Goal: Information Seeking & Learning: Learn about a topic

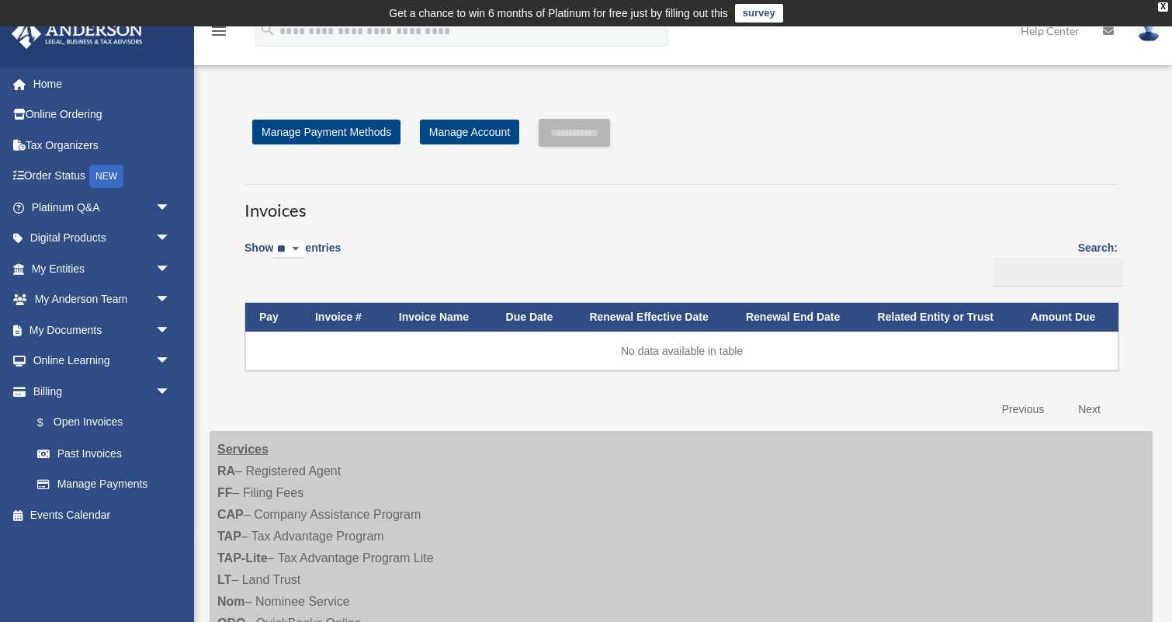
click at [655, 199] on h3 "Invoices" at bounding box center [682, 203] width 874 height 39
click at [353, 135] on link "Manage Payment Methods" at bounding box center [326, 132] width 148 height 25
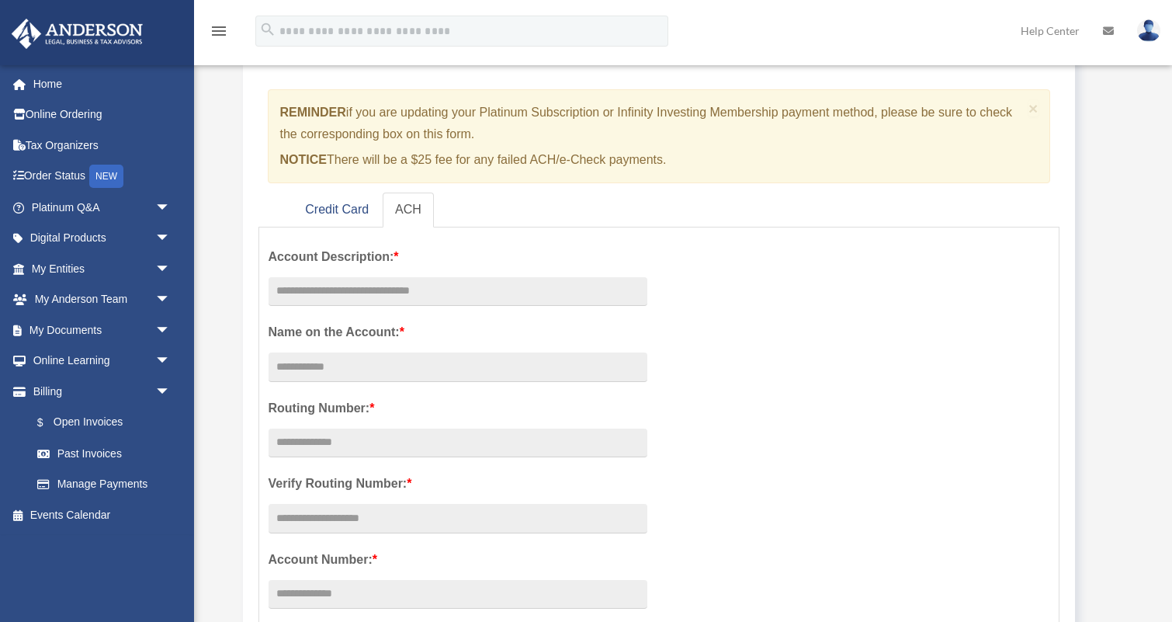
scroll to position [168, 0]
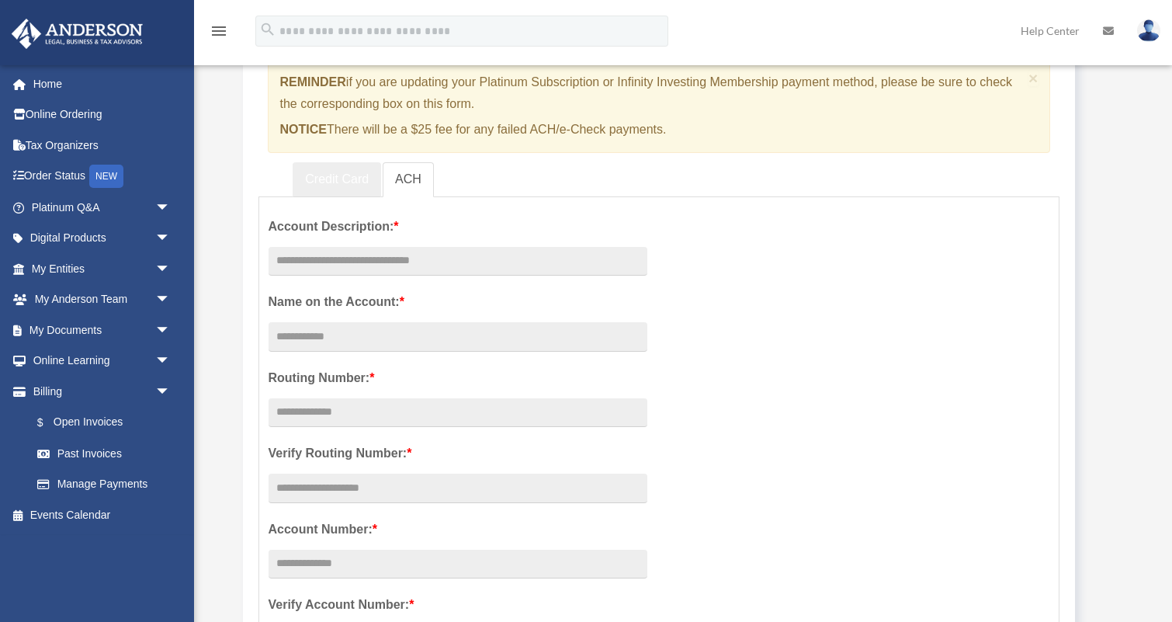
click at [344, 183] on link "Credit Card" at bounding box center [337, 179] width 89 height 35
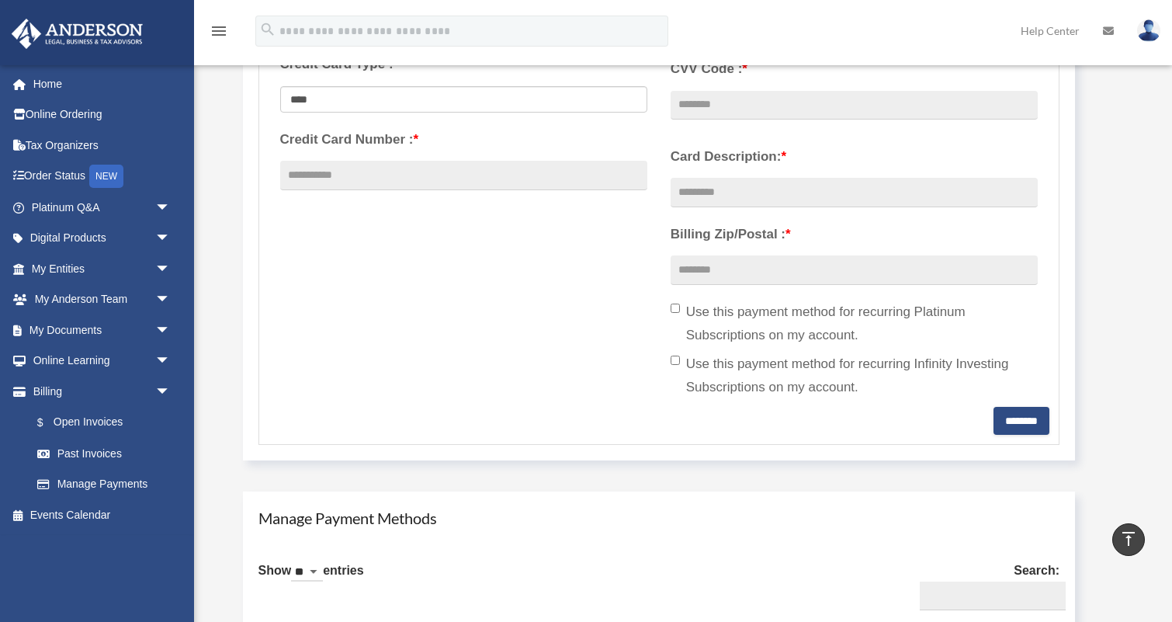
scroll to position [23, 0]
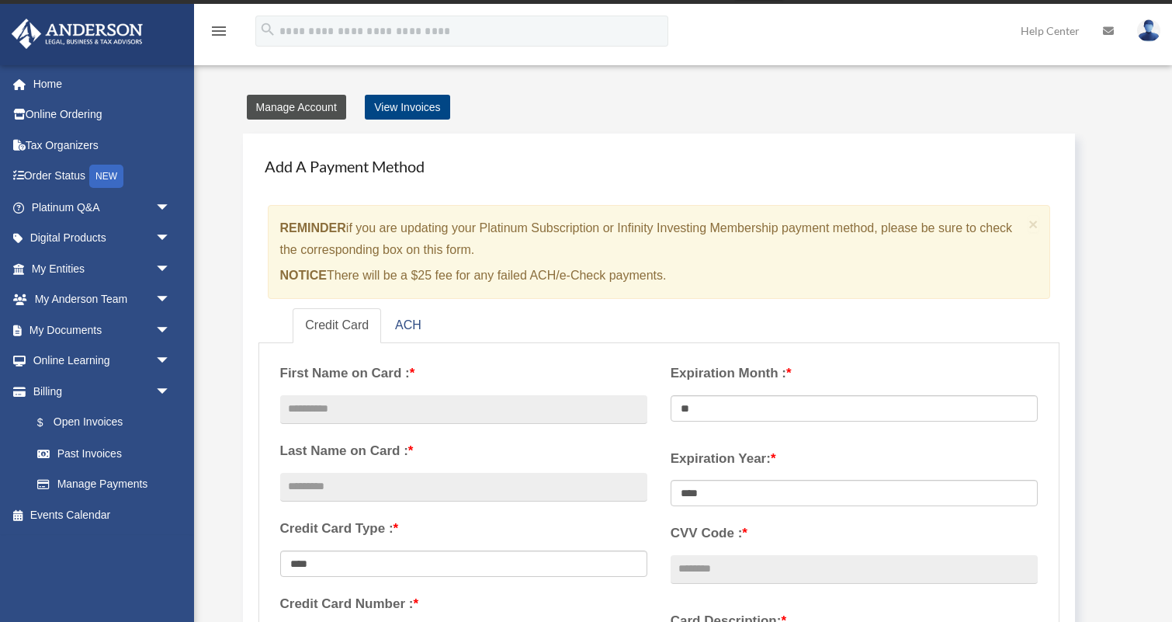
click at [301, 102] on link "Manage Account" at bounding box center [296, 107] width 99 height 25
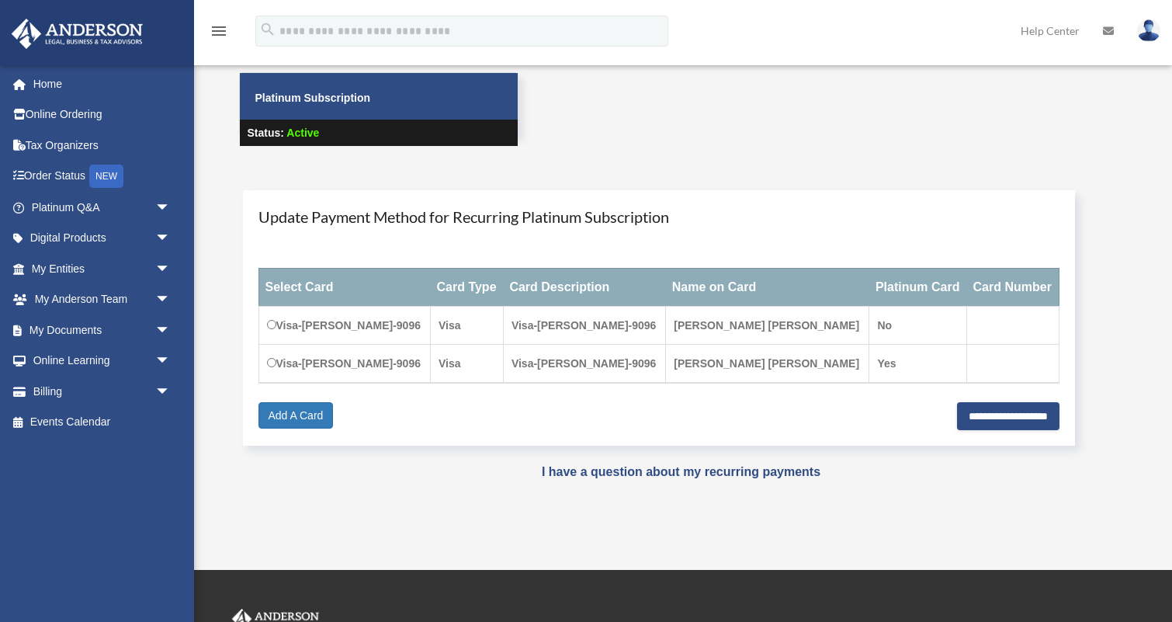
scroll to position [101, 0]
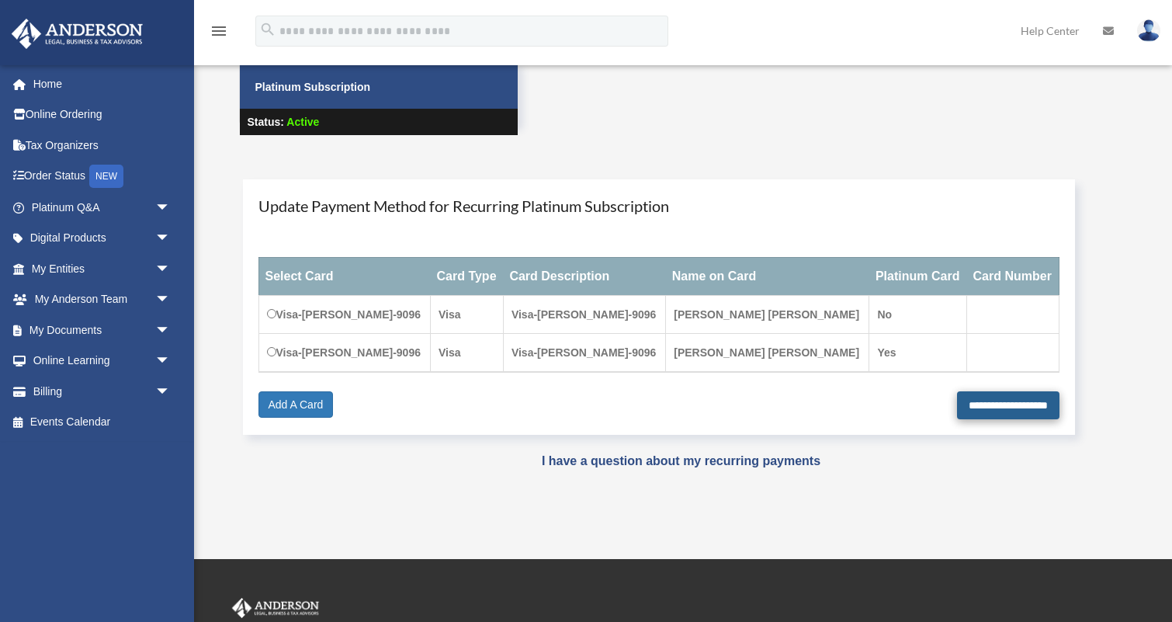
click at [960, 419] on input "**********" at bounding box center [1008, 405] width 102 height 28
type input "**********"
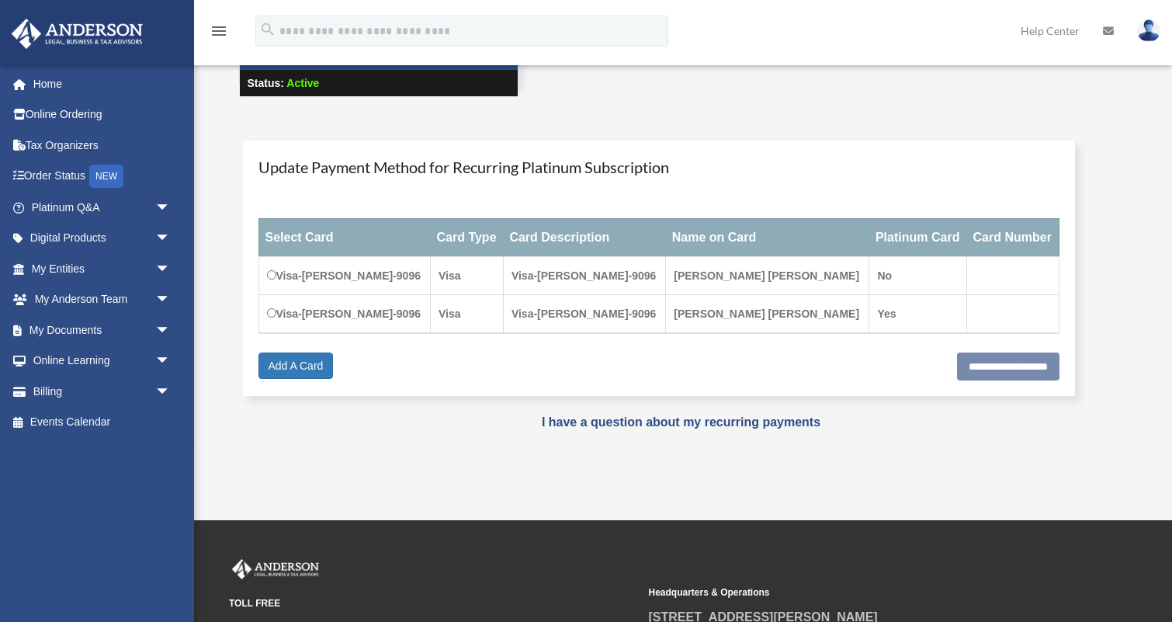
scroll to position [146, 0]
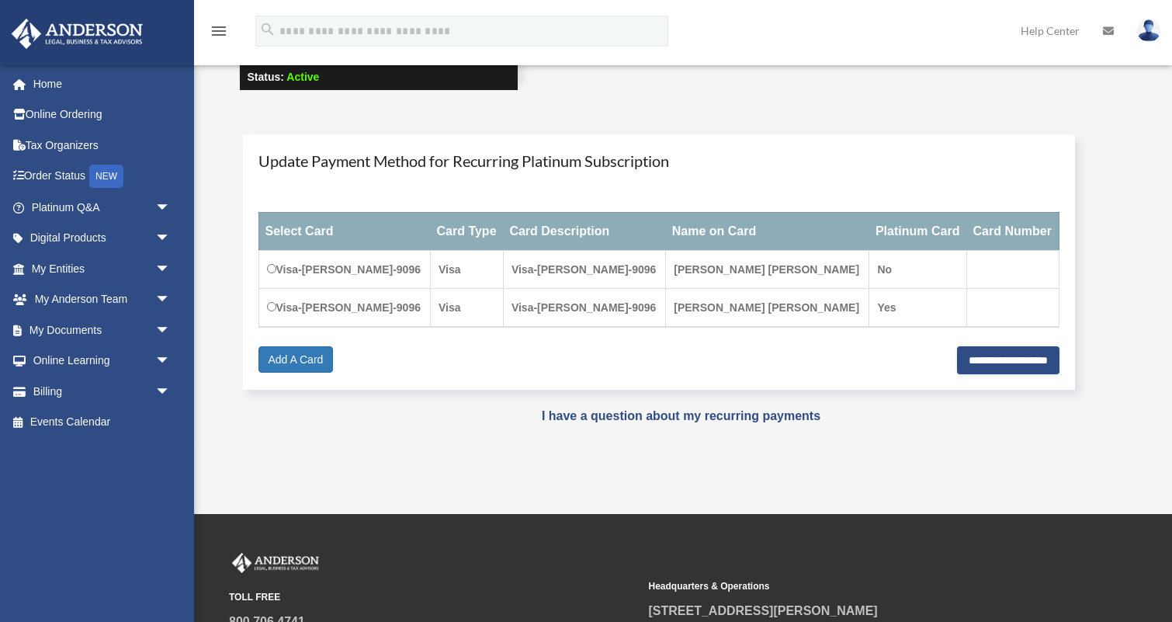
click at [398, 327] on td "Visa-[PERSON_NAME]-9096" at bounding box center [345, 307] width 172 height 39
click at [288, 373] on link "Add A Card" at bounding box center [296, 359] width 75 height 26
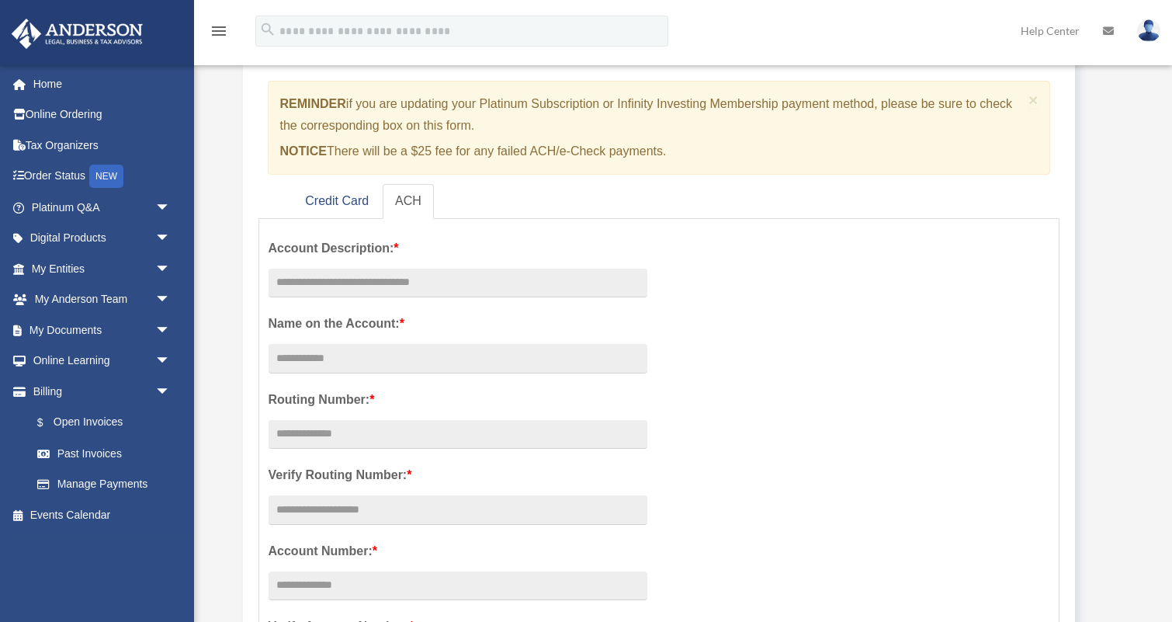
scroll to position [150, 0]
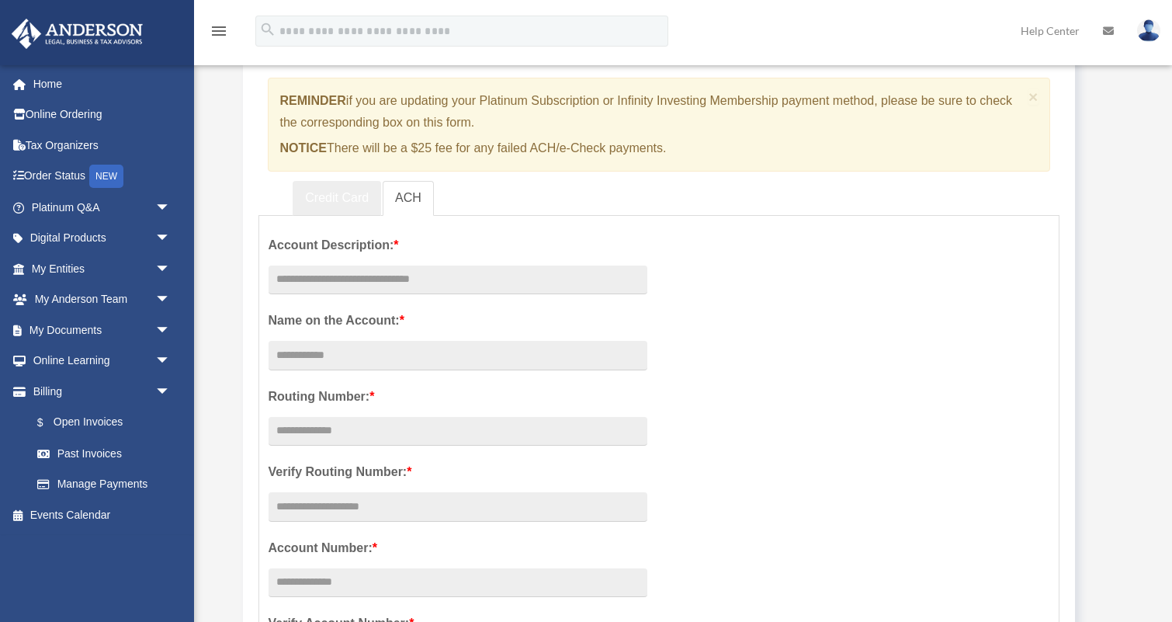
click at [345, 199] on link "Credit Card" at bounding box center [337, 198] width 89 height 35
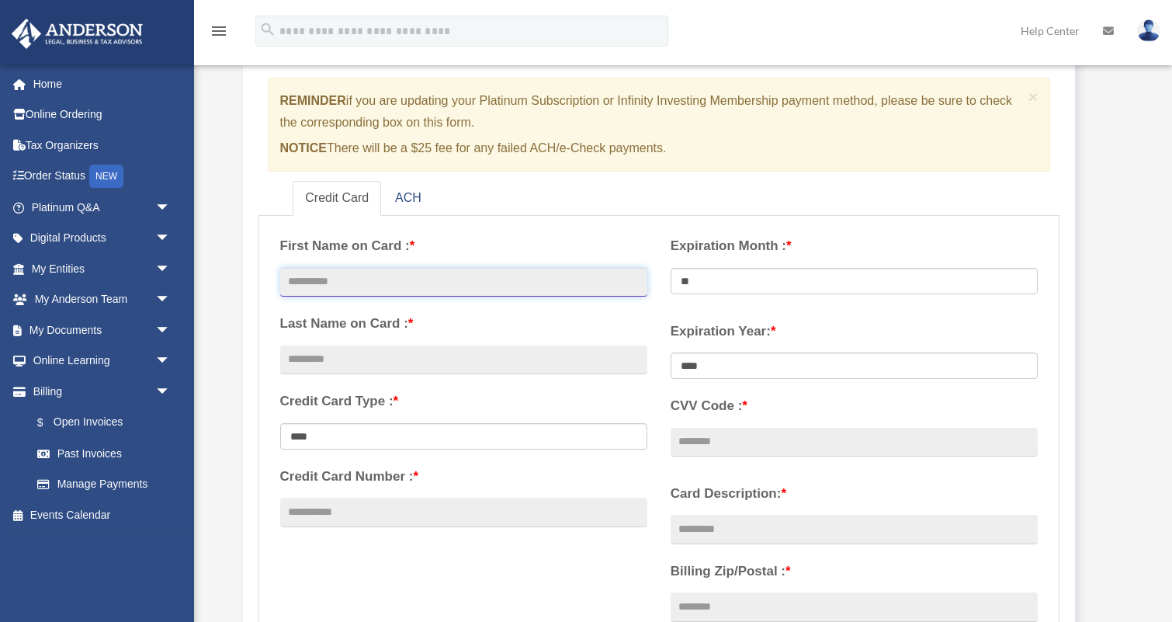
click at [377, 285] on input "text" at bounding box center [463, 283] width 367 height 30
type input "********"
click at [419, 277] on input "********" at bounding box center [463, 283] width 367 height 30
type input "**********"
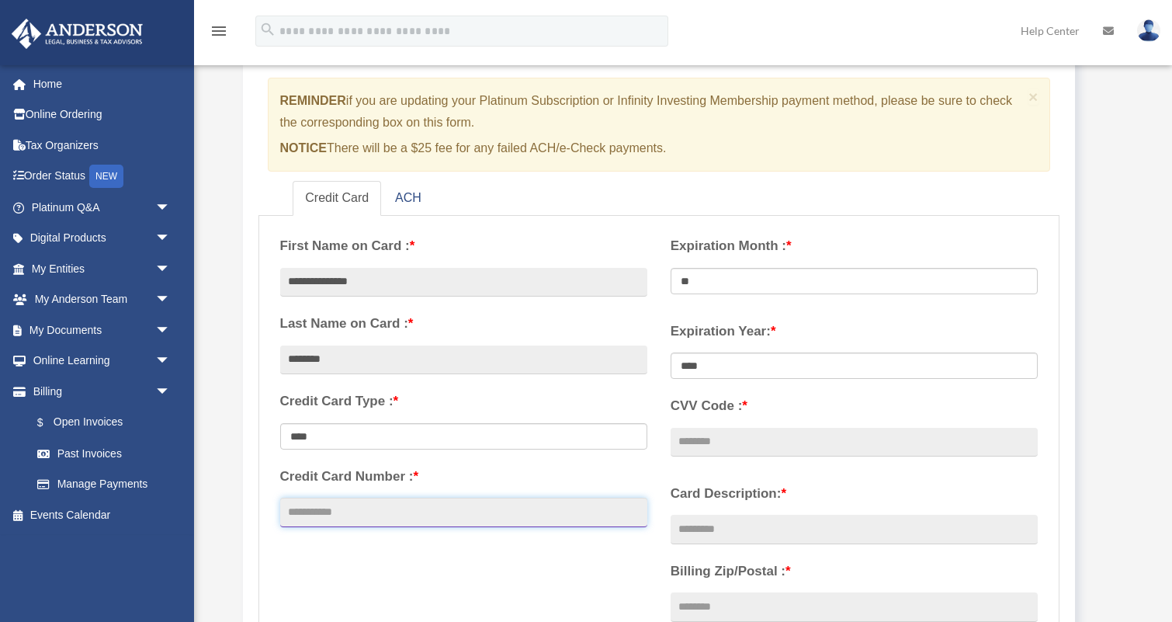
click at [366, 506] on input "Credit Card Number : *" at bounding box center [463, 513] width 367 height 30
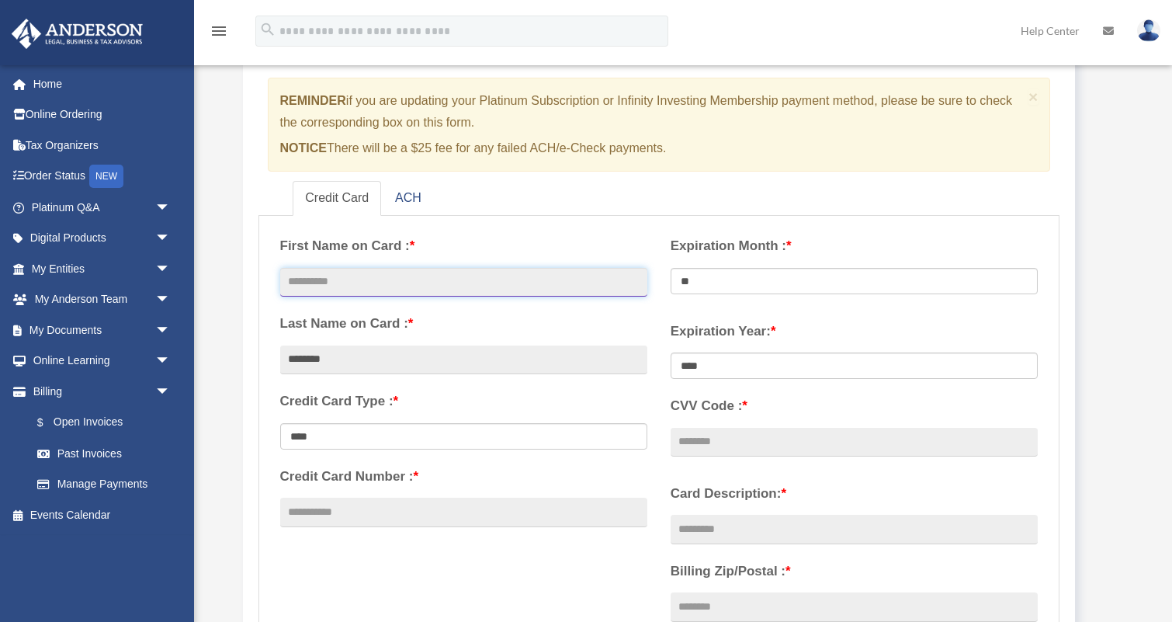
type input "********"
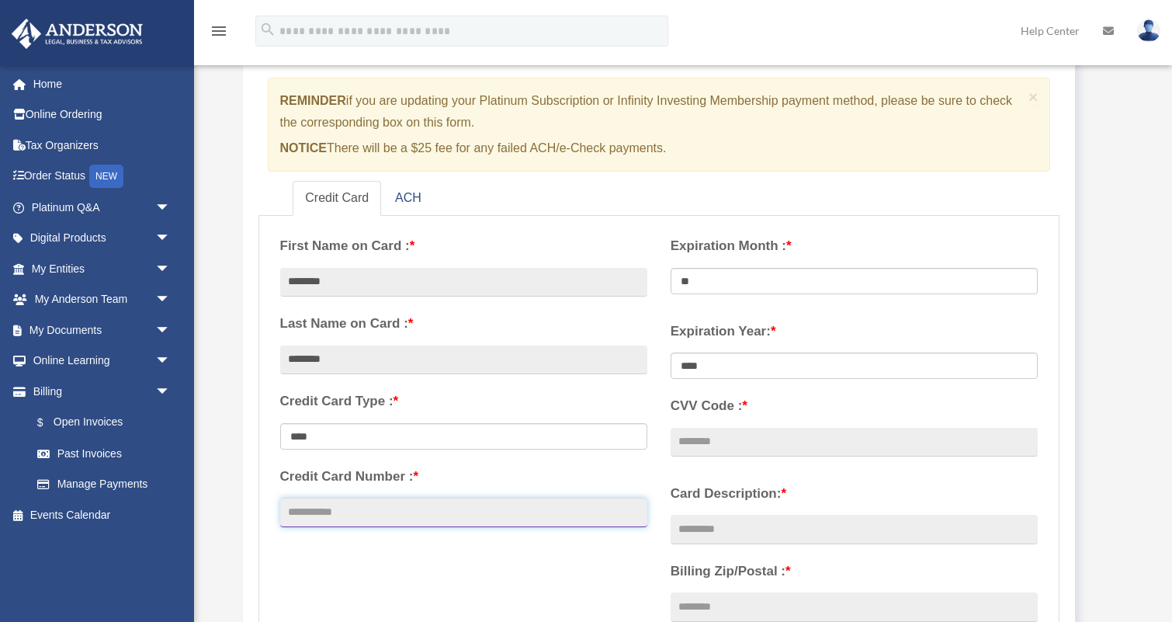
type input "**********"
select select "**"
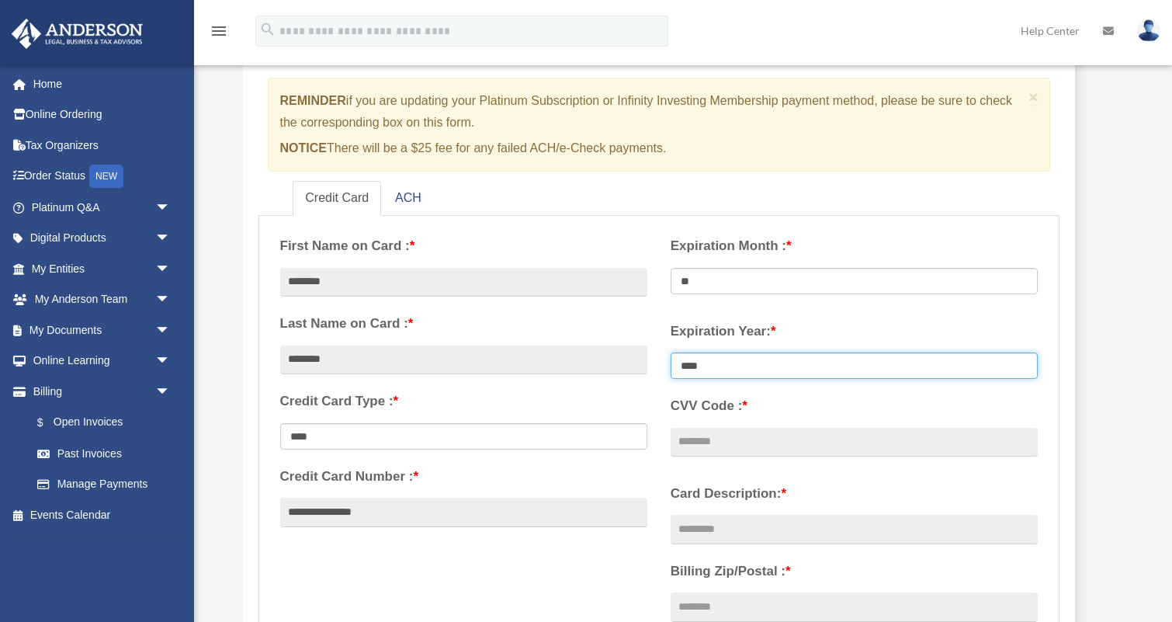
select select "****"
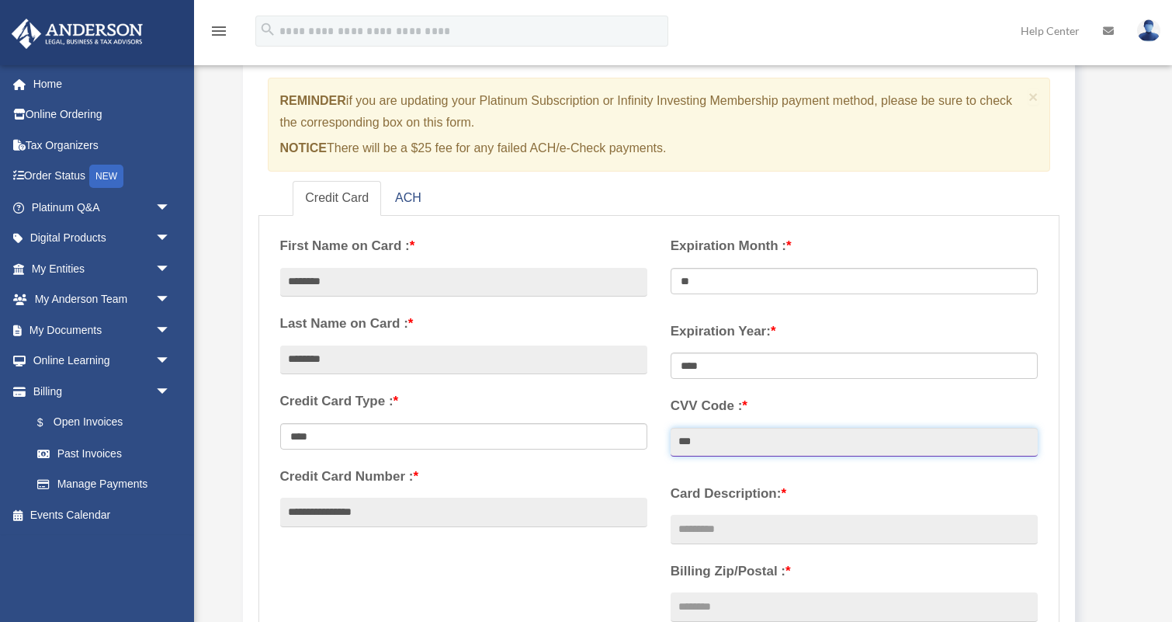
drag, startPoint x: 742, startPoint y: 441, endPoint x: 651, endPoint y: 439, distance: 90.9
click at [651, 439] on div "**********" at bounding box center [660, 484] width 782 height 519
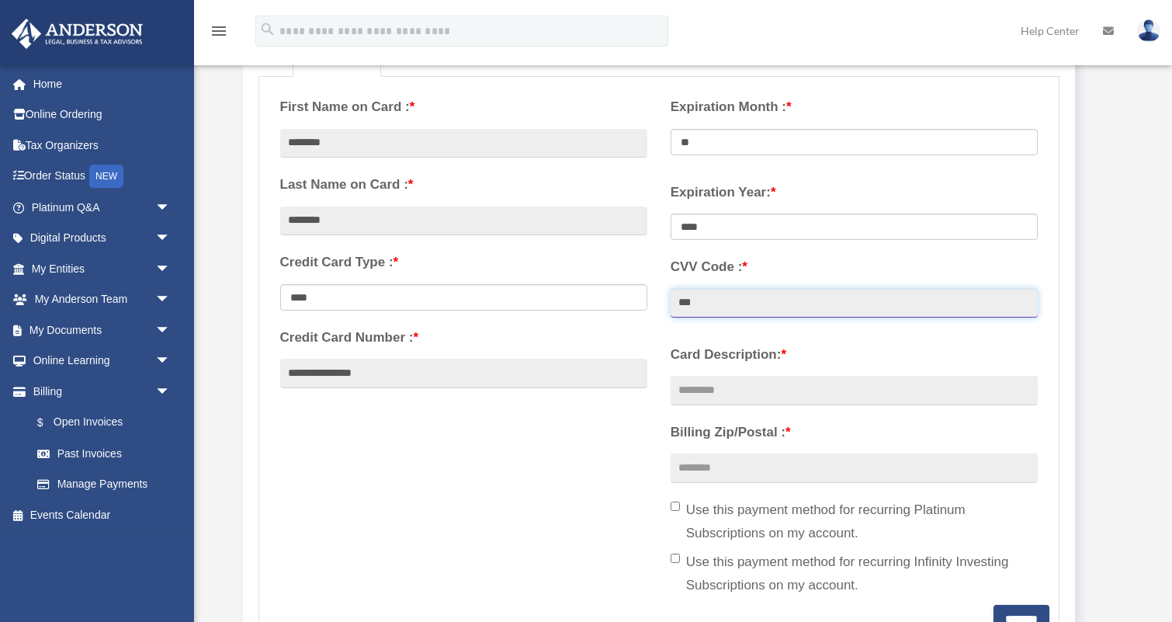
scroll to position [292, 0]
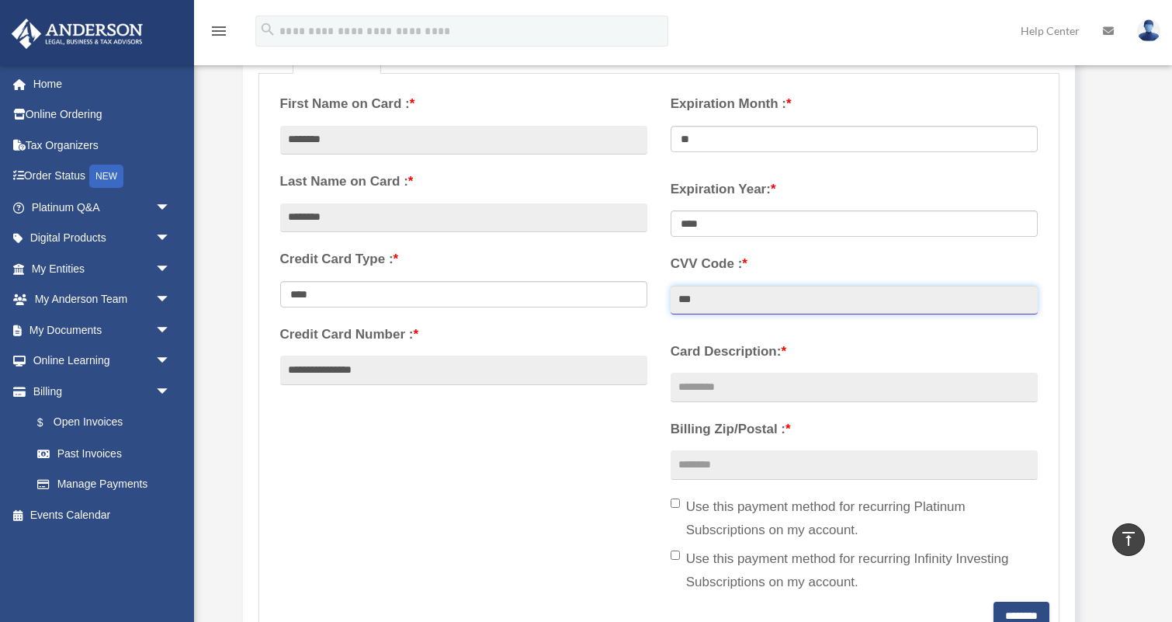
type input "***"
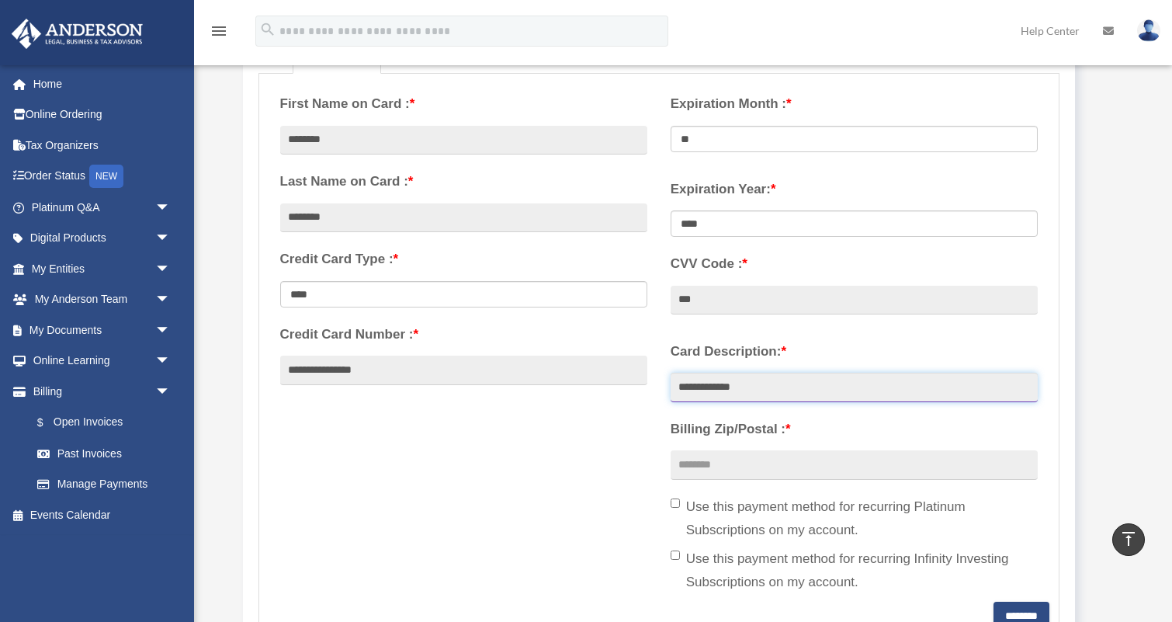
type input "**********"
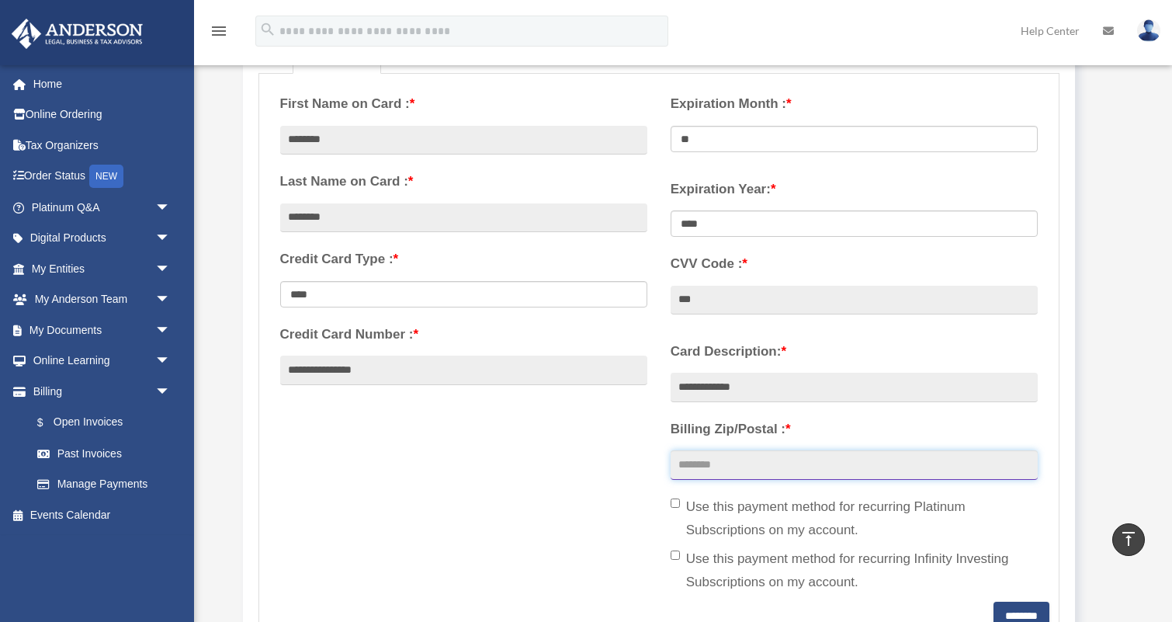
click at [777, 460] on input "Billing Zip/Postal : *" at bounding box center [854, 465] width 367 height 30
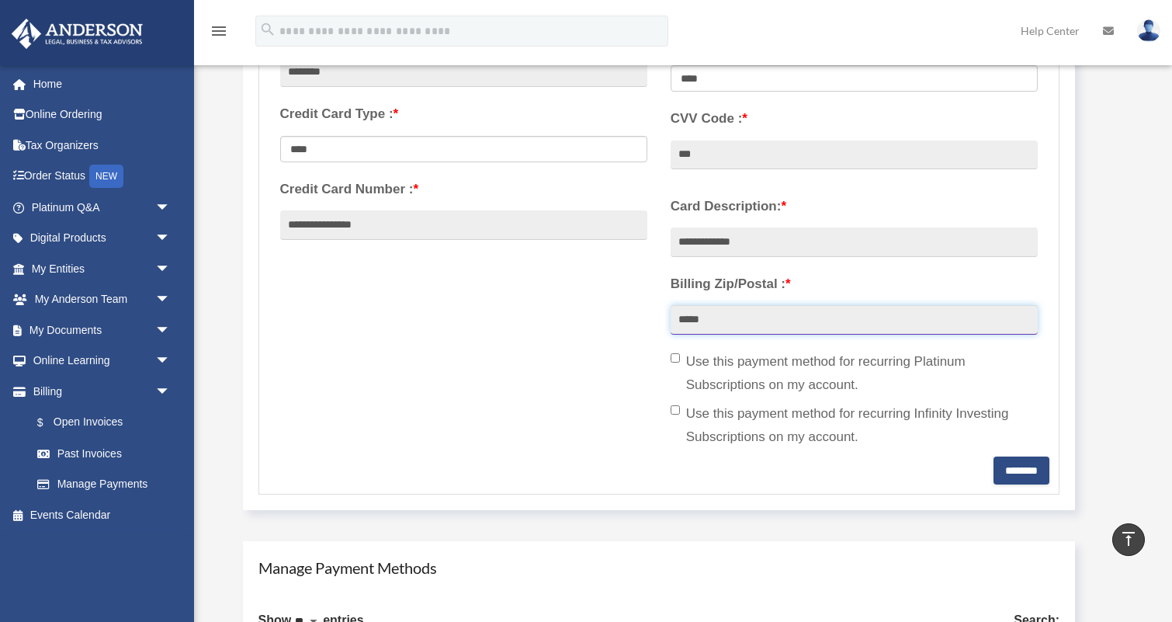
scroll to position [450, 0]
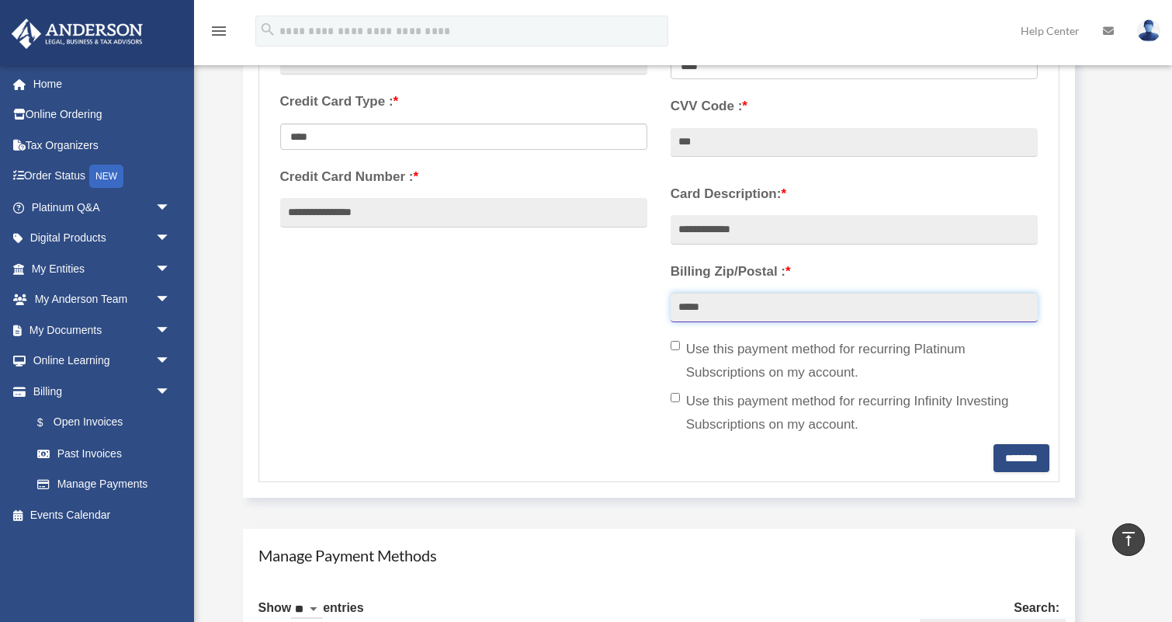
type input "*****"
click at [995, 444] on input "********" at bounding box center [1022, 458] width 56 height 28
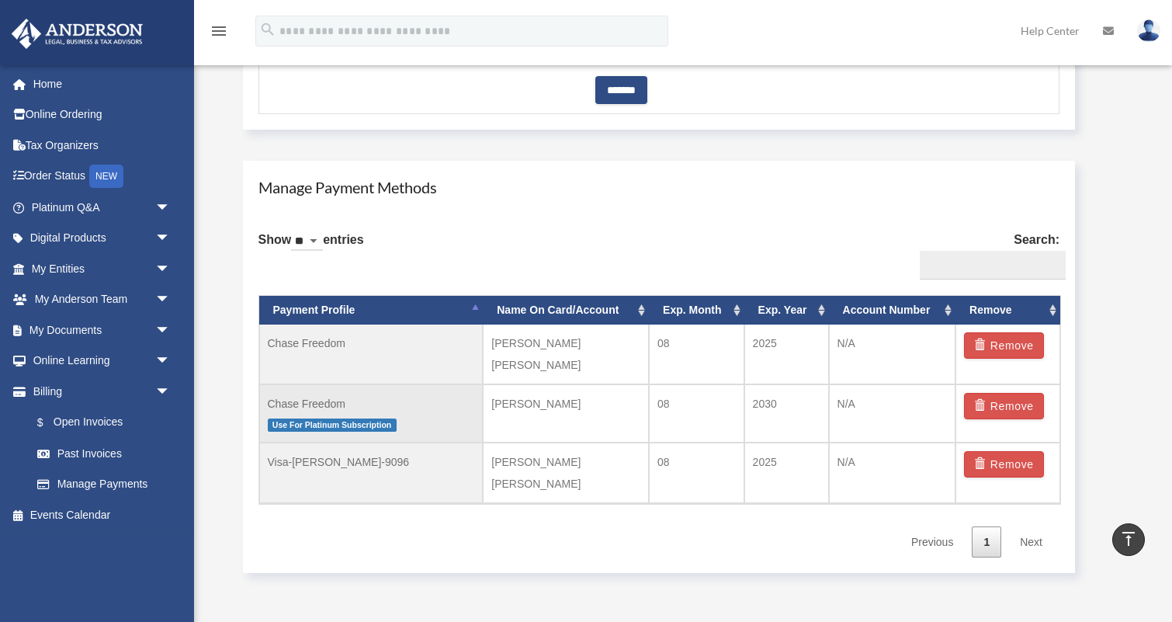
scroll to position [842, 0]
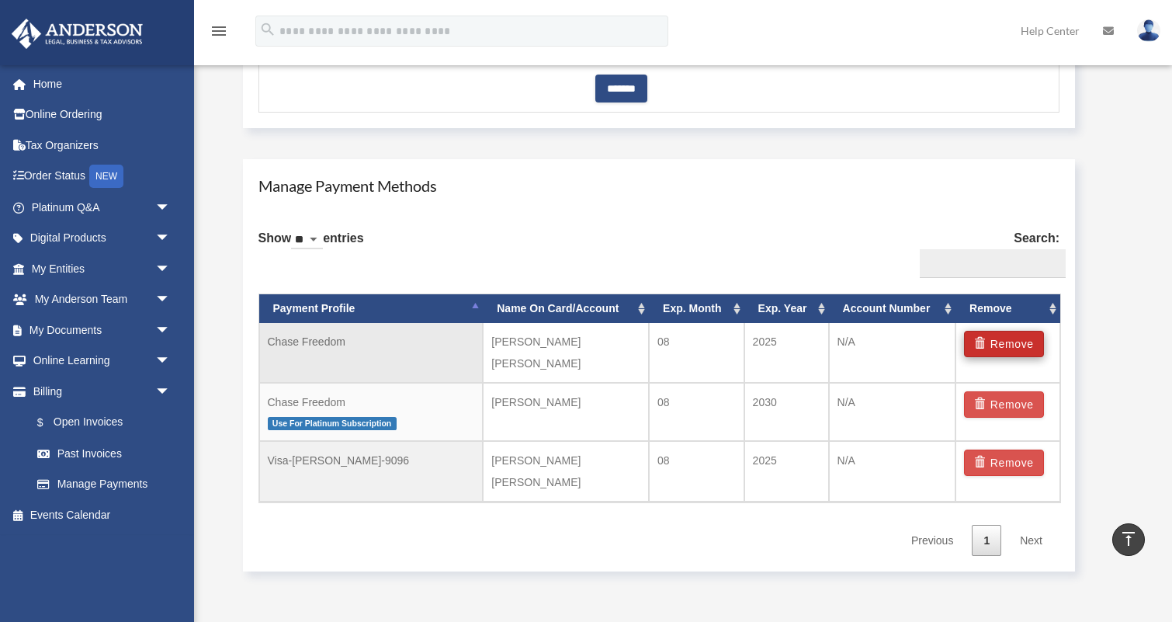
click at [998, 342] on button "Remove" at bounding box center [1004, 344] width 80 height 26
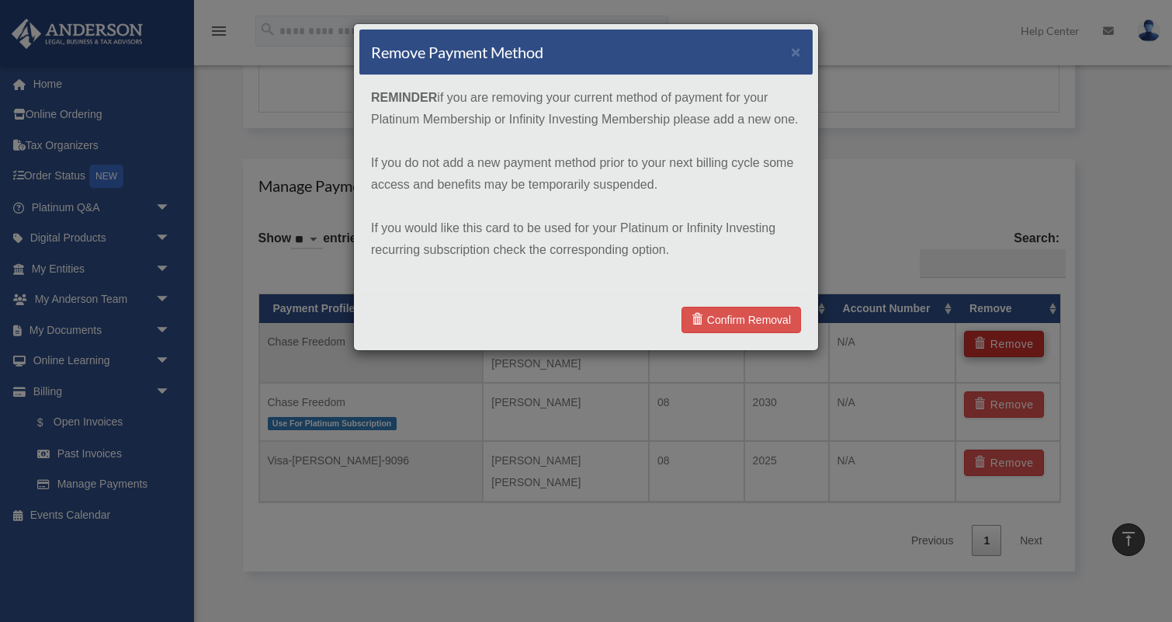
click at [998, 342] on div "Remove Payment Method × REMINDER if you are removing your current method of pay…" at bounding box center [586, 311] width 1172 height 622
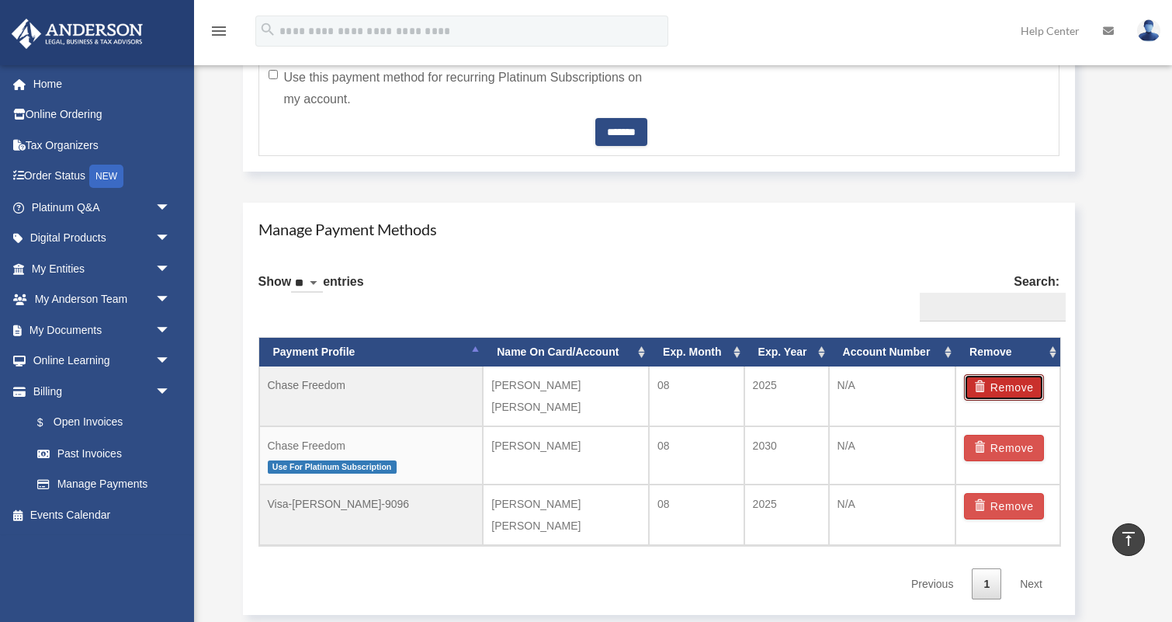
scroll to position [798, 0]
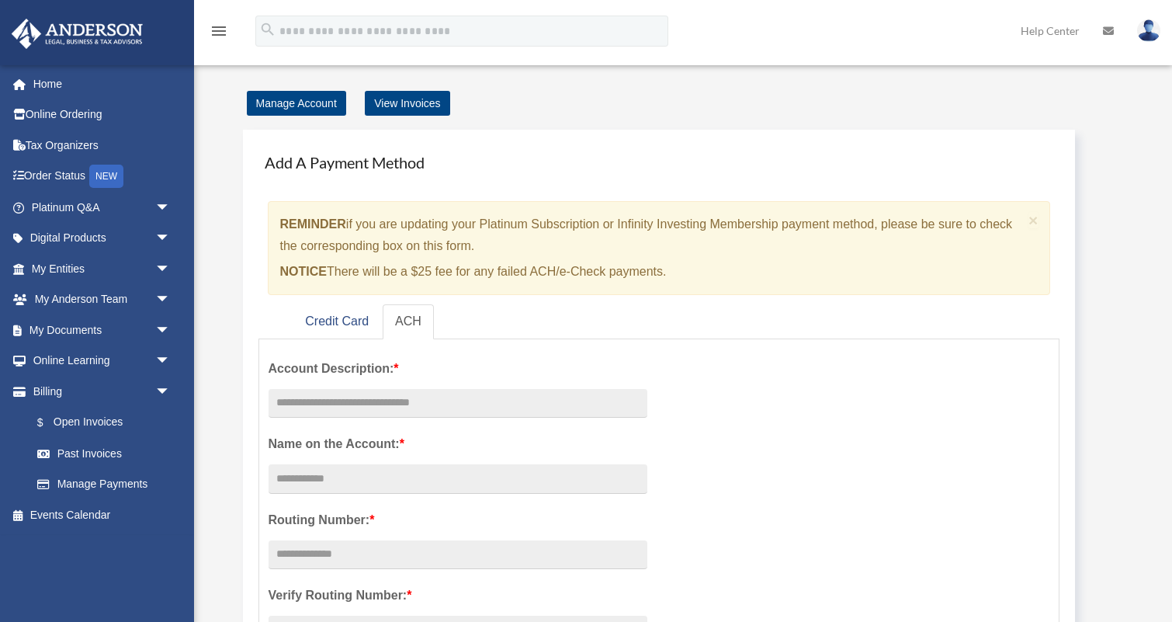
scroll to position [798, 0]
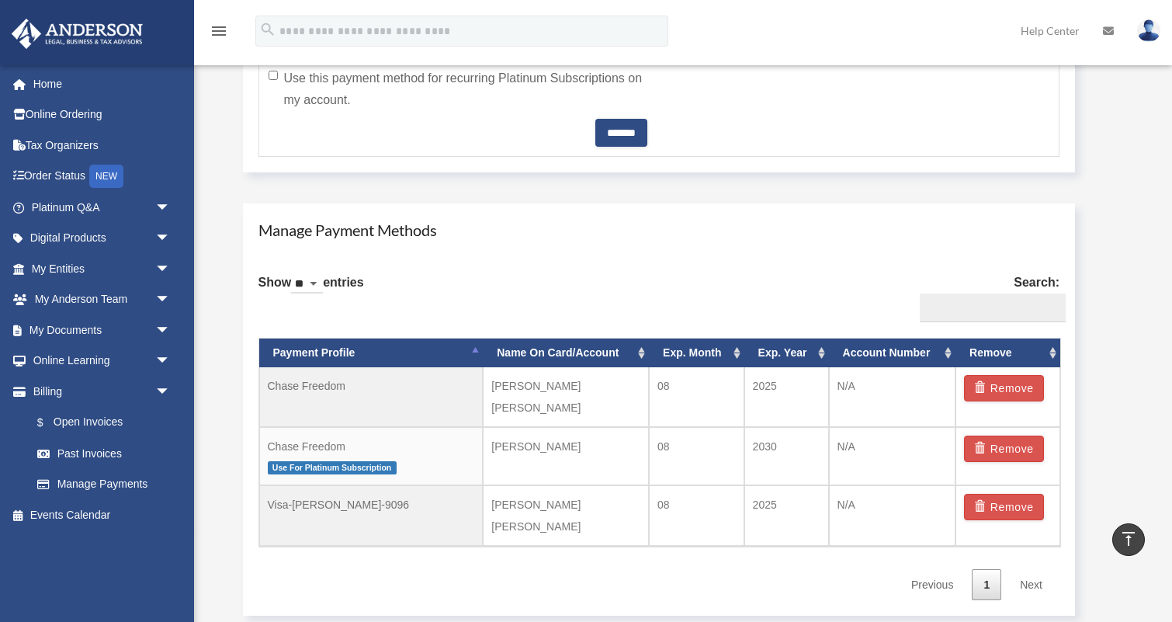
click at [90, 412] on link "$ Open Invoices" at bounding box center [108, 423] width 172 height 32
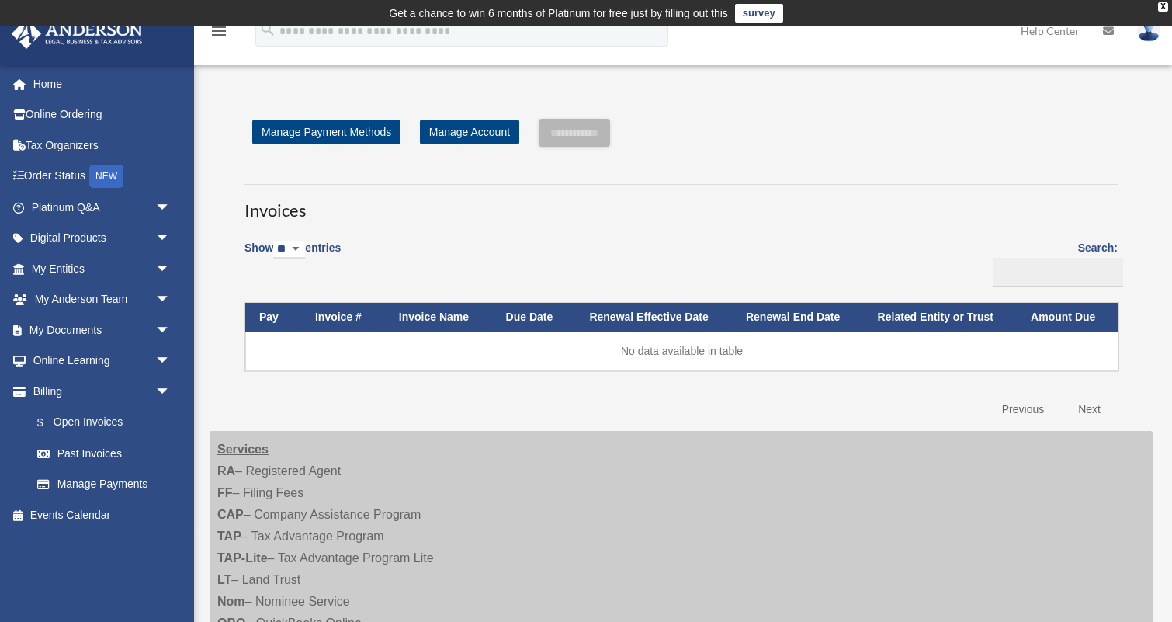
click at [460, 244] on div "Show ** ** ** *** entries Search: Pay Invoice # Invoice Name Due Date Renewal E…" at bounding box center [682, 328] width 874 height 195
click at [74, 455] on link "Past Invoices" at bounding box center [108, 453] width 172 height 31
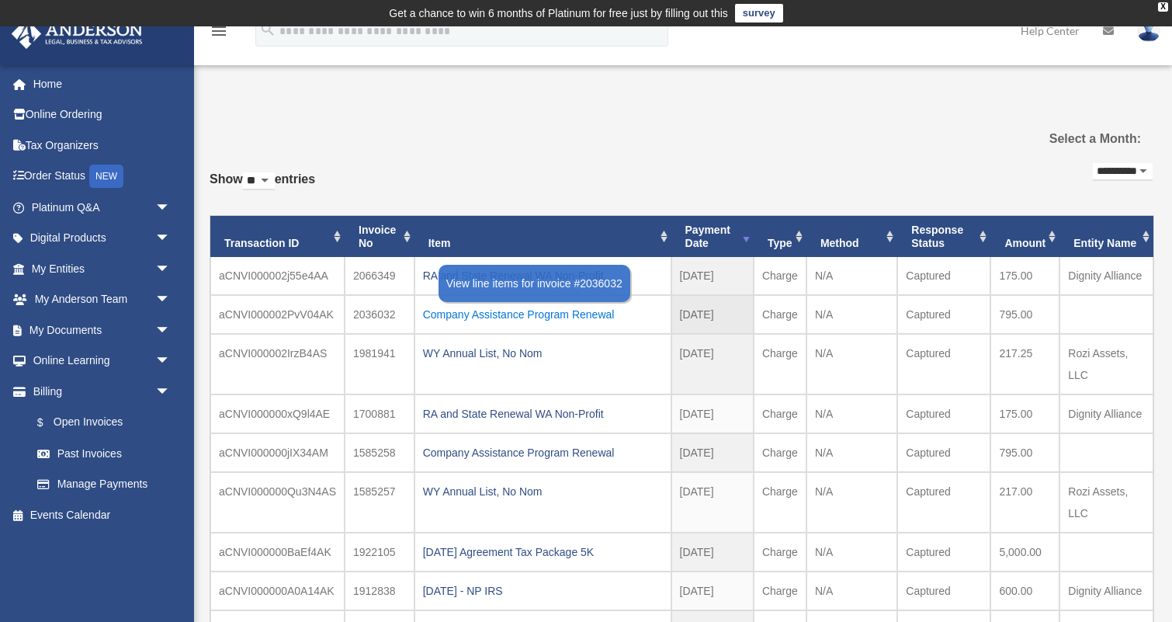
click at [493, 318] on div "Company Assistance Program Renewal" at bounding box center [543, 315] width 240 height 22
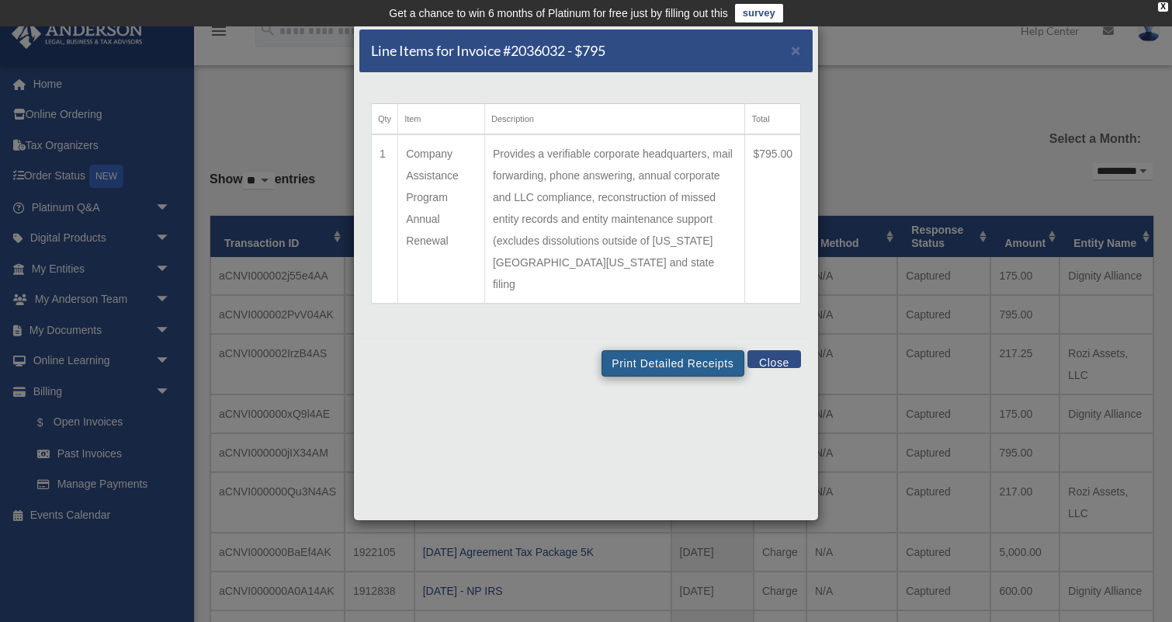
click at [627, 350] on button "Print Detailed Receipts" at bounding box center [673, 363] width 142 height 26
click at [521, 170] on td "Provides a verifiable corporate headquarters, mail forwarding, phone answering,…" at bounding box center [615, 218] width 260 height 169
click at [415, 176] on td "Company Assistance Program Annual Renewal" at bounding box center [441, 218] width 87 height 169
click at [672, 350] on button "Print Detailed Receipts" at bounding box center [673, 363] width 142 height 26
click at [777, 350] on button "Close" at bounding box center [775, 359] width 54 height 18
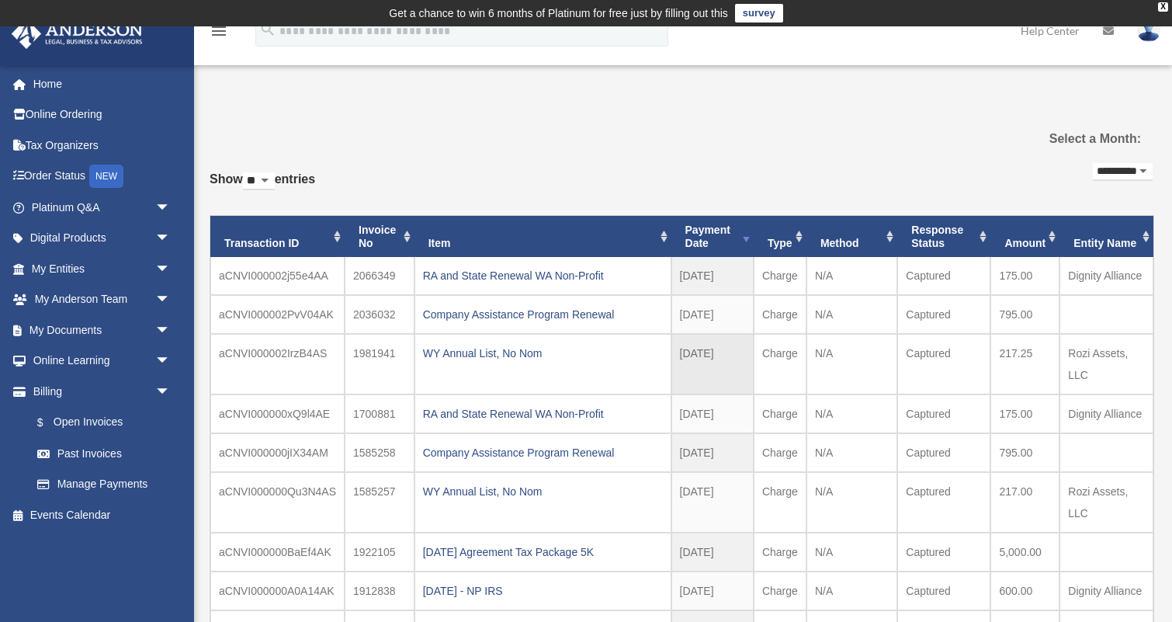
scroll to position [42, 0]
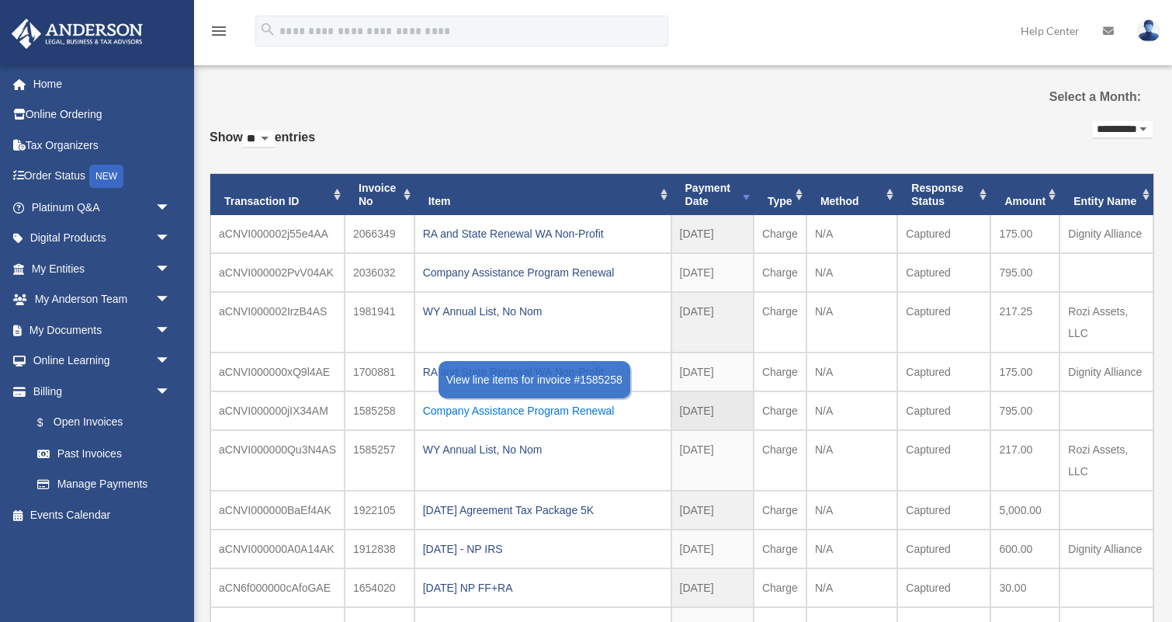
click at [451, 412] on div "Company Assistance Program Renewal" at bounding box center [543, 411] width 240 height 22
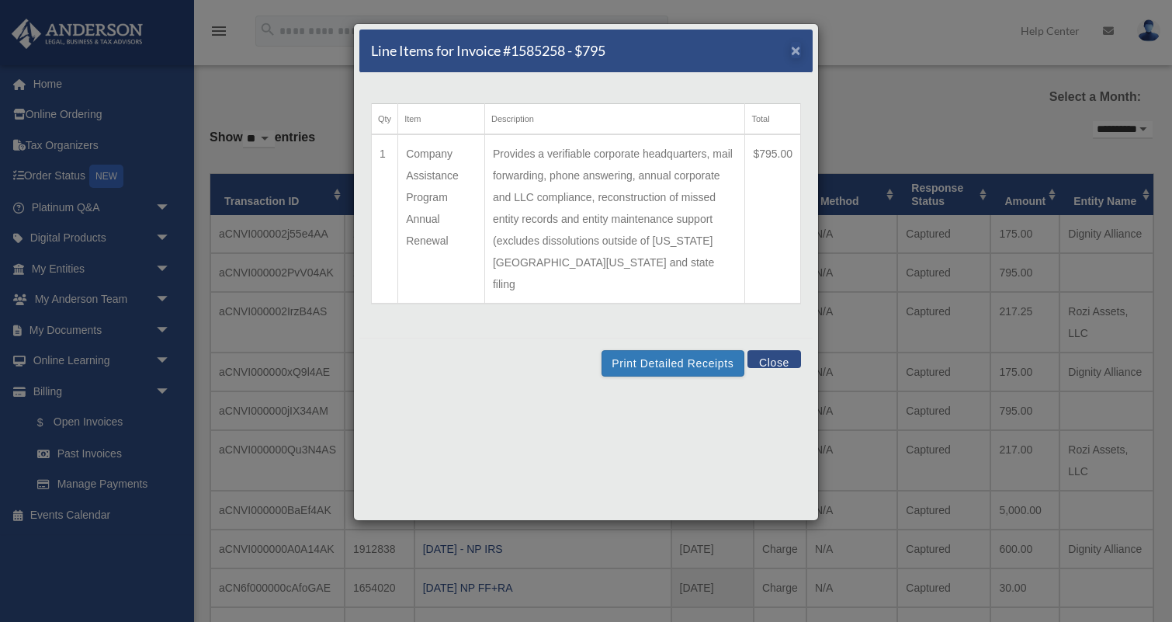
click at [795, 50] on span "×" at bounding box center [796, 50] width 10 height 18
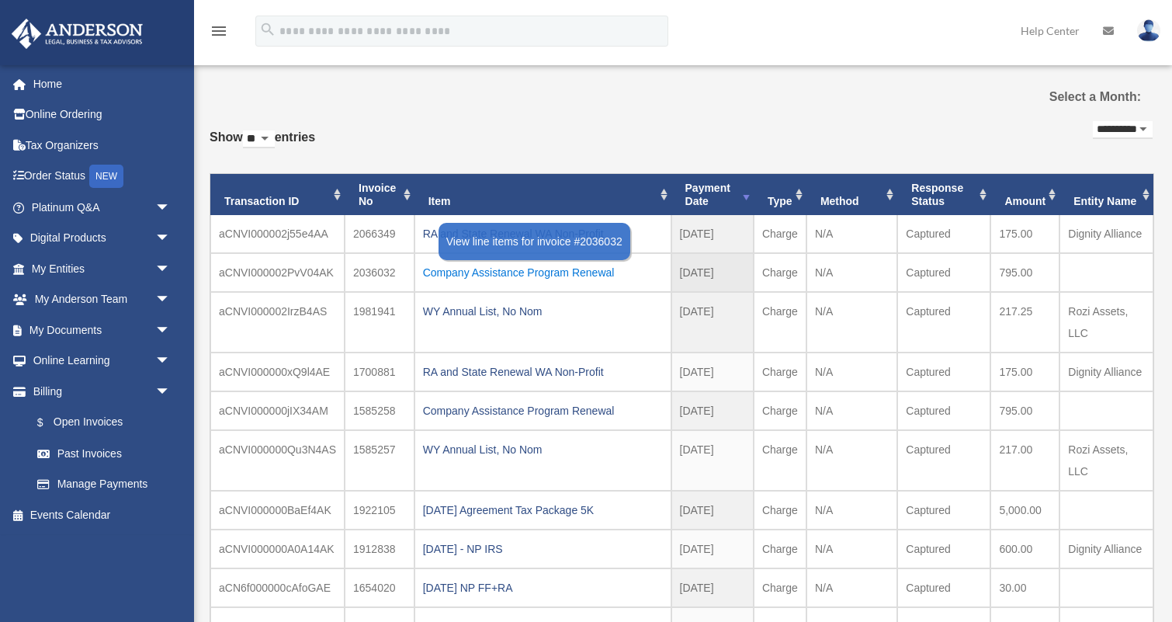
click at [443, 274] on div "Company Assistance Program Renewal" at bounding box center [543, 273] width 240 height 22
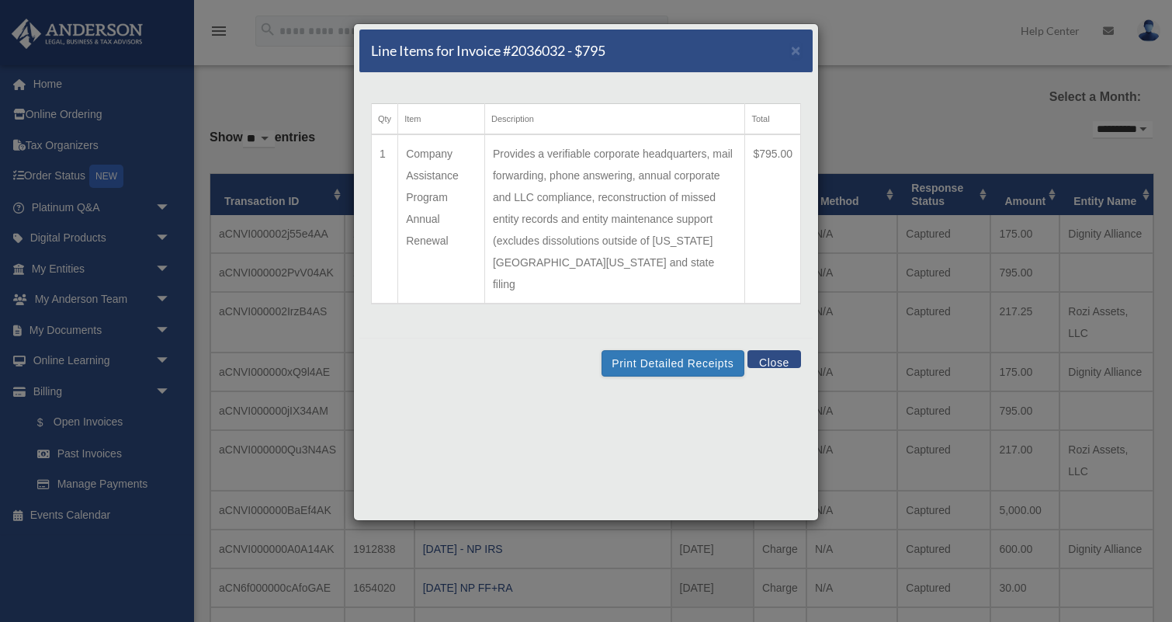
click at [437, 202] on td "Company Assistance Program Annual Renewal" at bounding box center [441, 218] width 87 height 169
click at [662, 270] on td "Provides a verifiable corporate headquarters, mail forwarding, phone answering,…" at bounding box center [615, 218] width 260 height 169
click at [799, 48] on span "×" at bounding box center [796, 50] width 10 height 18
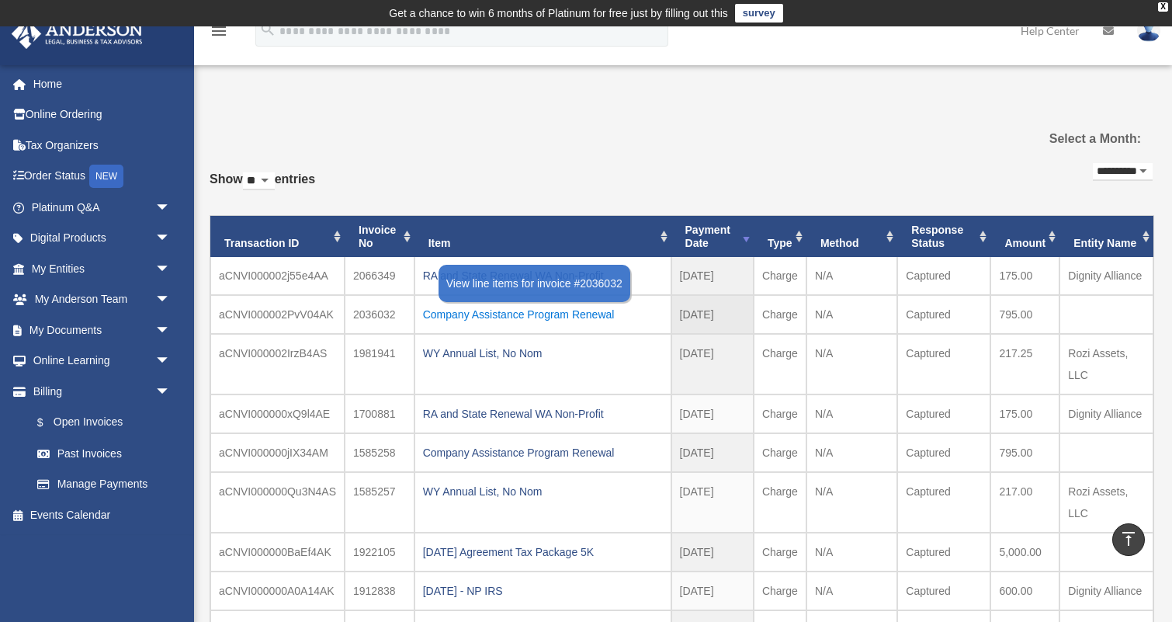
scroll to position [0, 0]
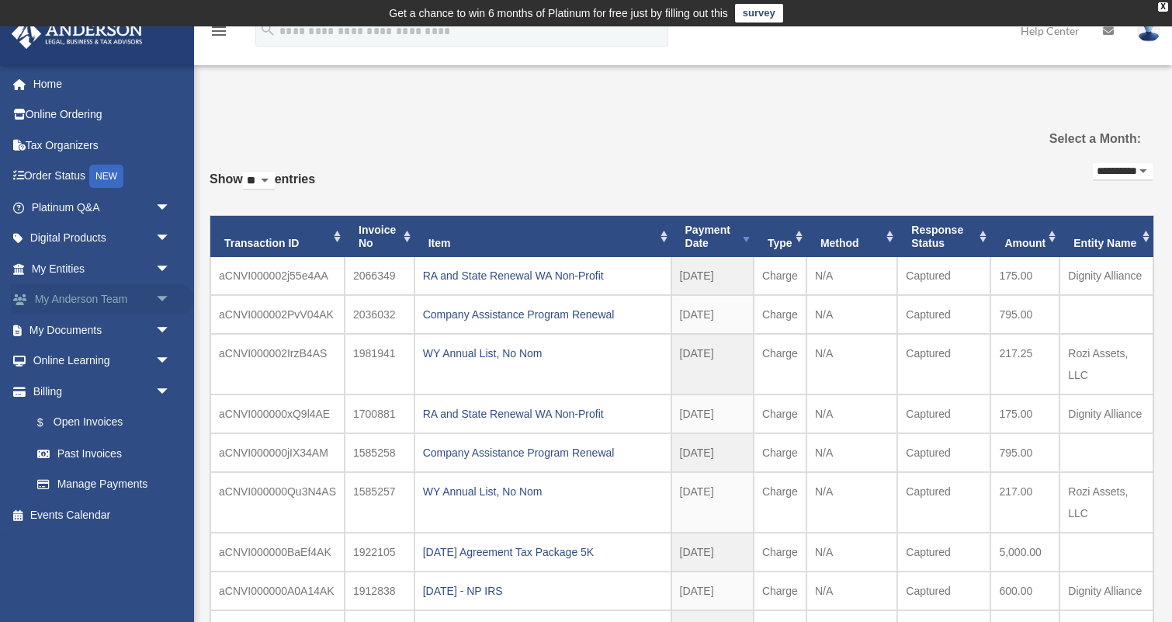
click at [66, 297] on link "My Anderson Team arrow_drop_down" at bounding box center [102, 299] width 183 height 31
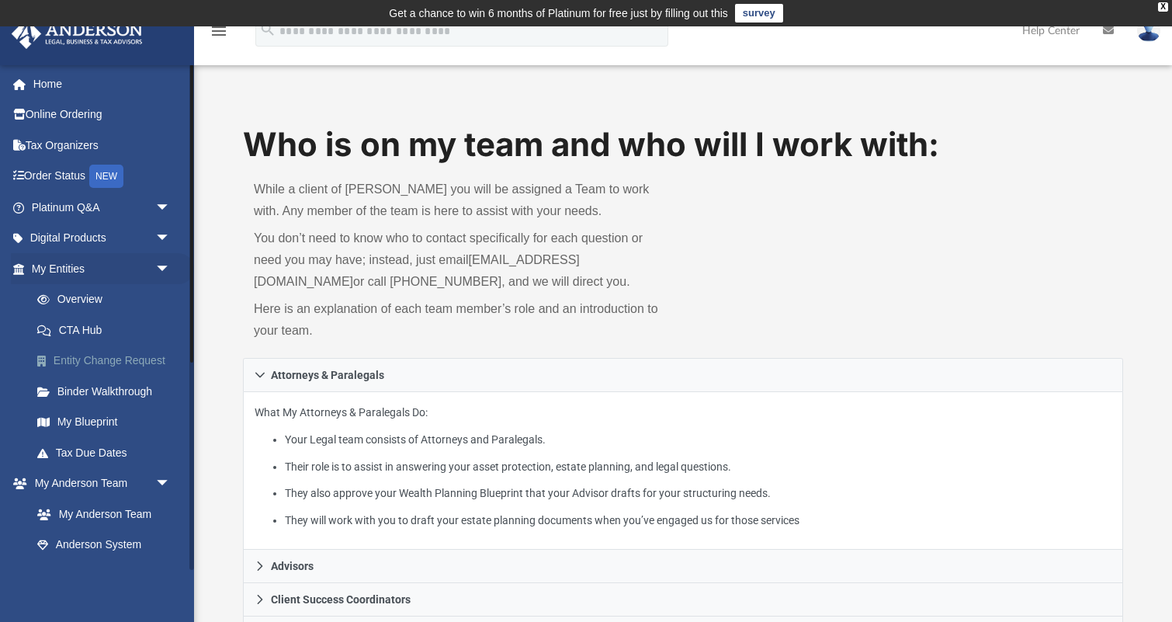
click at [148, 359] on link "Entity Change Request" at bounding box center [108, 361] width 172 height 31
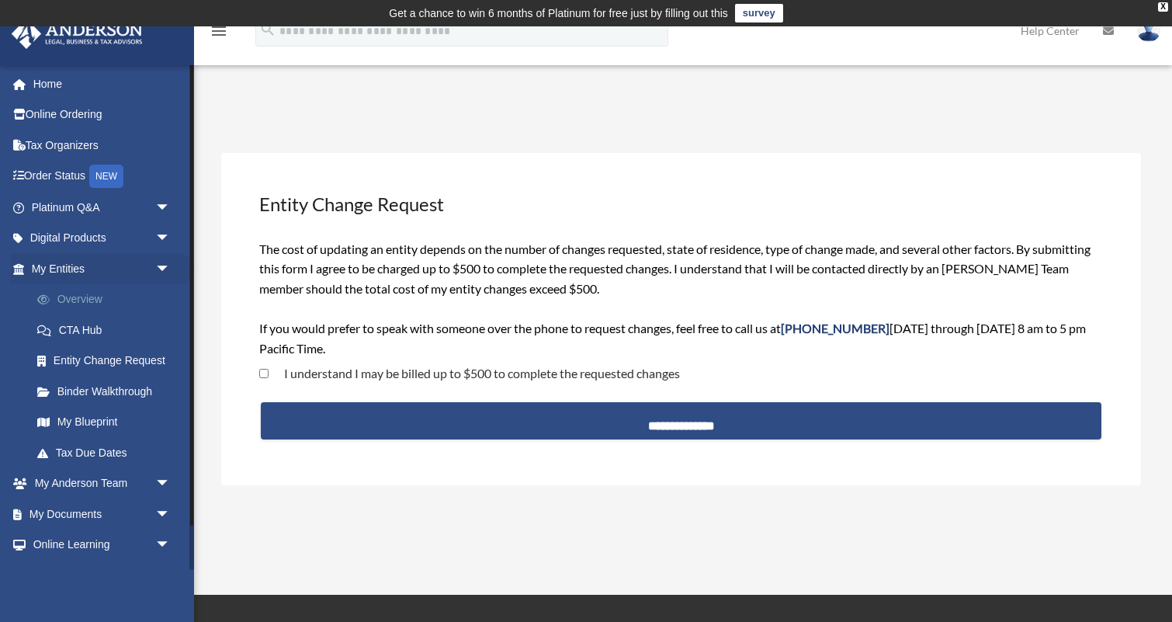
click at [70, 297] on link "Overview" at bounding box center [108, 299] width 172 height 31
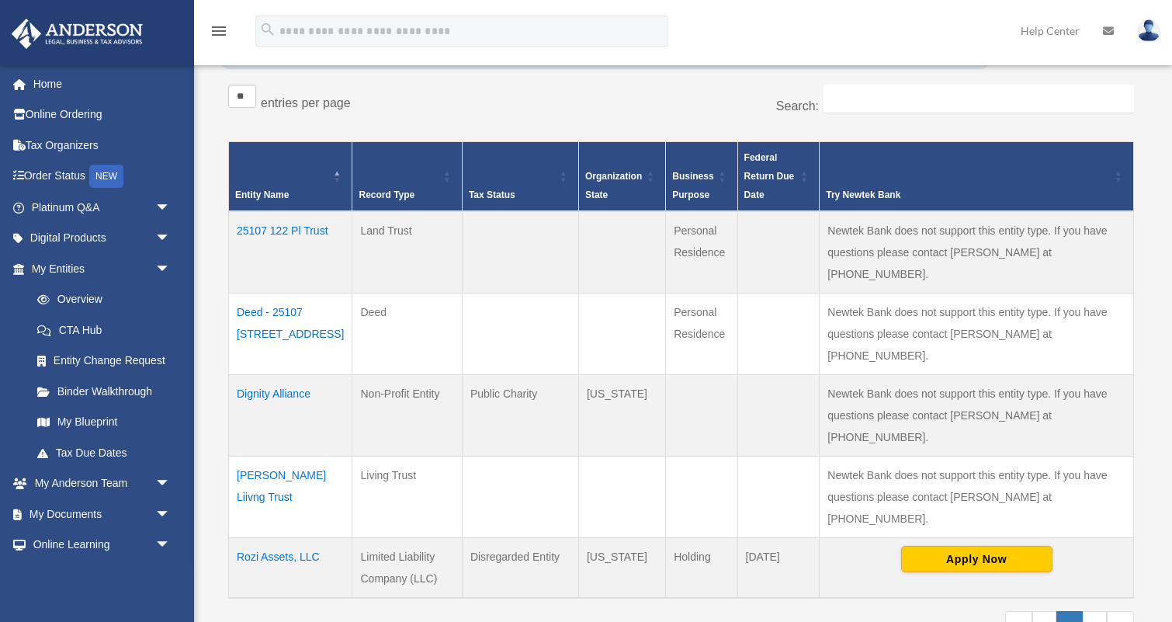
scroll to position [278, 0]
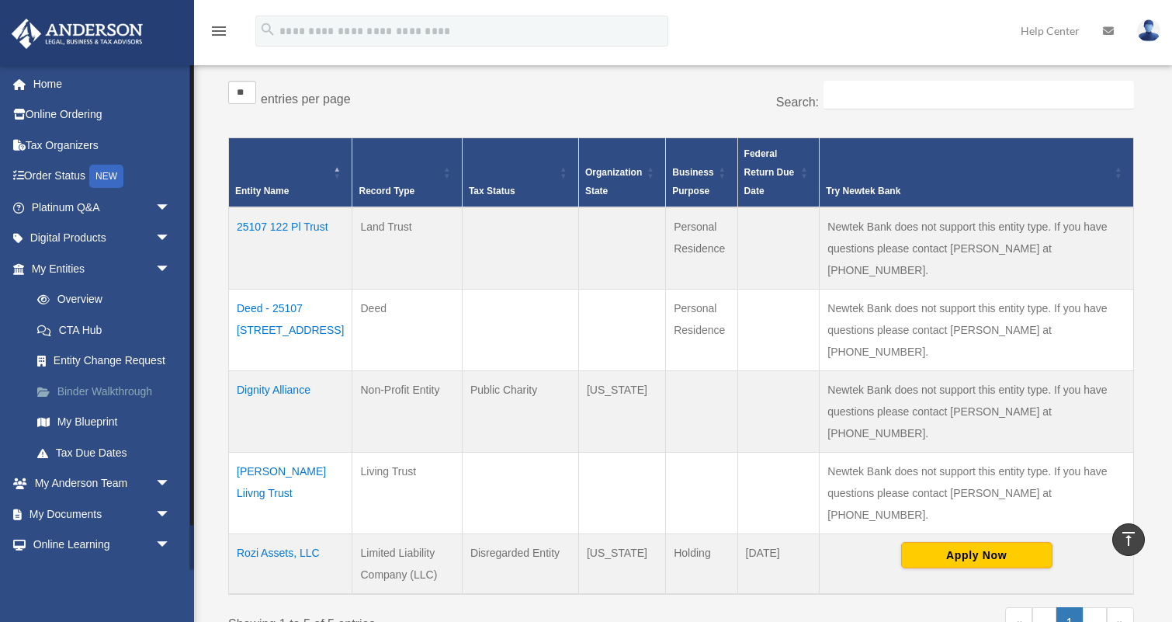
click at [109, 388] on link "Binder Walkthrough" at bounding box center [108, 391] width 172 height 31
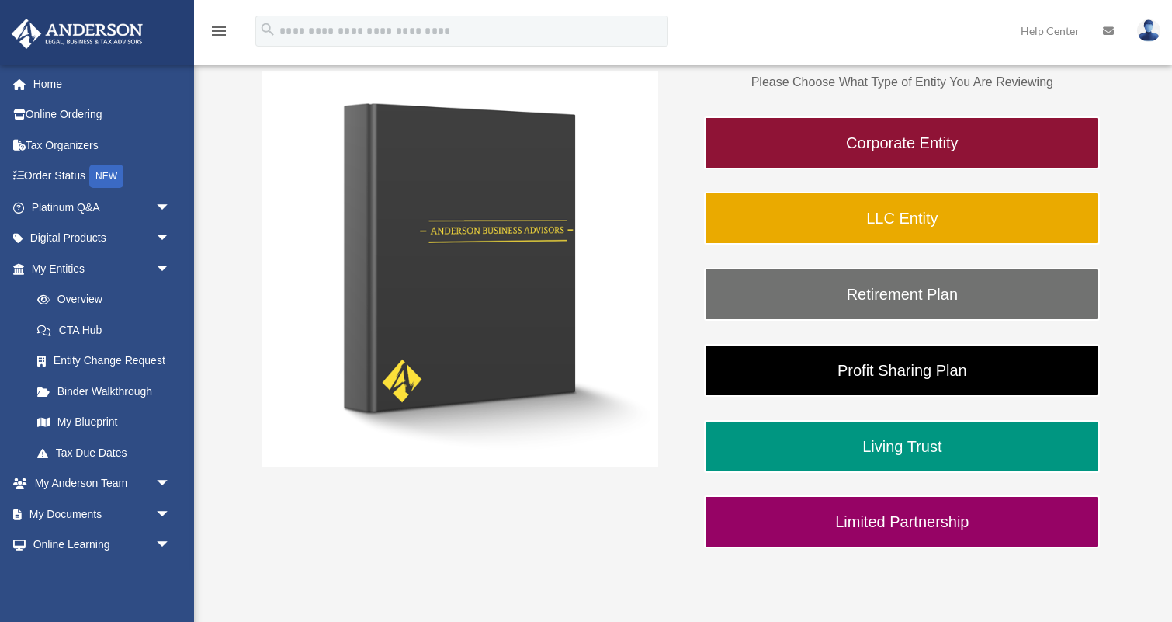
scroll to position [273, 0]
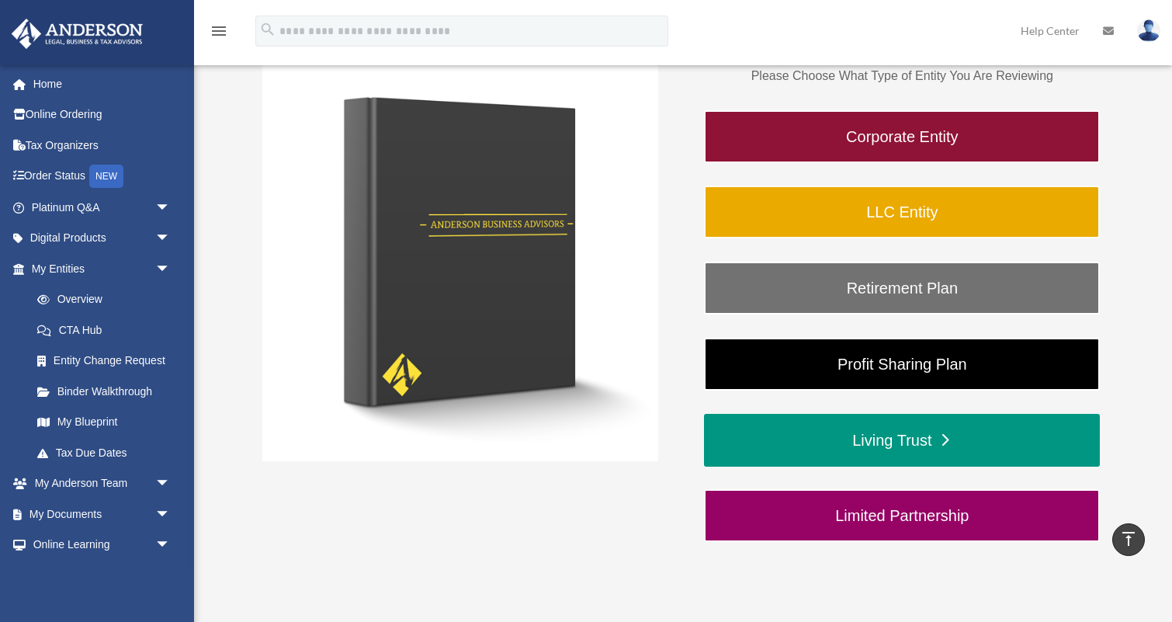
click at [849, 436] on link "Living Trust" at bounding box center [902, 440] width 396 height 53
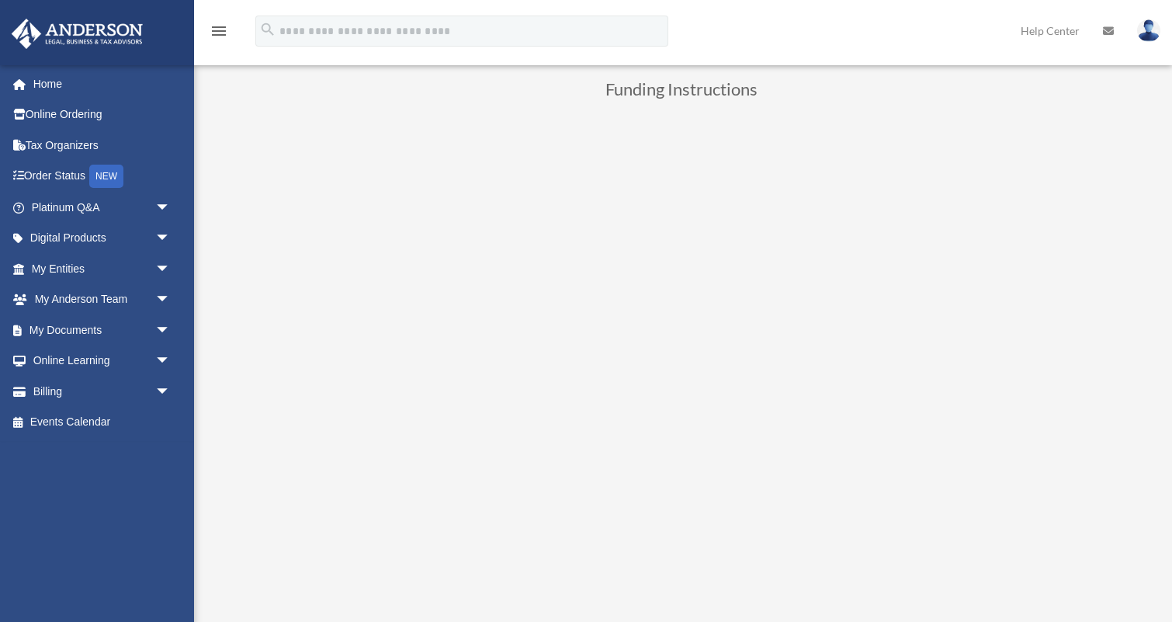
scroll to position [647, 0]
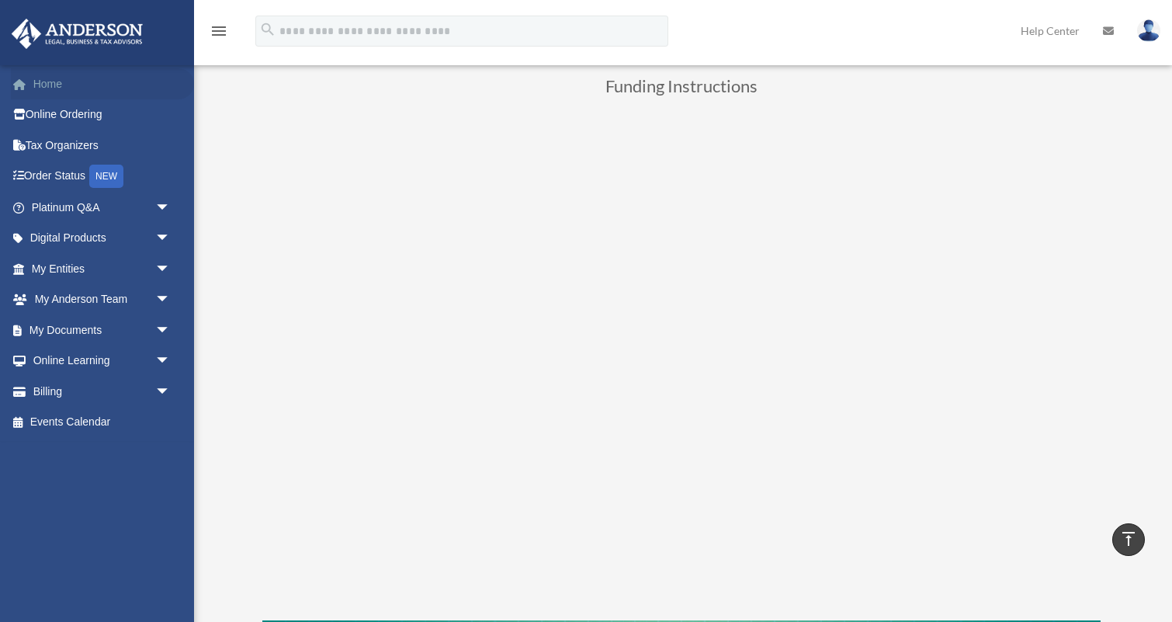
click at [61, 89] on link "Home" at bounding box center [102, 83] width 183 height 31
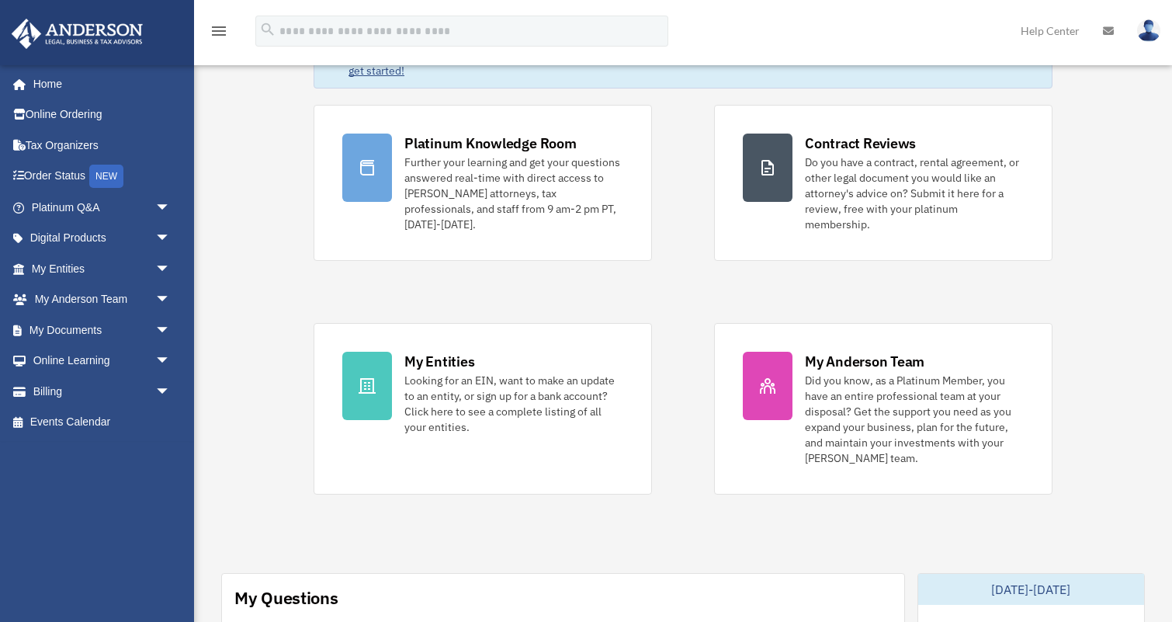
scroll to position [109, 0]
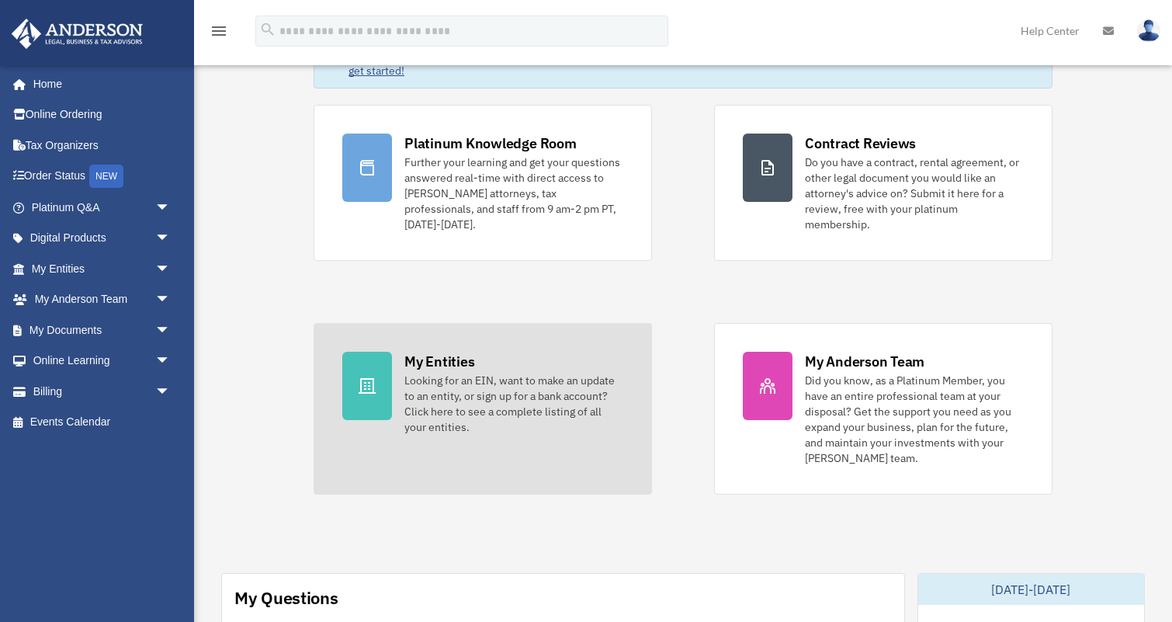
click at [472, 391] on div "Looking for an EIN, want to make an update to an entity, or sign up for a bank …" at bounding box center [514, 404] width 219 height 62
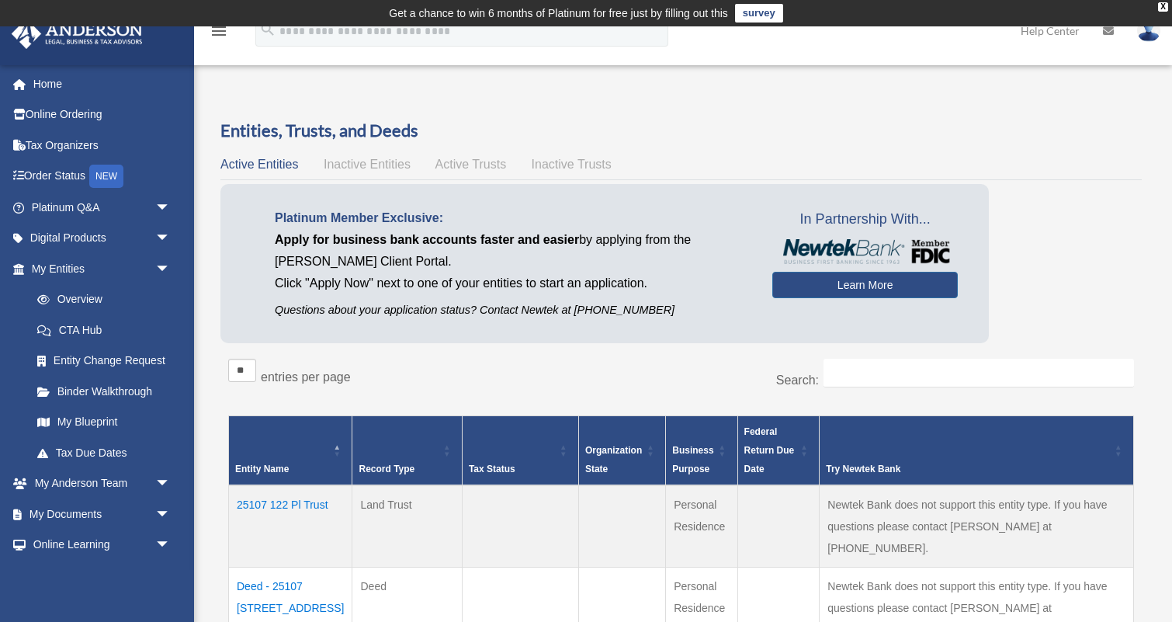
click at [386, 163] on span "Inactive Entities" at bounding box center [367, 164] width 87 height 13
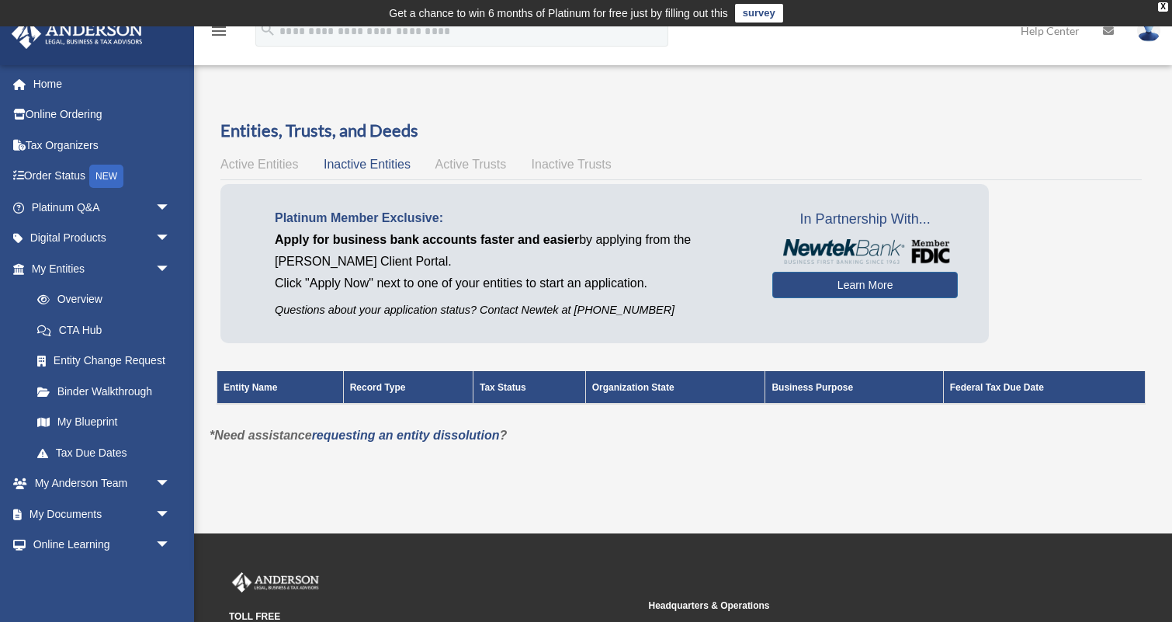
click at [458, 160] on span "Active Trusts" at bounding box center [471, 164] width 71 height 13
click at [578, 163] on span "Inactive Trusts" at bounding box center [572, 164] width 80 height 13
click at [818, 289] on link "Learn More" at bounding box center [866, 285] width 186 height 26
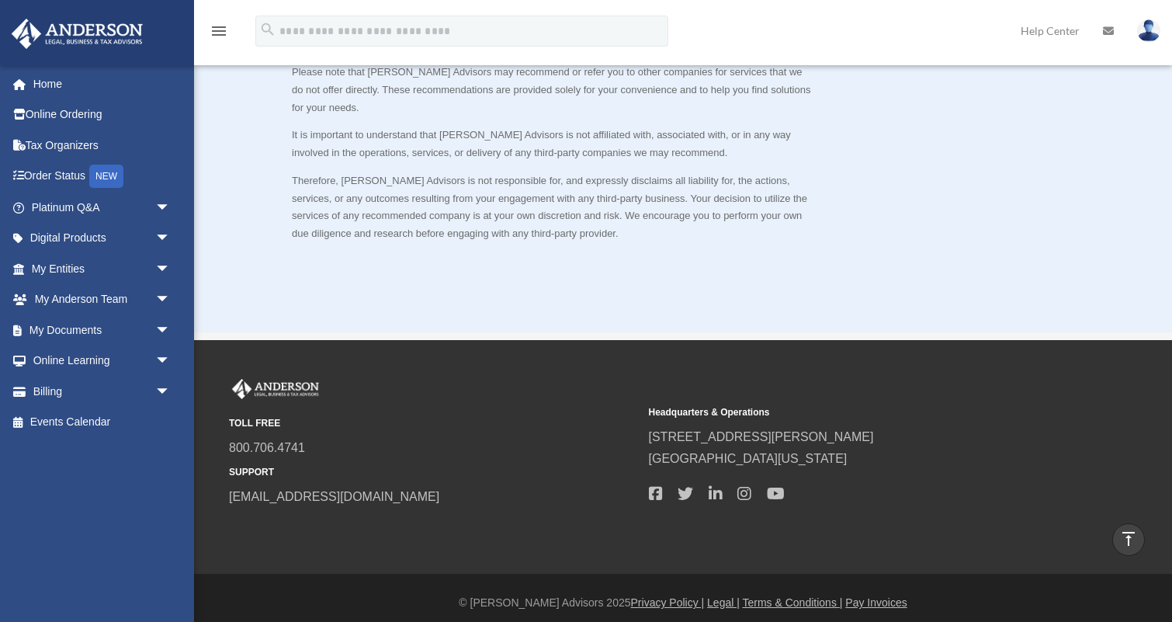
scroll to position [1110, 0]
click at [56, 82] on link "Home" at bounding box center [102, 83] width 183 height 31
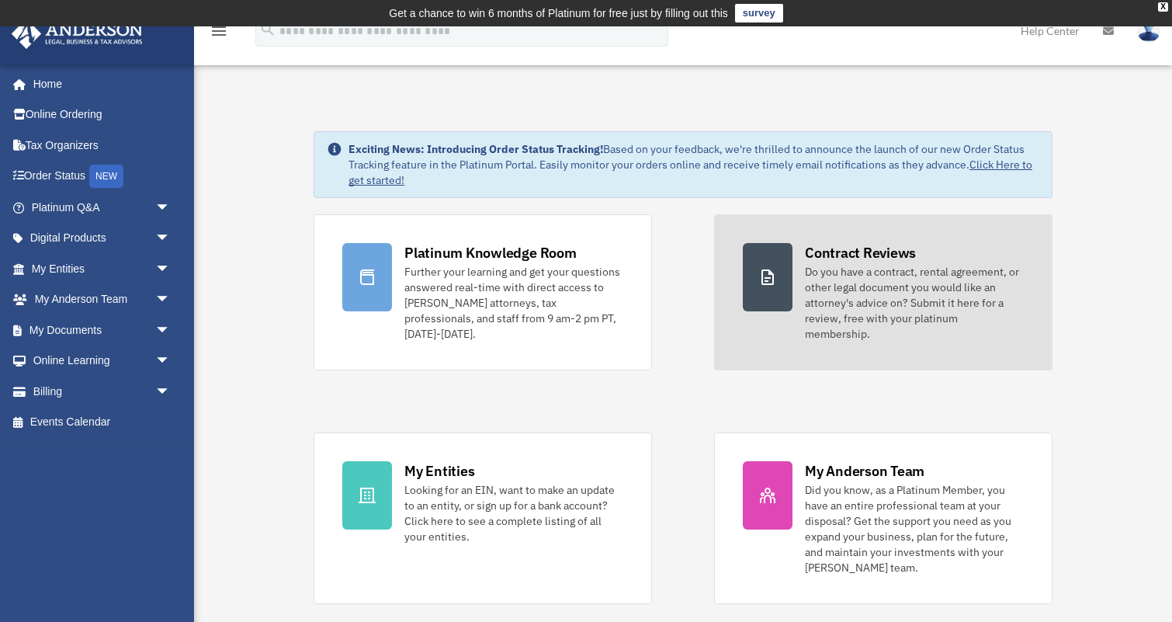
click at [834, 265] on div "Do you have a contract, rental agreement, or other legal document you would lik…" at bounding box center [914, 303] width 219 height 78
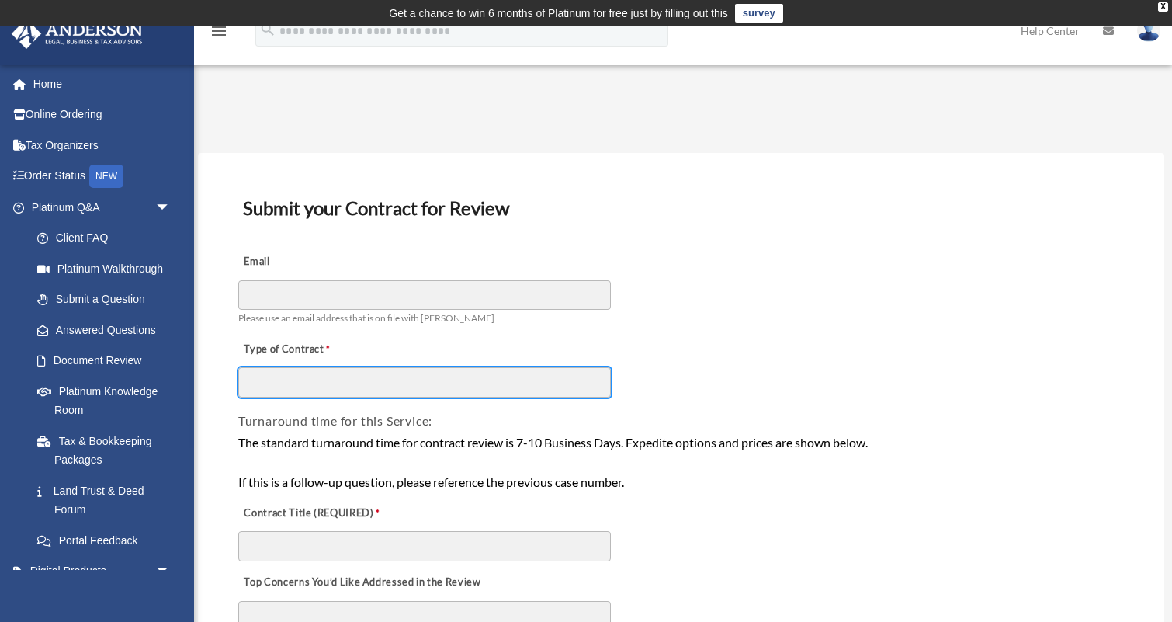
click at [419, 384] on input "Type of Contract" at bounding box center [424, 382] width 373 height 30
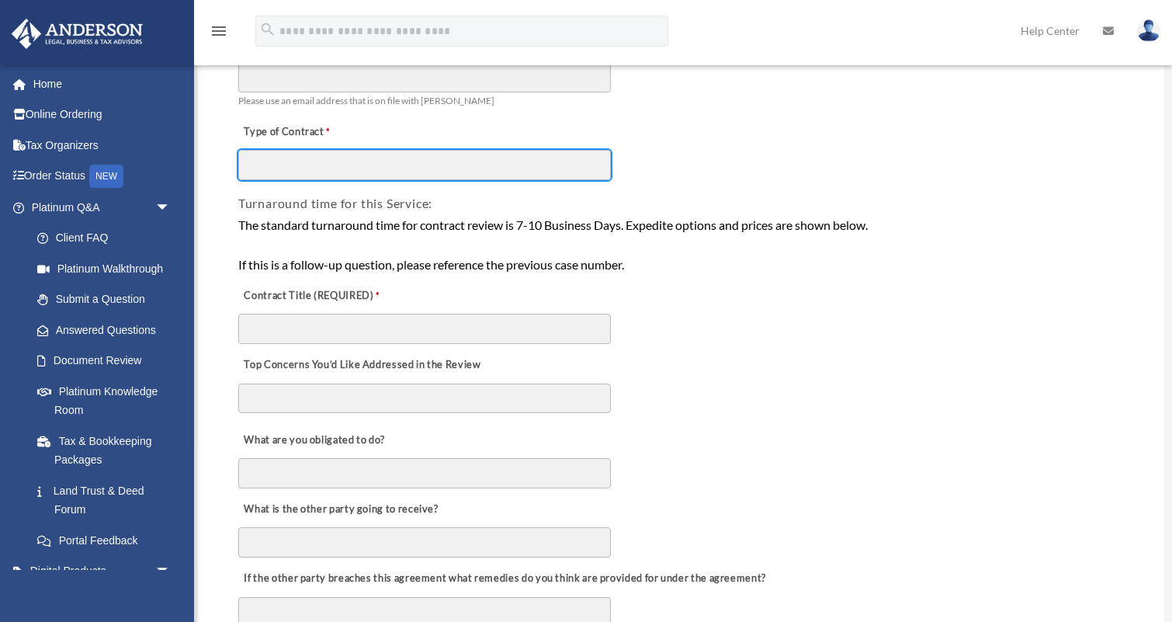
scroll to position [218, 0]
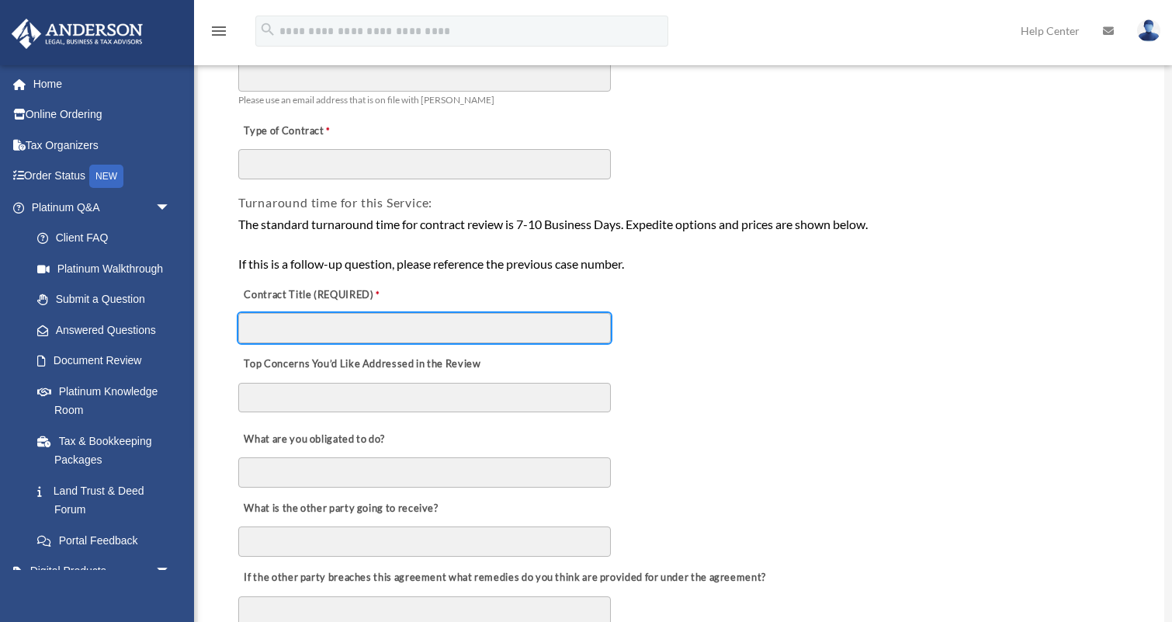
click at [320, 319] on input "Contract Title (REQUIRED)" at bounding box center [424, 328] width 373 height 30
click at [300, 395] on textarea "Top Concerns You’d Like Addressed in the Review" at bounding box center [424, 398] width 373 height 30
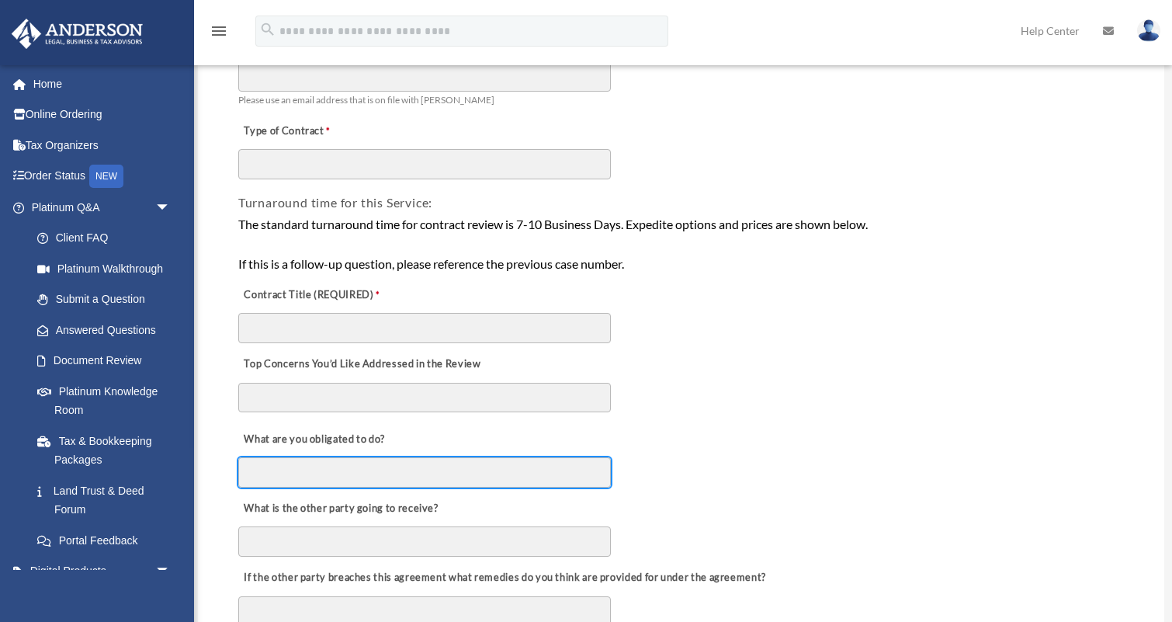
click at [303, 462] on input "What are you obligated to do?" at bounding box center [424, 472] width 373 height 30
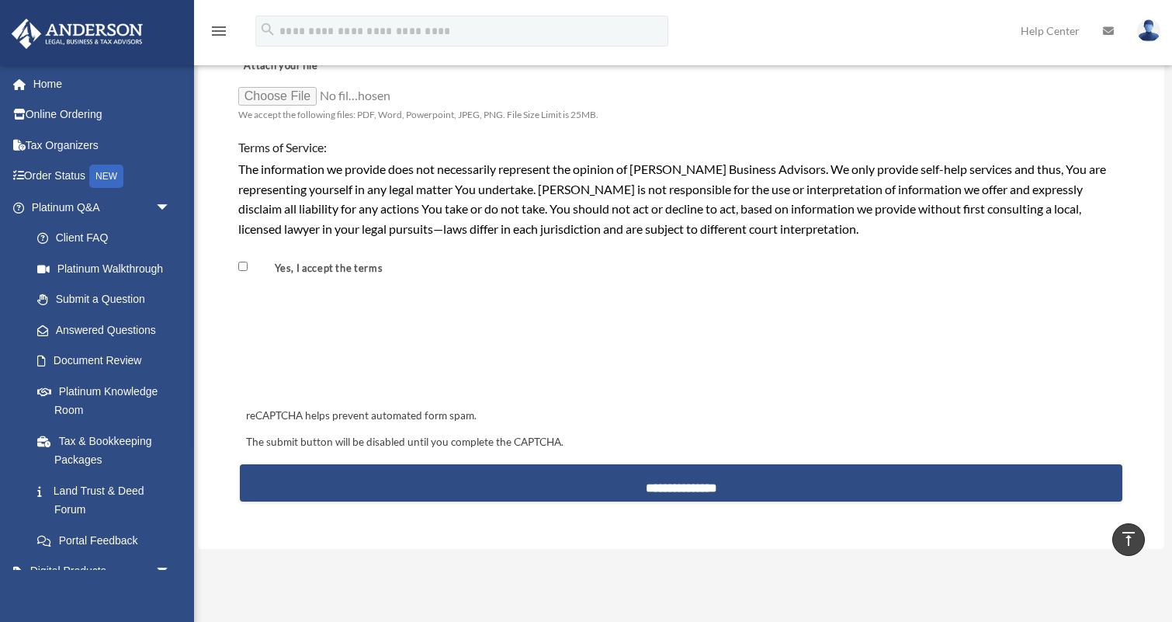
scroll to position [1356, 0]
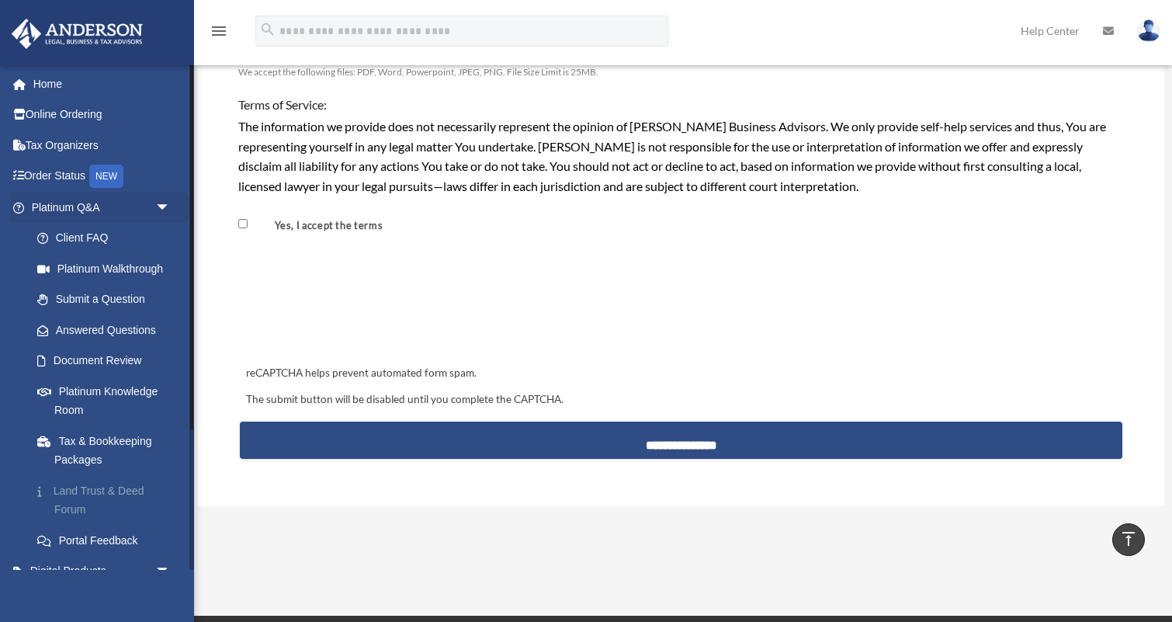
click at [70, 487] on link "Land Trust & Deed Forum" at bounding box center [108, 500] width 172 height 50
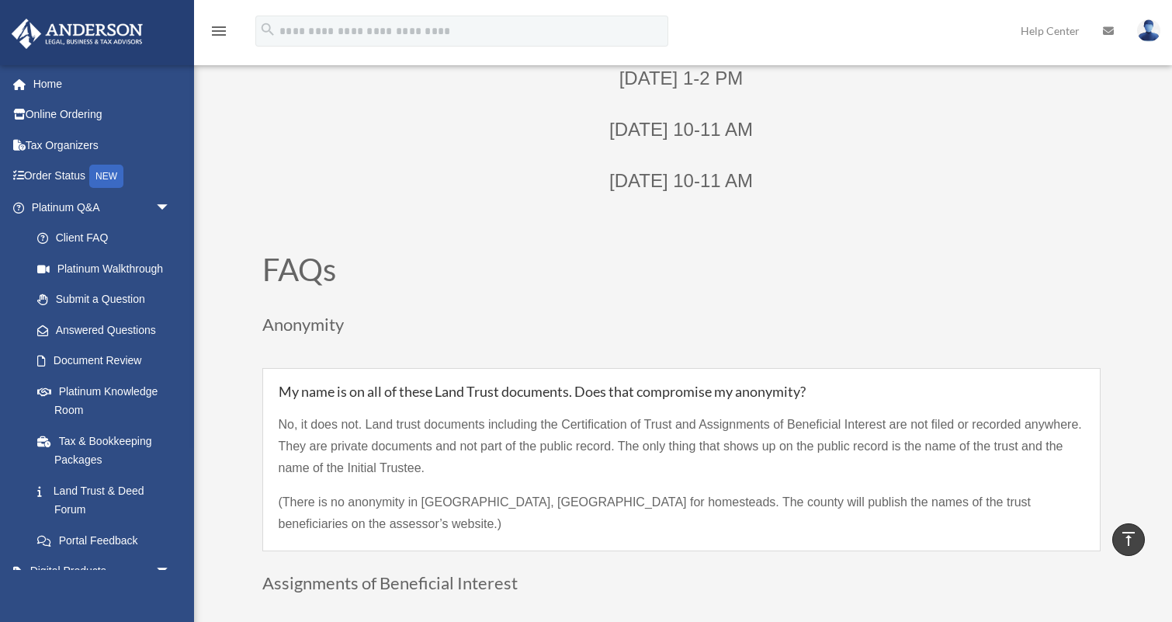
scroll to position [871, 0]
click at [117, 354] on link "Document Review" at bounding box center [108, 361] width 172 height 31
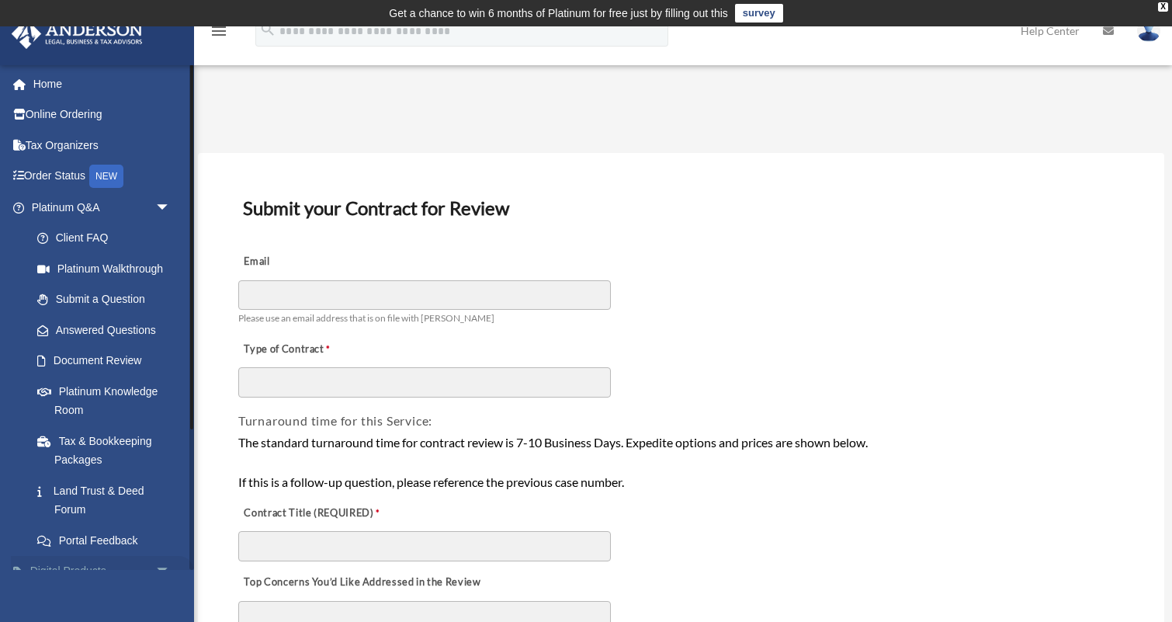
click at [90, 564] on link "Digital Products arrow_drop_down" at bounding box center [102, 571] width 183 height 31
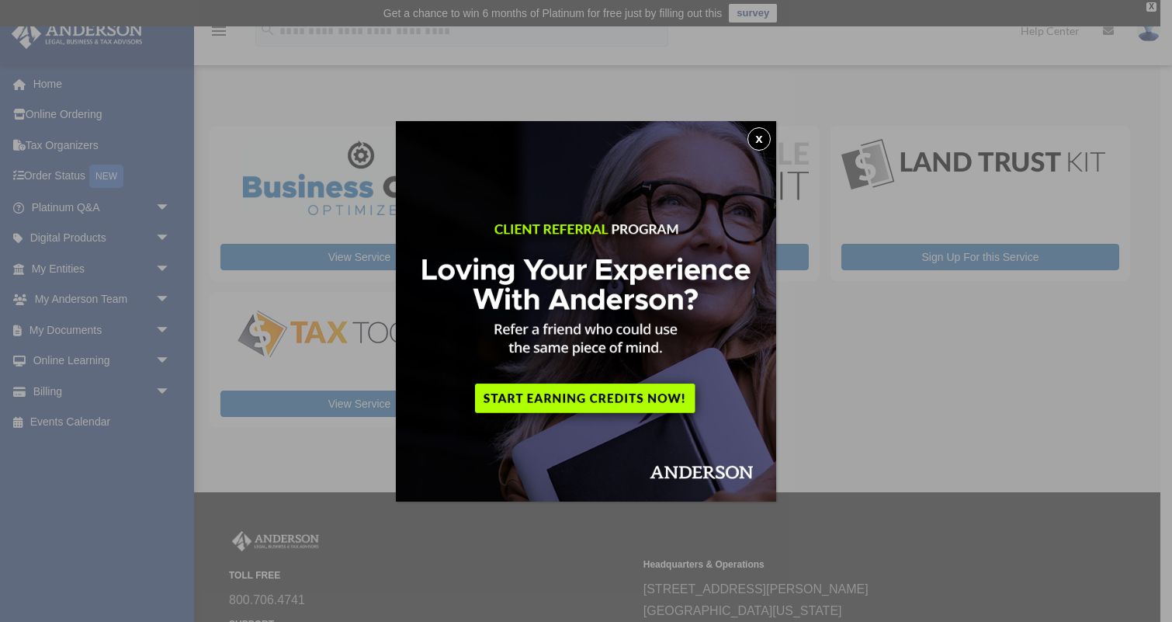
click at [762, 138] on button "x" at bounding box center [759, 138] width 23 height 23
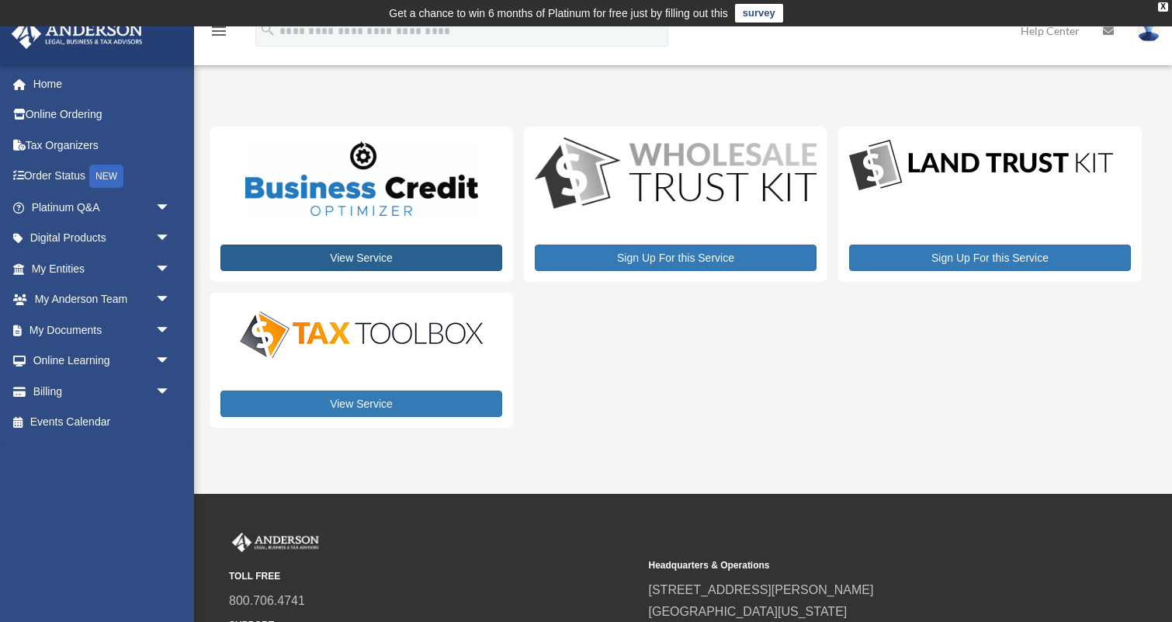
click at [342, 255] on link "View Service" at bounding box center [362, 258] width 282 height 26
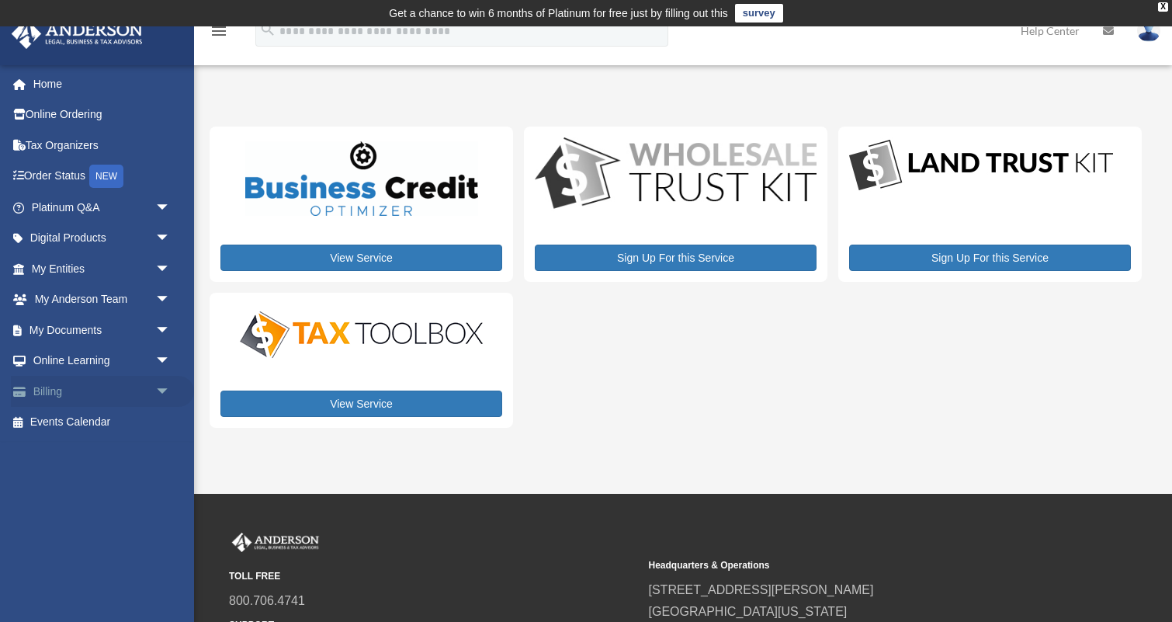
click at [75, 388] on link "Billing arrow_drop_down" at bounding box center [102, 391] width 183 height 31
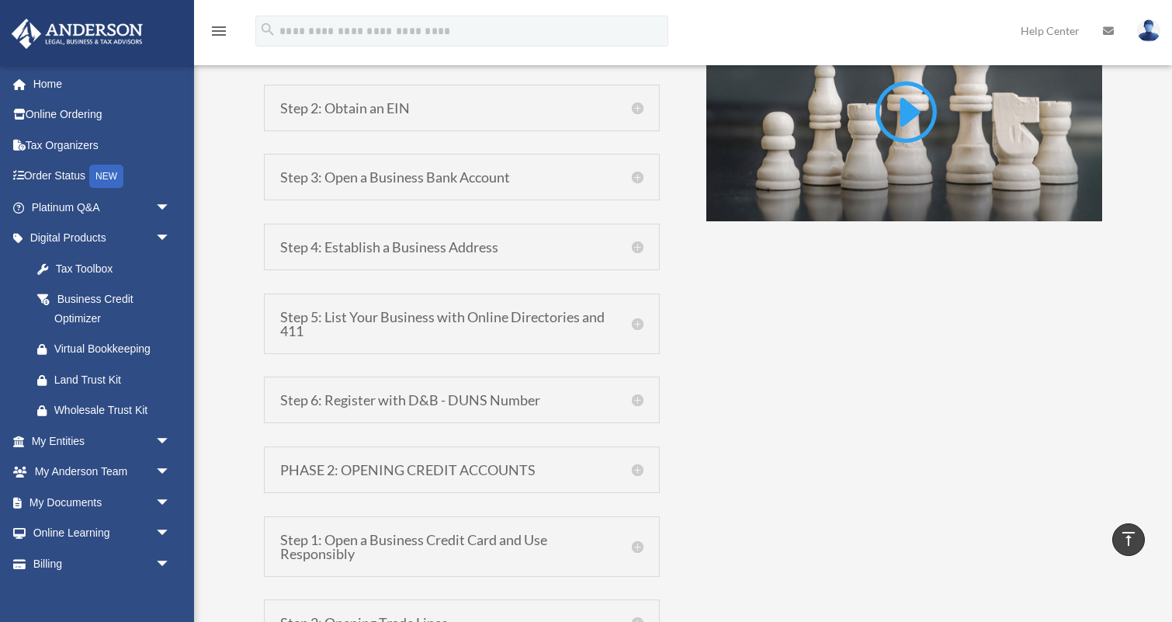
scroll to position [1213, 0]
click at [623, 243] on h5 "Step 4: Establish a Business Address" at bounding box center [461, 247] width 363 height 14
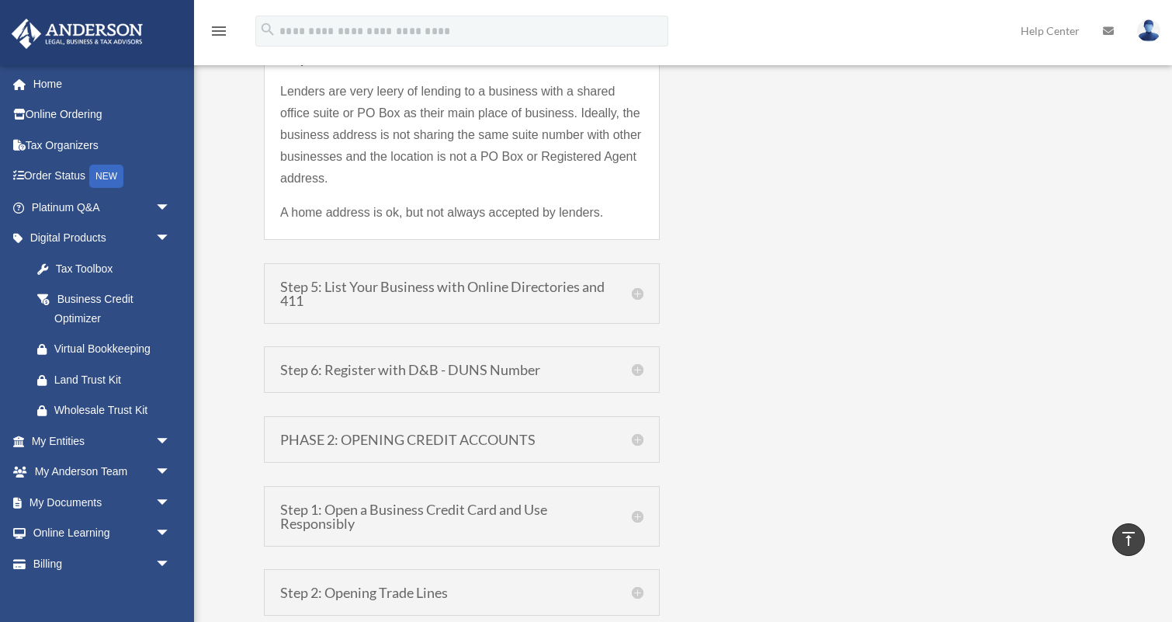
scroll to position [1409, 0]
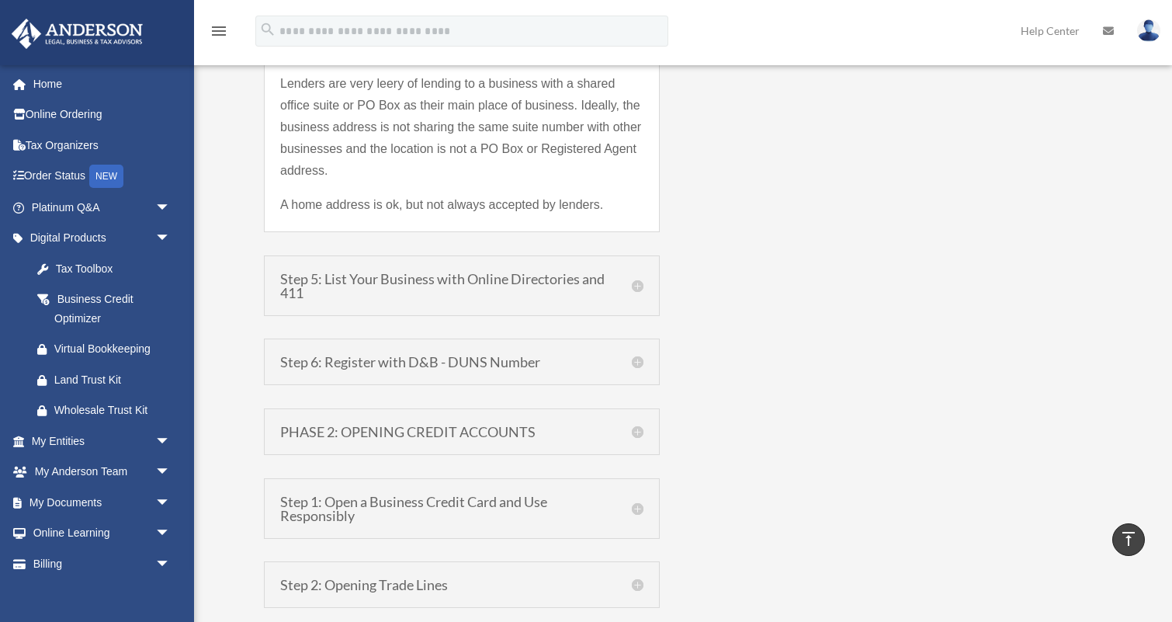
click at [623, 285] on h5 "Step 5: List Your Business with Online Directories and 411" at bounding box center [461, 286] width 363 height 28
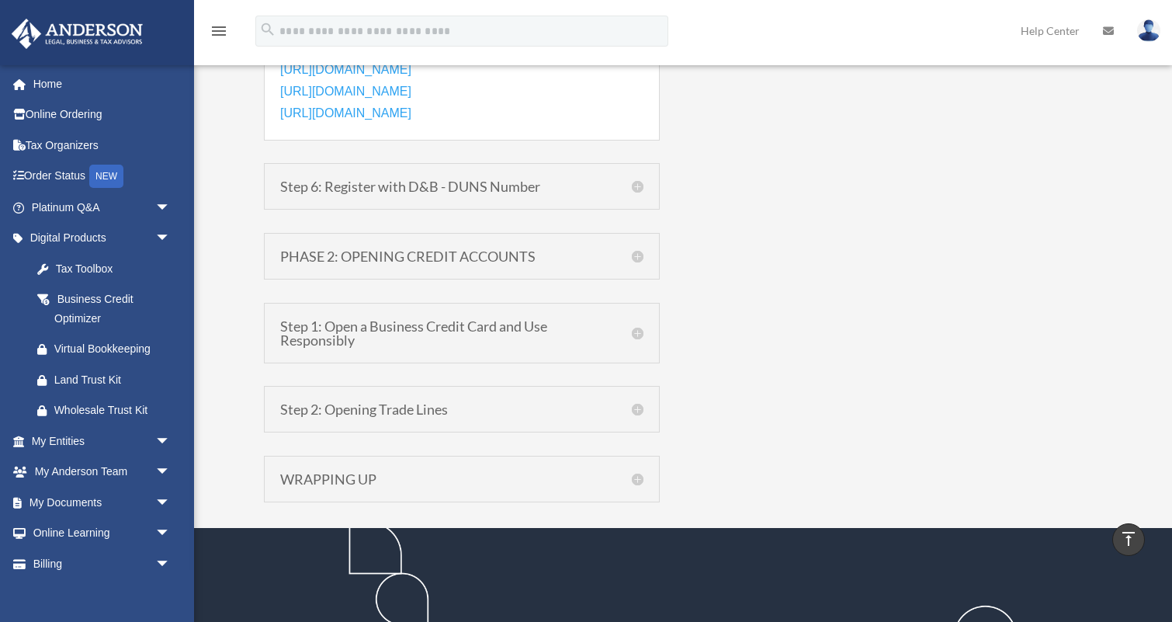
scroll to position [1857, 0]
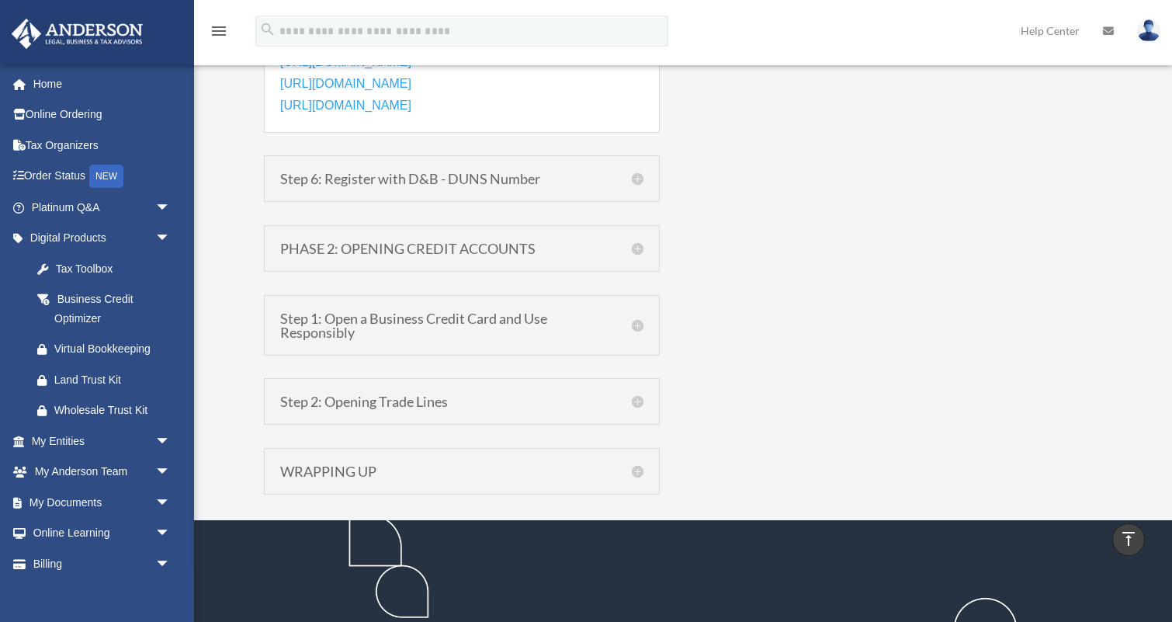
click at [557, 241] on h5 "PHASE 2: OPENING CREDIT ACCOUNTS" at bounding box center [461, 248] width 363 height 14
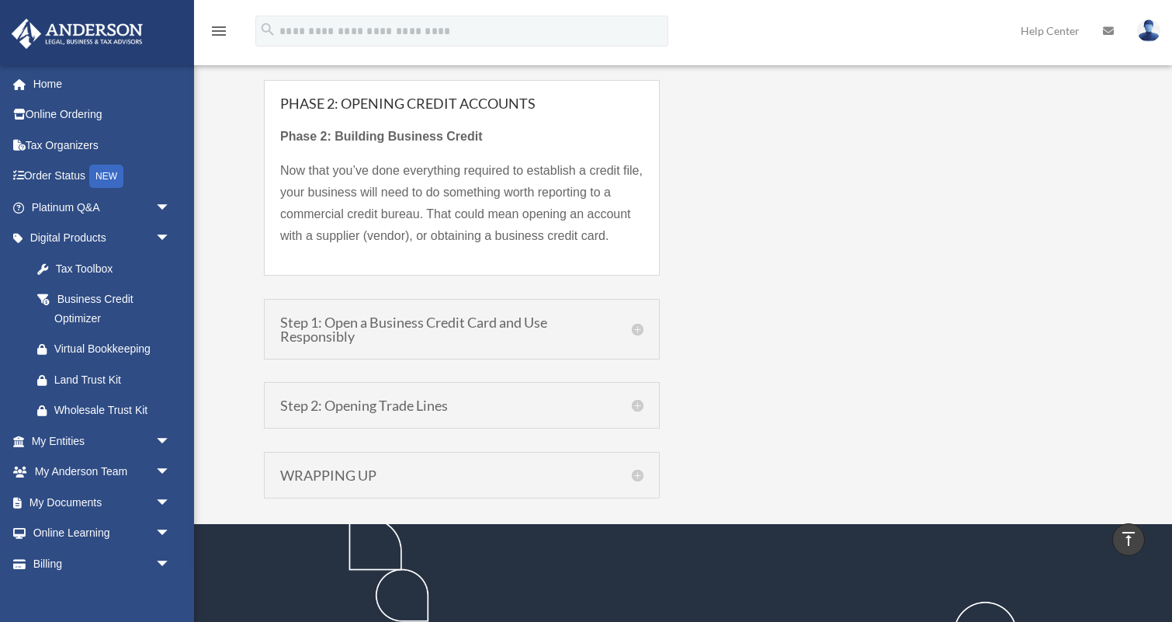
scroll to position [1582, 0]
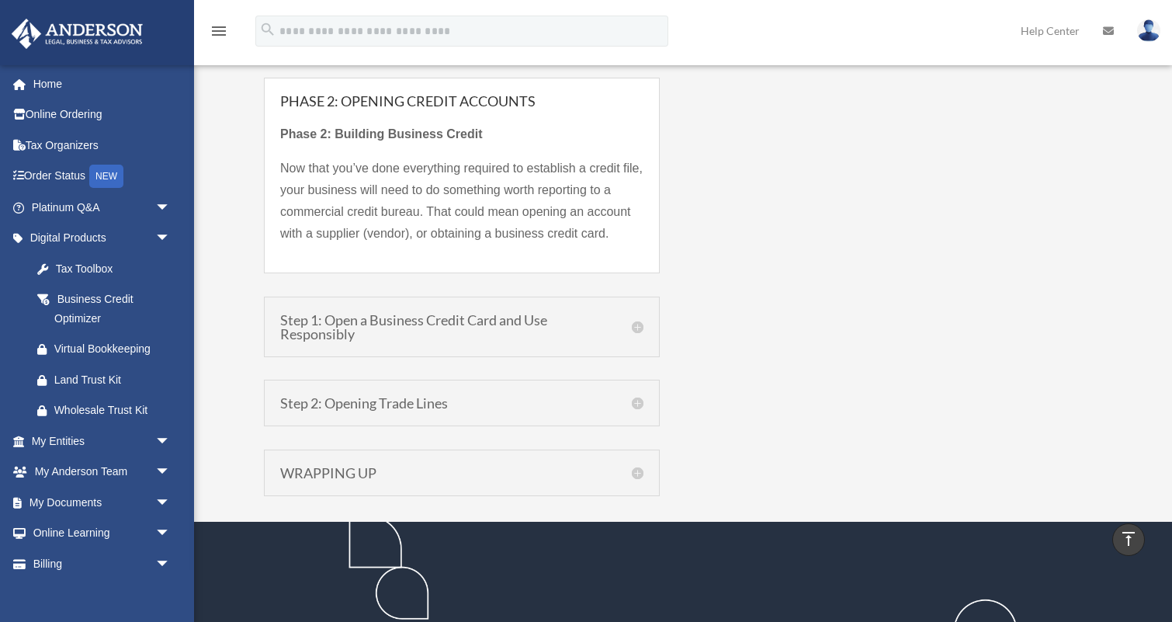
click at [571, 322] on h5 "Step 1: Open a Business Credit Card and Use Responsibly" at bounding box center [461, 327] width 363 height 28
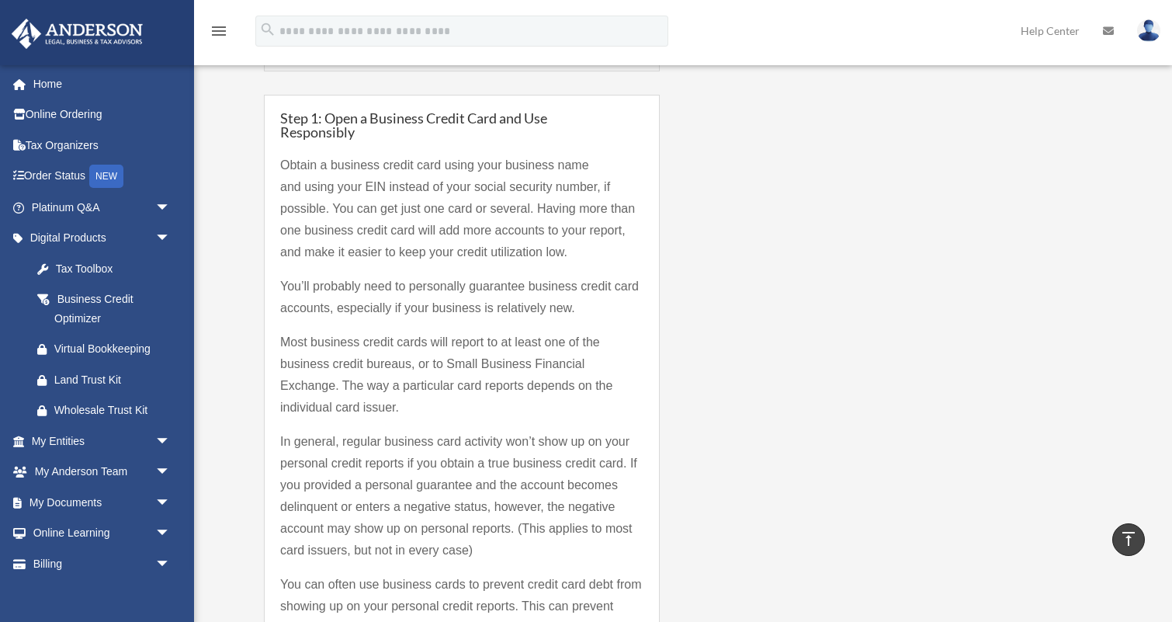
scroll to position [1639, 0]
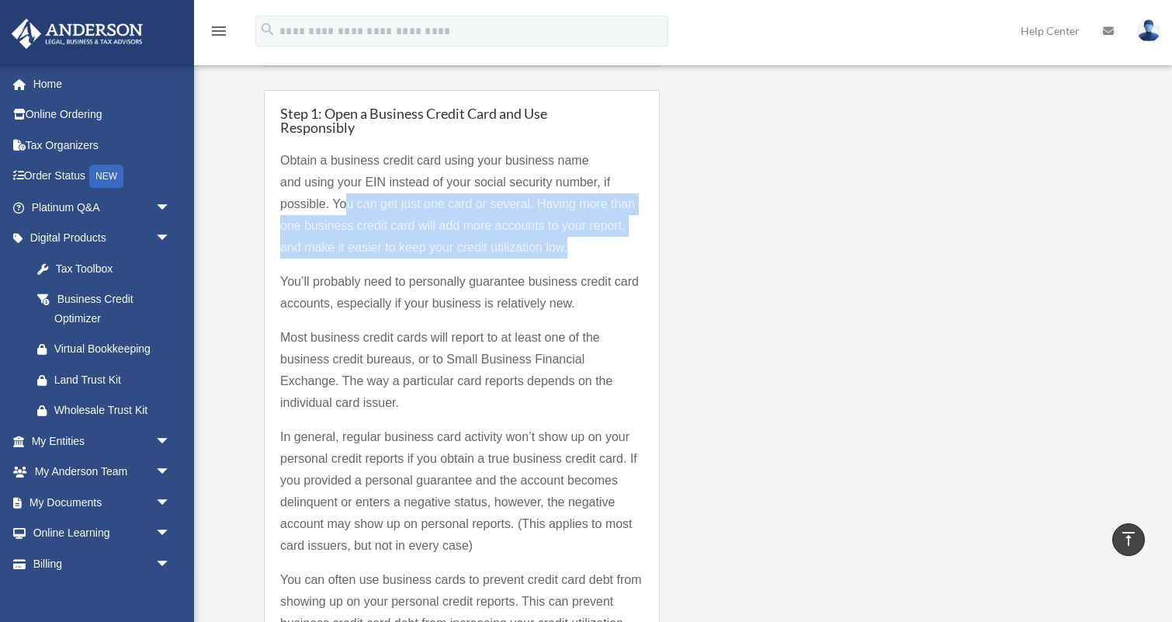
drag, startPoint x: 346, startPoint y: 199, endPoint x: 575, endPoint y: 248, distance: 234.2
click at [575, 248] on p "Obtain a business credit card using your business name and using your EIN inste…" at bounding box center [461, 210] width 363 height 121
click at [596, 252] on p "Obtain a business credit card using your business name and using your EIN inste…" at bounding box center [461, 210] width 363 height 121
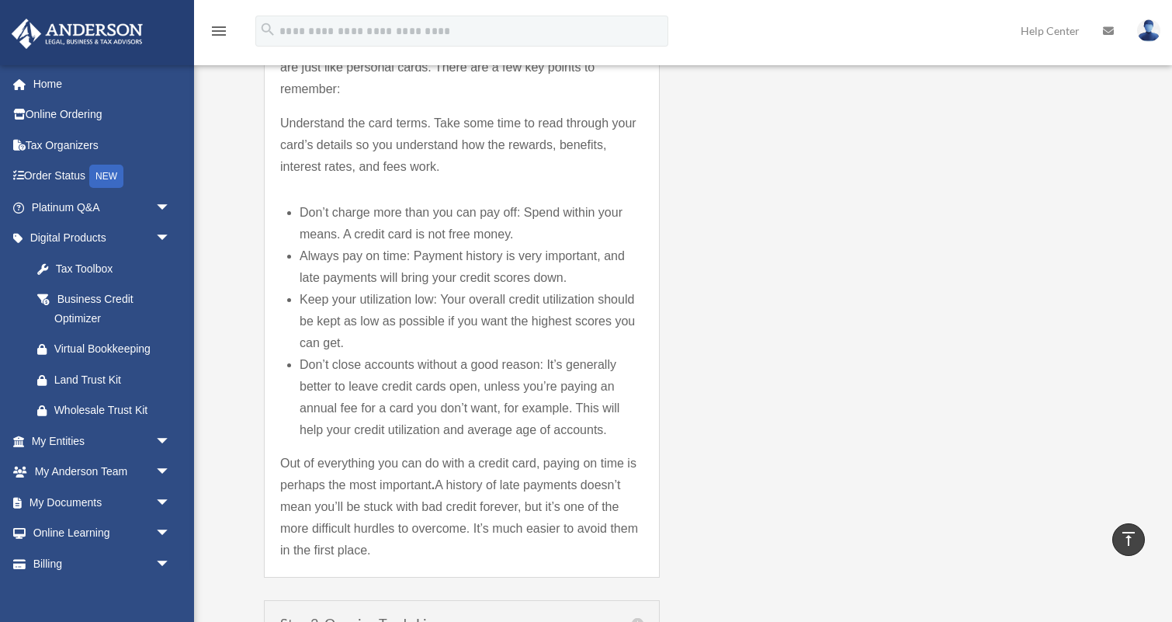
scroll to position [2295, 0]
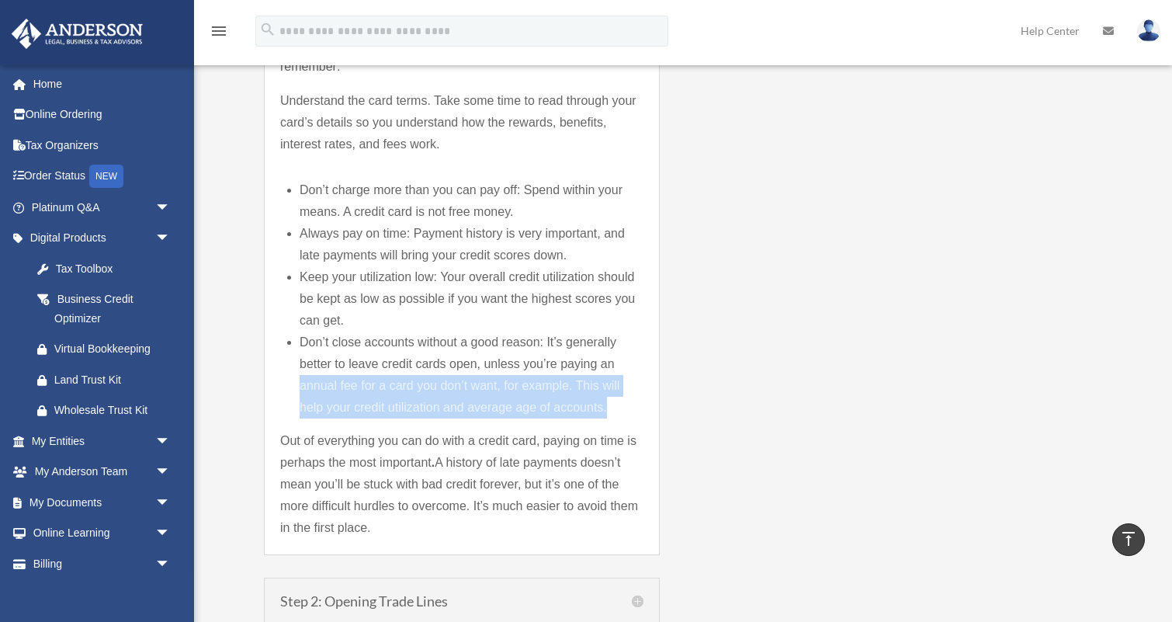
drag, startPoint x: 302, startPoint y: 383, endPoint x: 599, endPoint y: 412, distance: 298.0
click at [599, 412] on span "Don’t close accounts without a good reason: It’s generally better to leave cred…" at bounding box center [460, 374] width 320 height 78
click at [502, 405] on span "Don’t close accounts without a good reason: It’s generally better to leave cred…" at bounding box center [460, 374] width 320 height 78
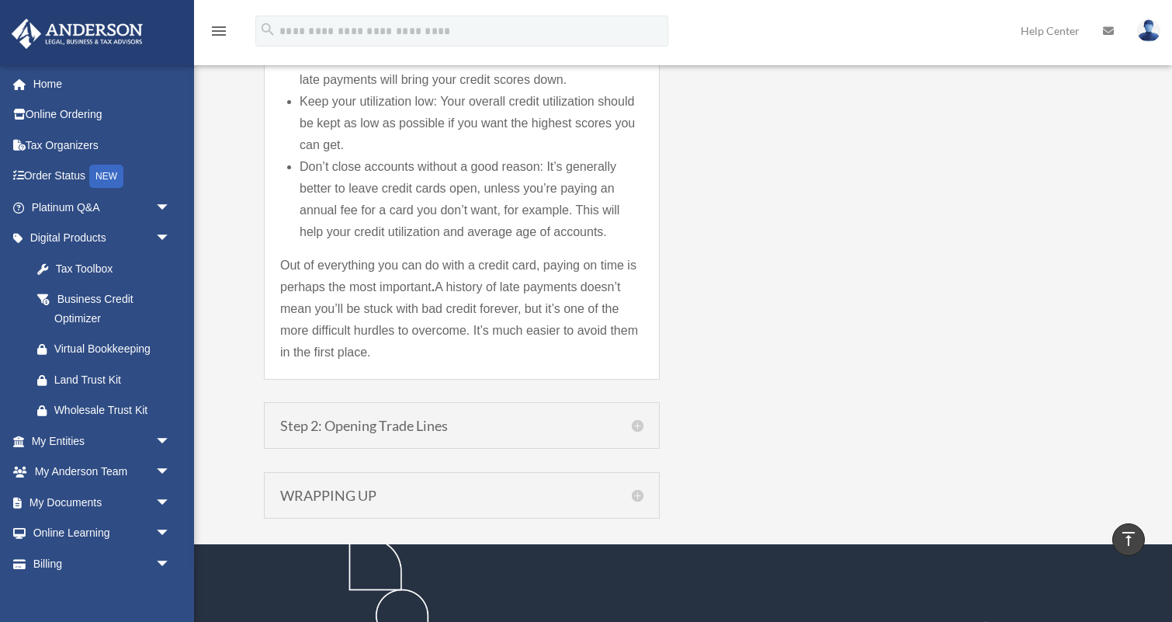
scroll to position [2471, 0]
click at [460, 429] on h5 "Step 2: Opening Trade Lines" at bounding box center [461, 426] width 363 height 14
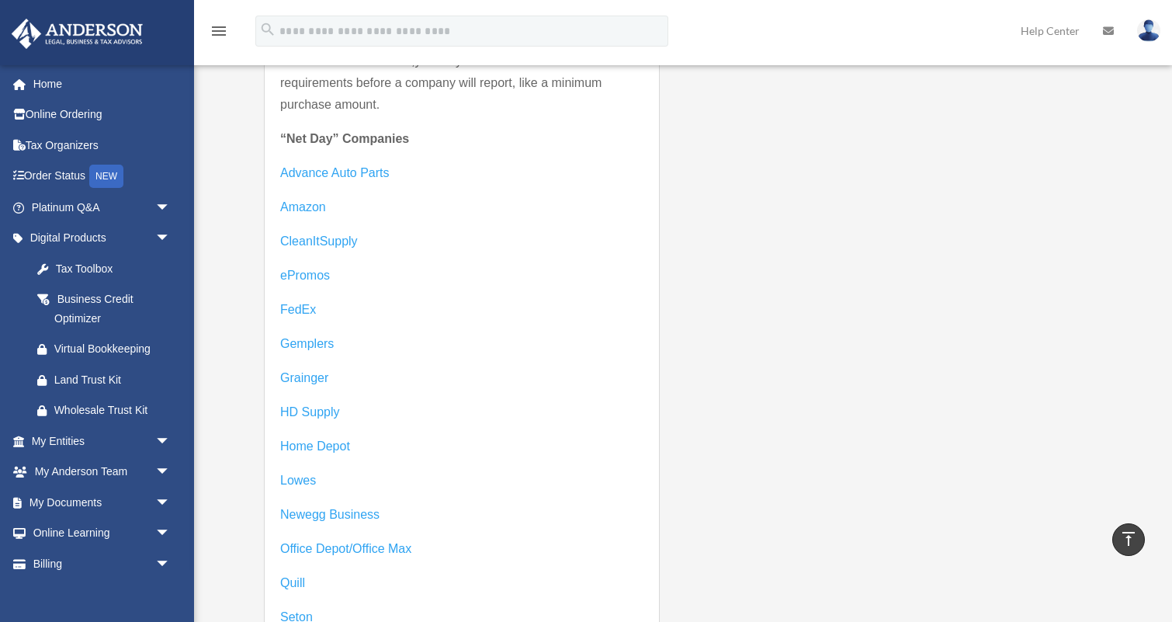
scroll to position [2640, 0]
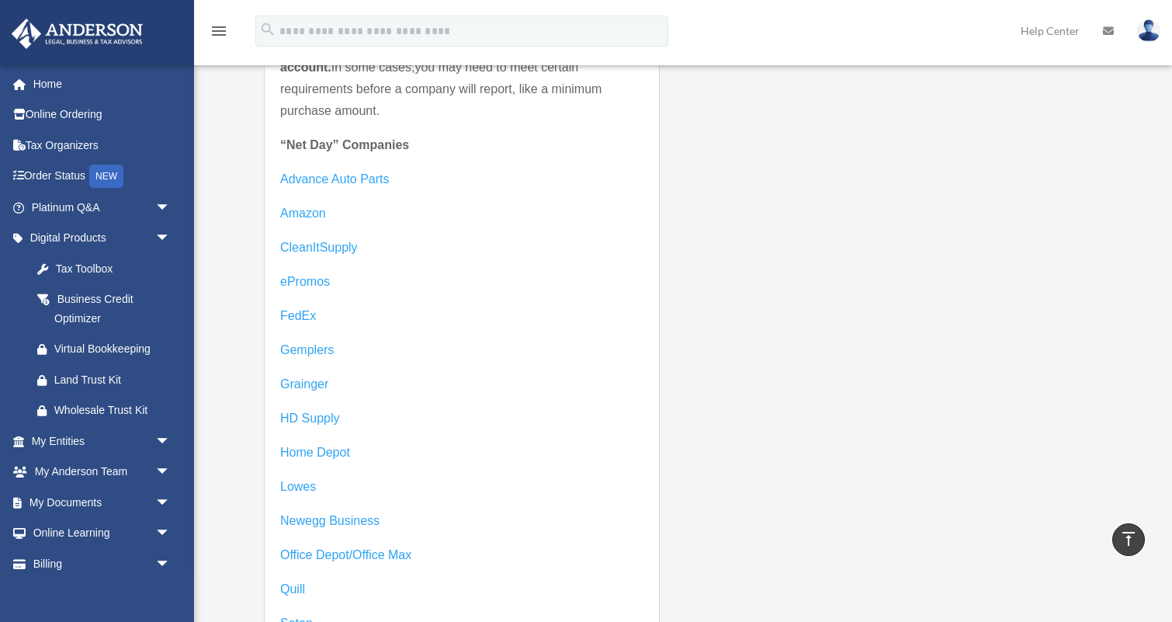
click at [319, 211] on span "Amazon" at bounding box center [303, 213] width 46 height 13
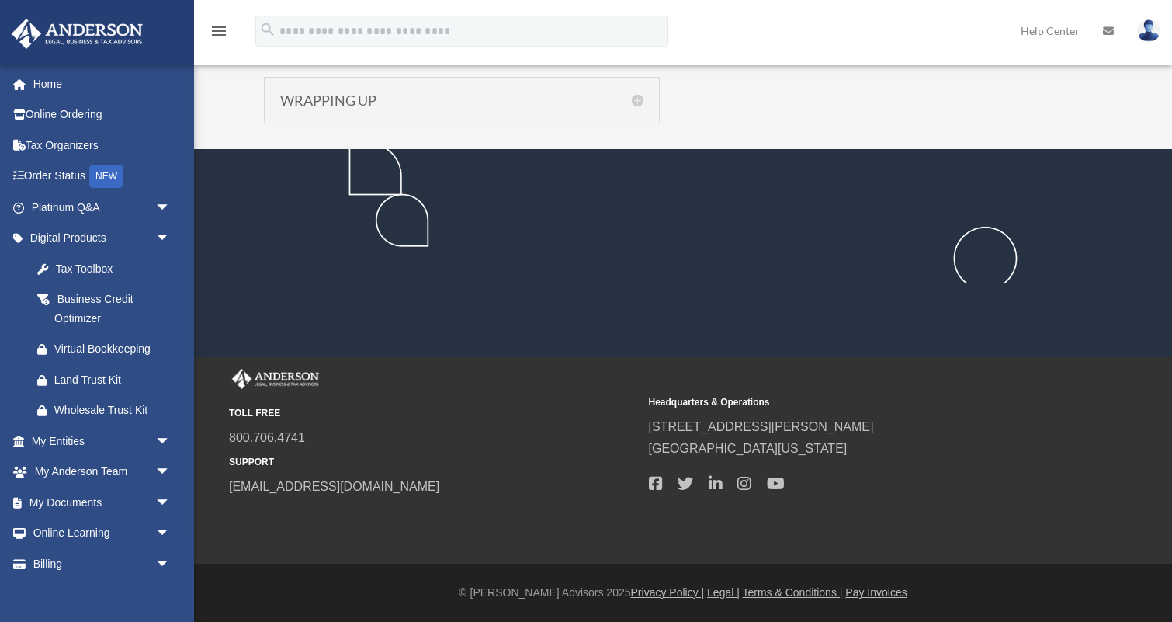
scroll to position [1777, 0]
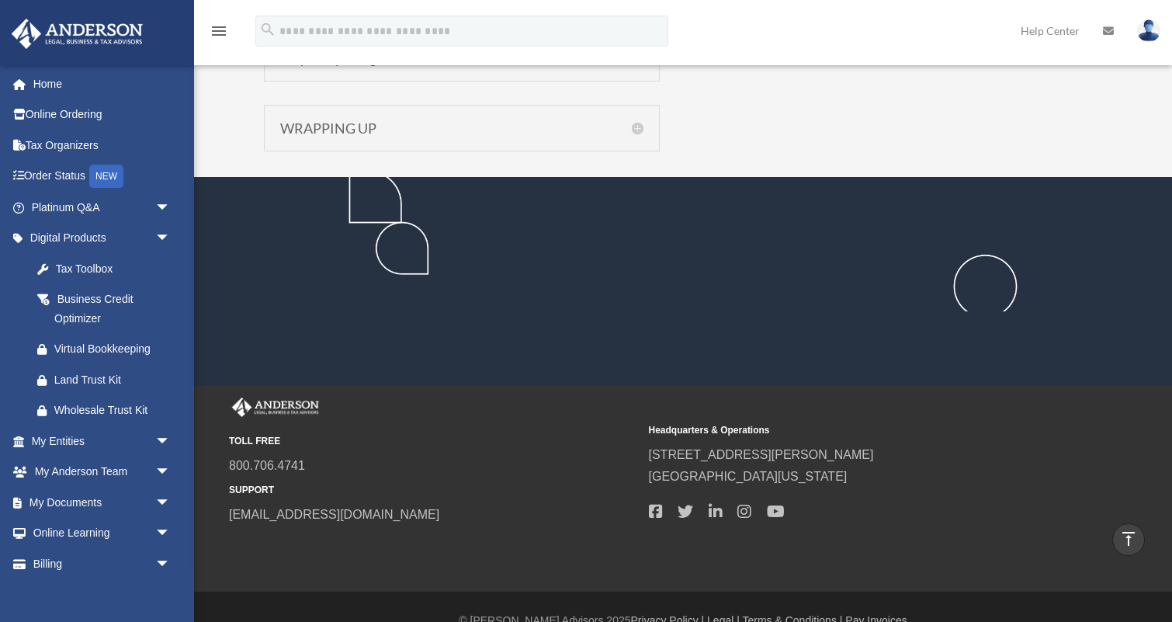
click at [443, 121] on h5 "WRAPPING UP" at bounding box center [461, 128] width 363 height 14
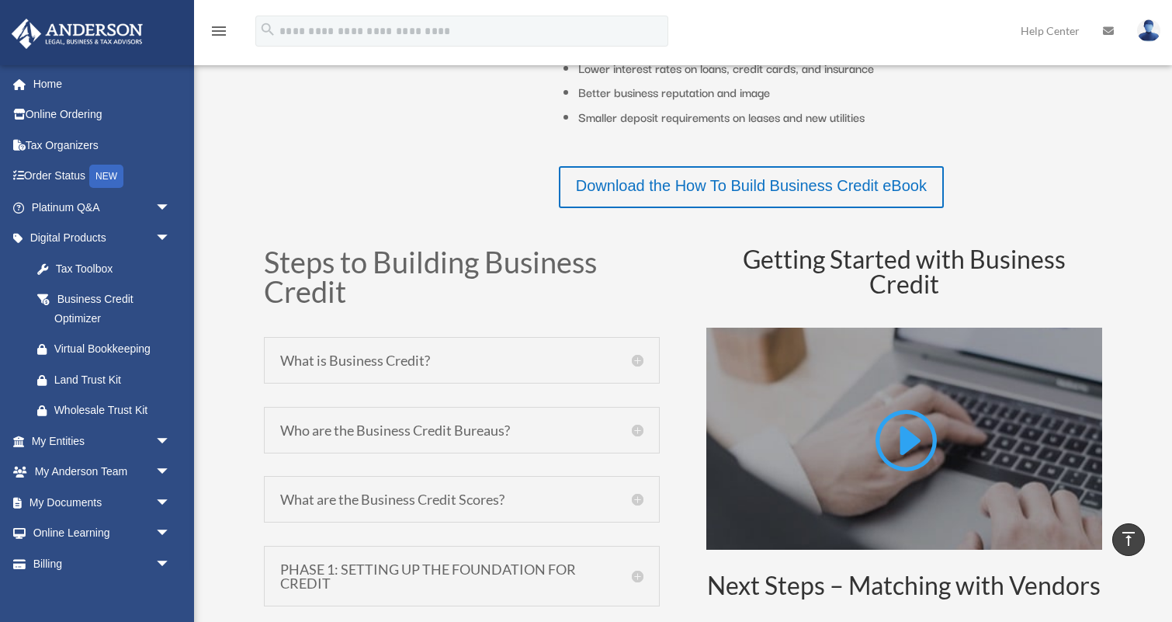
scroll to position [583, 0]
click at [123, 346] on div "Virtual Bookkeeping" at bounding box center [114, 348] width 120 height 19
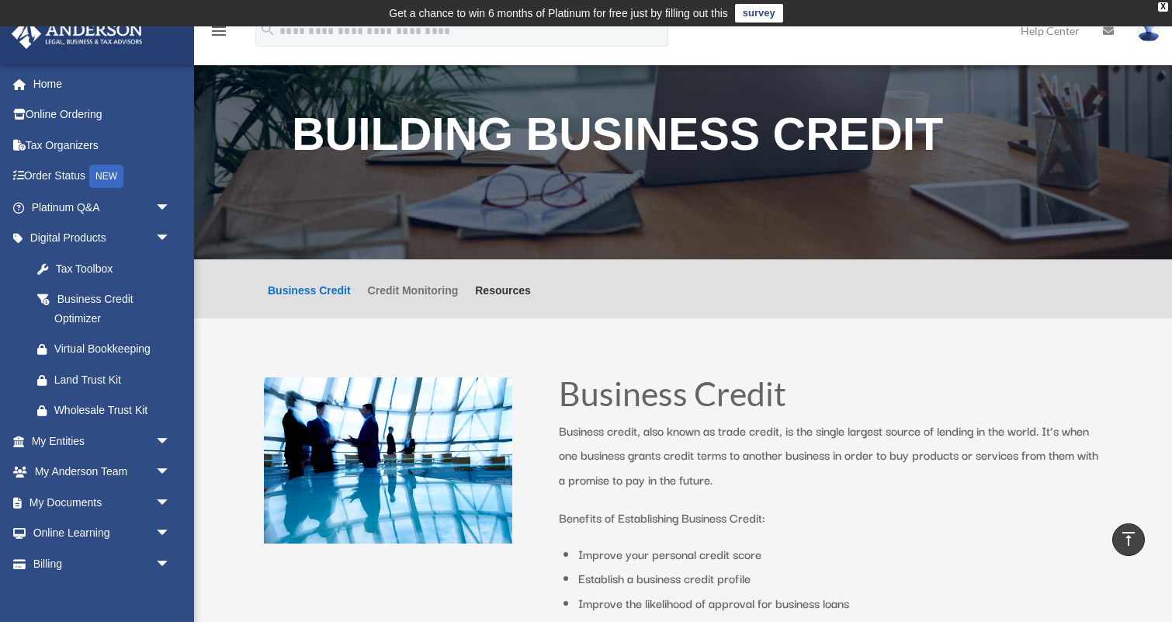
scroll to position [0, 0]
click at [437, 293] on link "Credit Monitoring" at bounding box center [413, 301] width 91 height 33
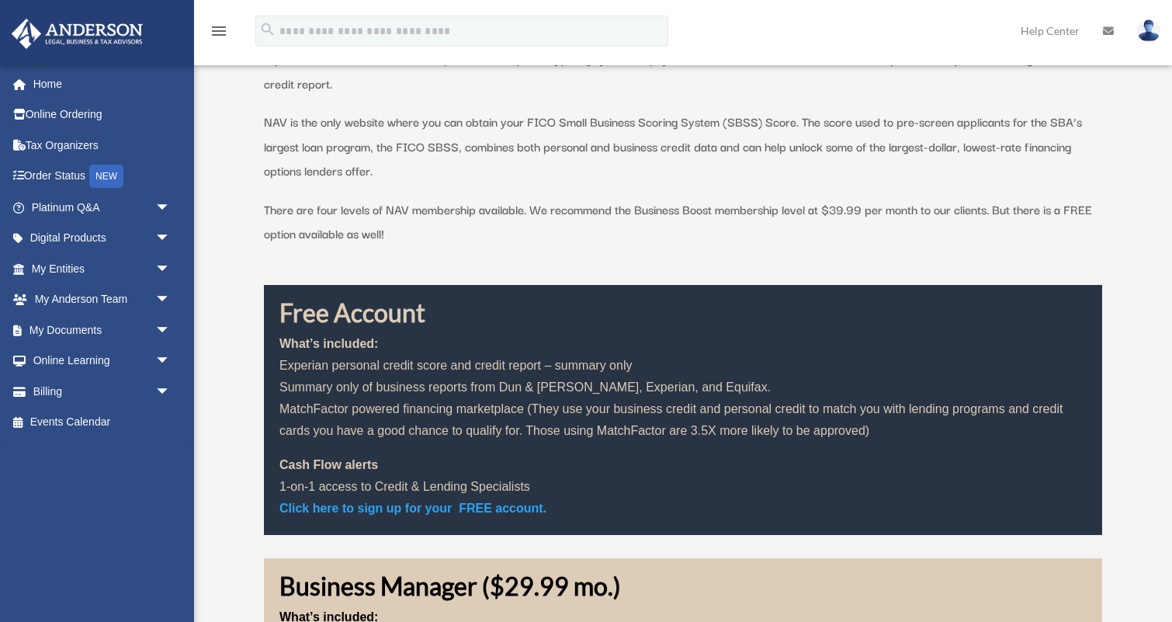
scroll to position [696, 0]
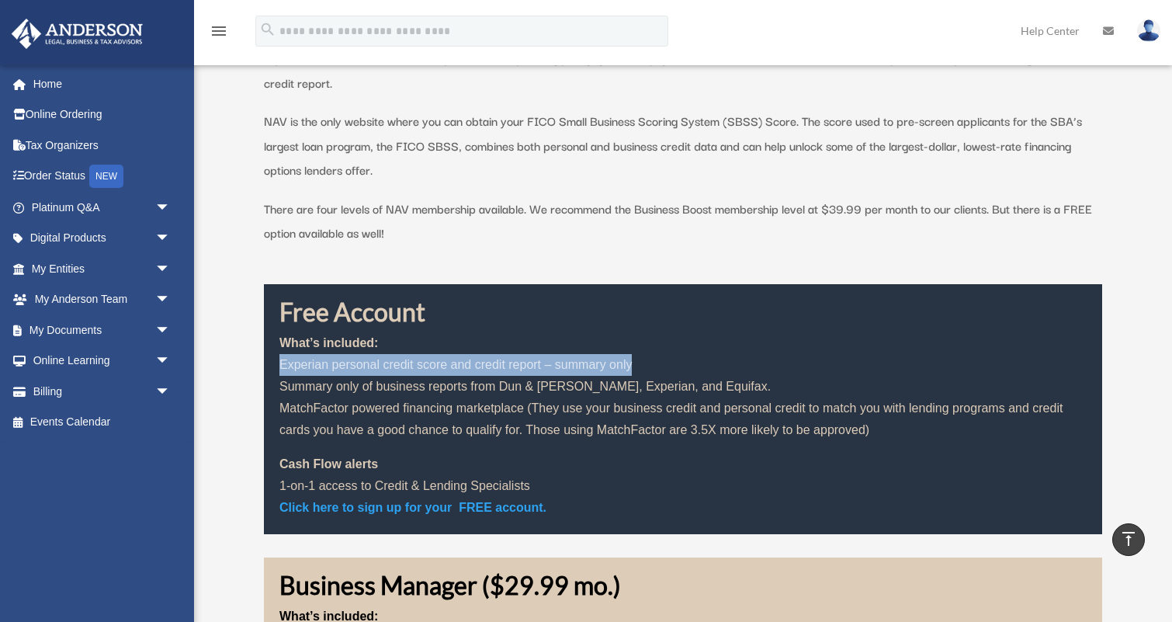
drag, startPoint x: 280, startPoint y: 357, endPoint x: 736, endPoint y: 363, distance: 455.8
click at [736, 363] on p "What’s included: Experian personal credit score and credit report – summary onl…" at bounding box center [684, 392] width 808 height 121
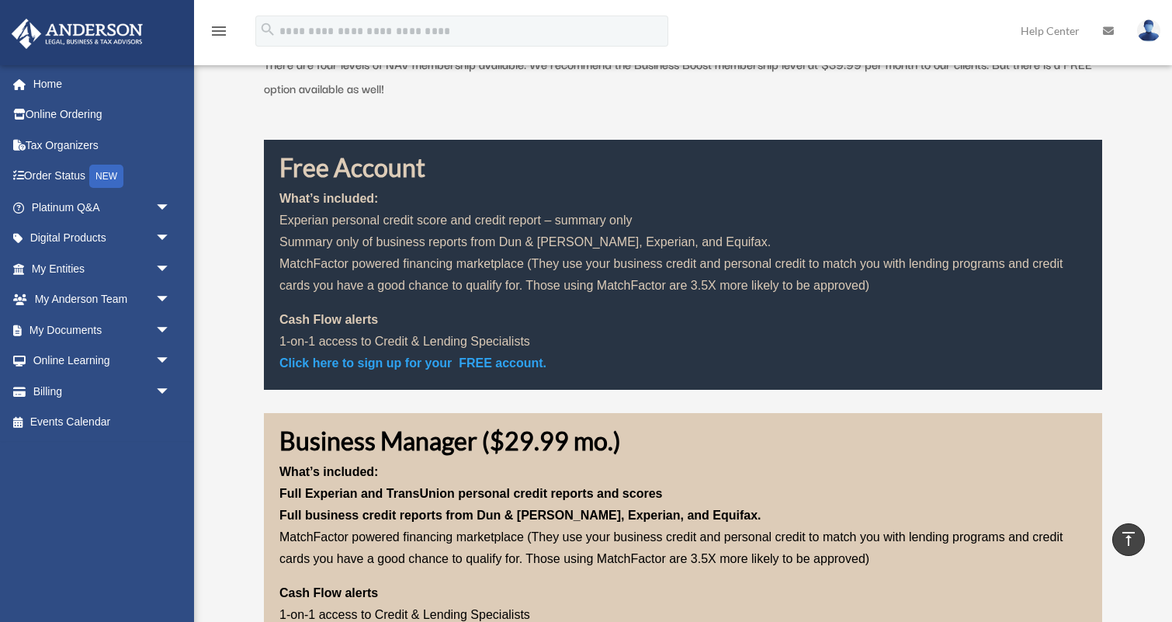
scroll to position [846, 0]
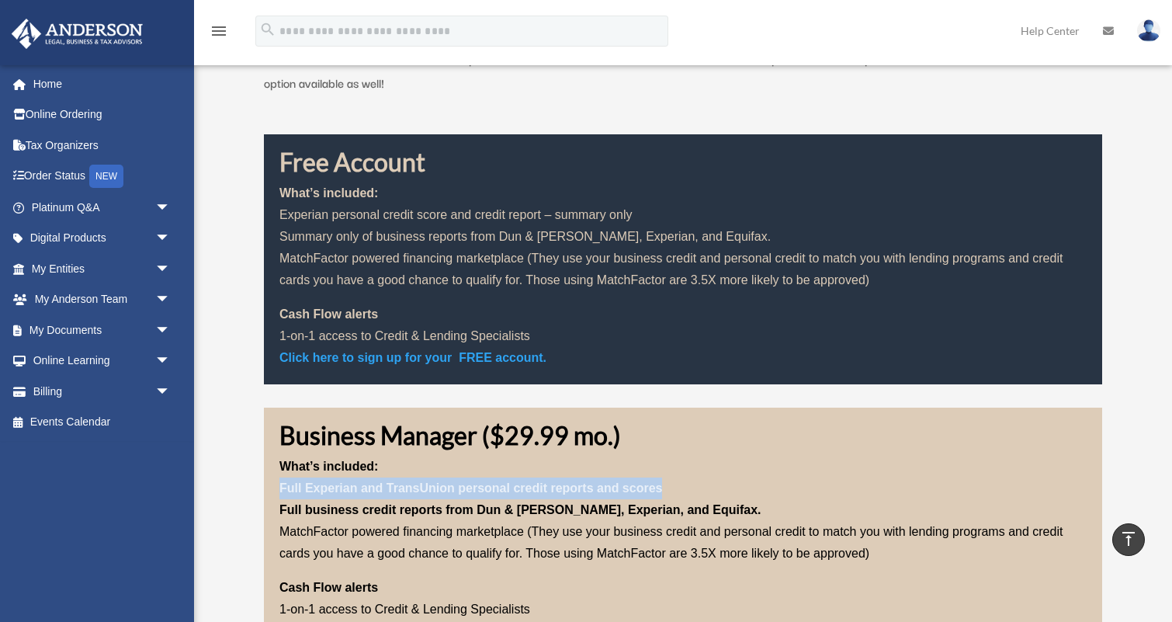
drag, startPoint x: 280, startPoint y: 482, endPoint x: 727, endPoint y: 482, distance: 446.5
click at [727, 482] on p "What’s included: Full Experian and TransUnion personal credit reports and score…" at bounding box center [684, 516] width 808 height 121
click at [815, 486] on p "What’s included: Full Experian and TransUnion personal credit reports and score…" at bounding box center [684, 516] width 808 height 121
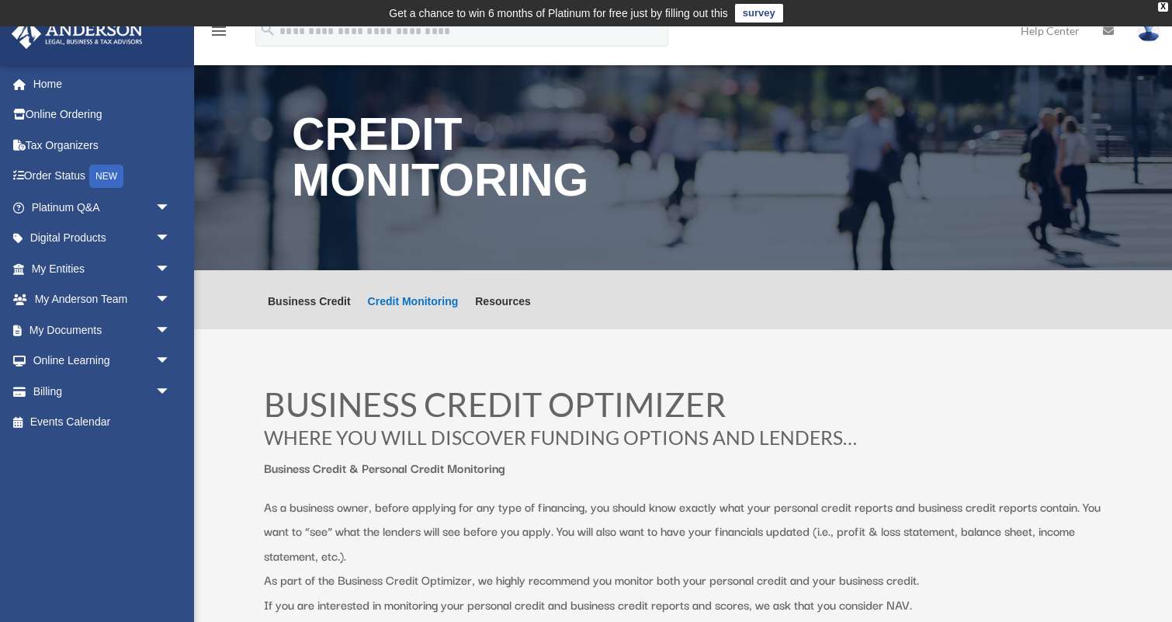
scroll to position [0, 0]
click at [512, 300] on link "Resources" at bounding box center [503, 312] width 56 height 33
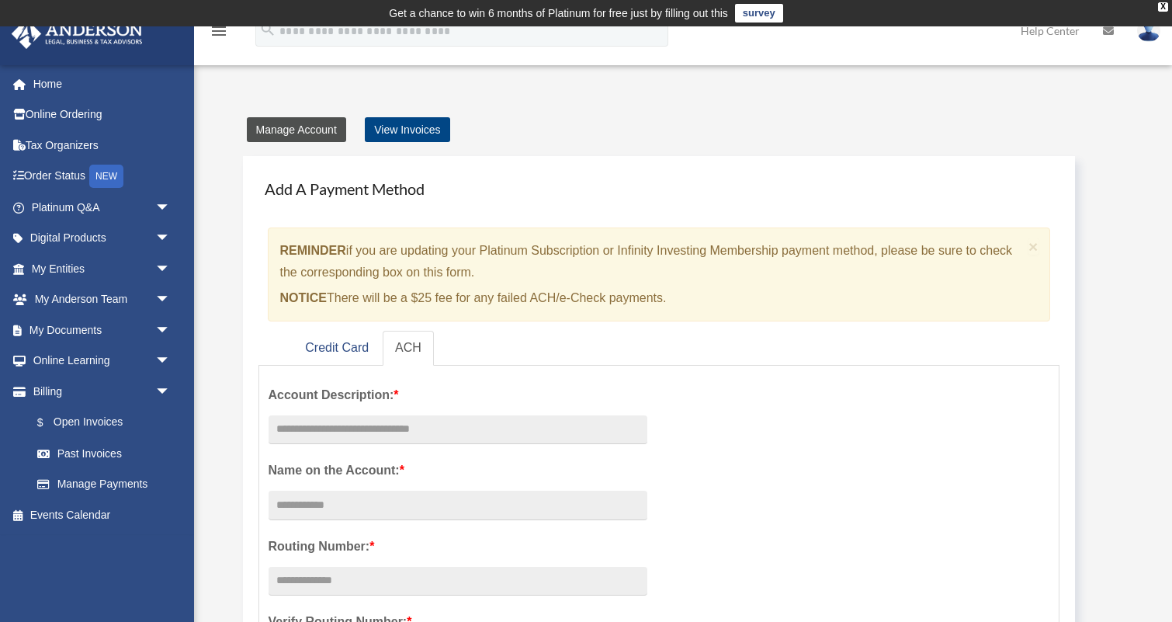
click at [290, 129] on link "Manage Account" at bounding box center [296, 129] width 99 height 25
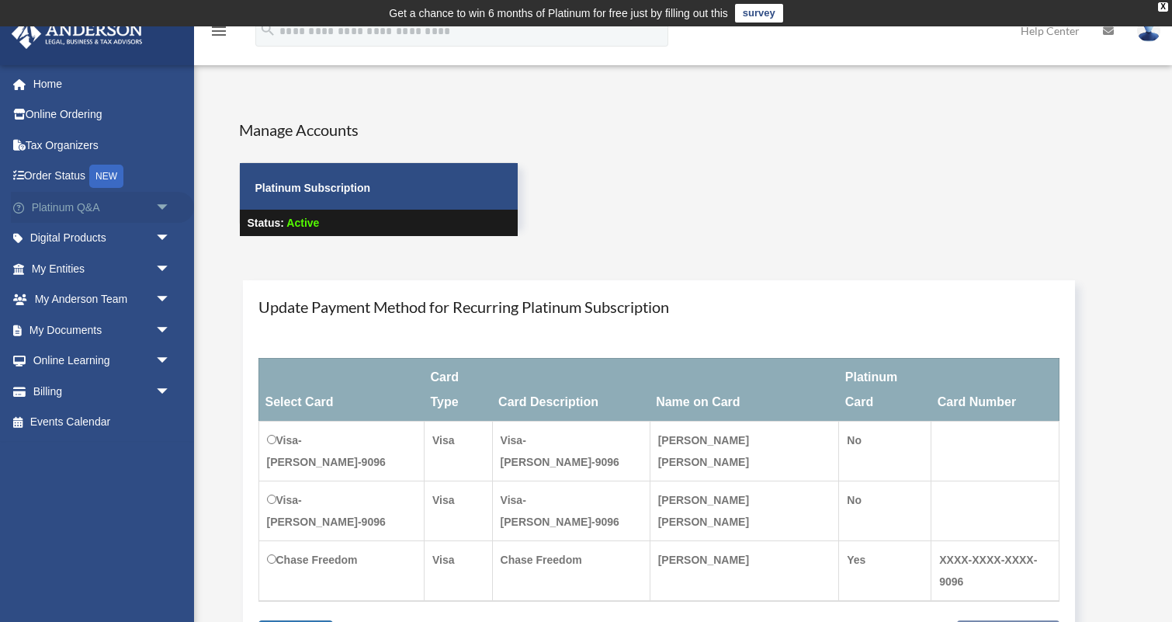
click at [87, 213] on link "Platinum Q&A arrow_drop_down" at bounding box center [102, 207] width 183 height 31
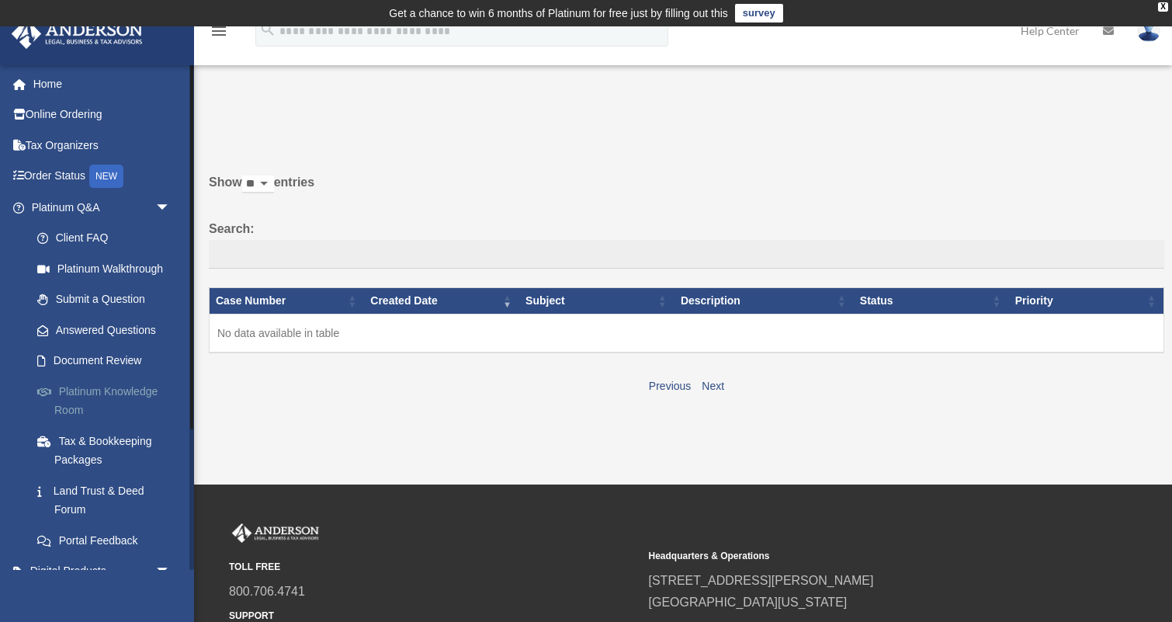
click at [98, 387] on link "Platinum Knowledge Room" at bounding box center [108, 401] width 172 height 50
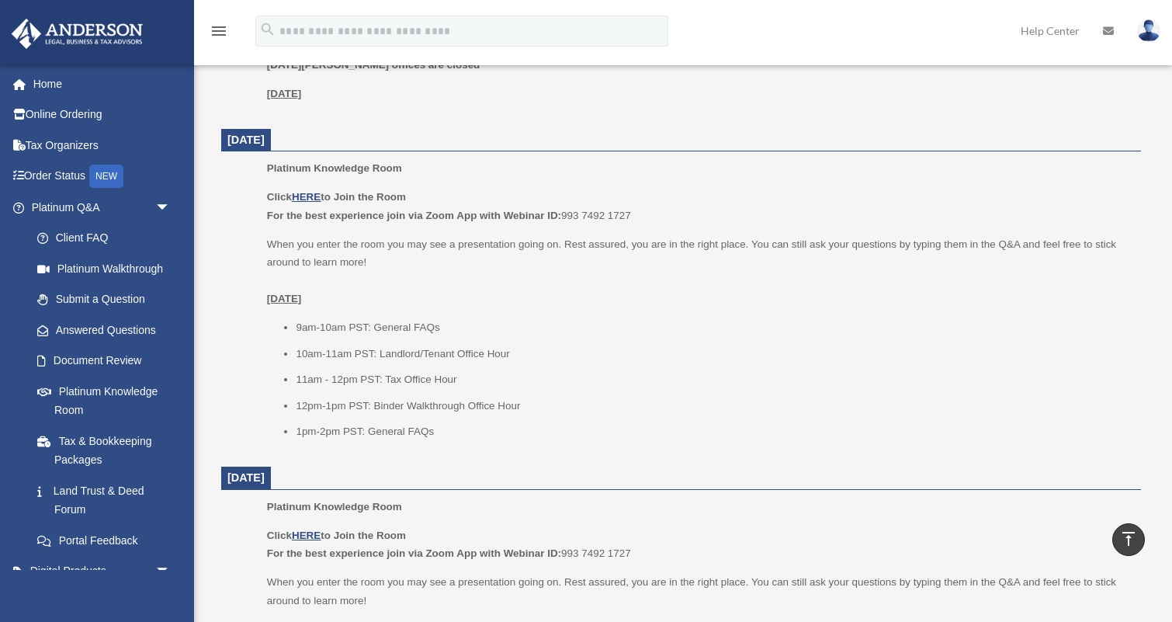
scroll to position [731, 0]
drag, startPoint x: 376, startPoint y: 344, endPoint x: 512, endPoint y: 344, distance: 135.9
click at [512, 344] on li "10am-11am PST: Landlord/Tenant Office Hour" at bounding box center [713, 351] width 835 height 19
click at [553, 356] on ul "9am-10am PST: General FAQs 10am-11am PST: Landlord/Tenant Office Hour 11am - 12…" at bounding box center [698, 377] width 863 height 123
drag, startPoint x: 385, startPoint y: 394, endPoint x: 527, endPoint y: 395, distance: 142.1
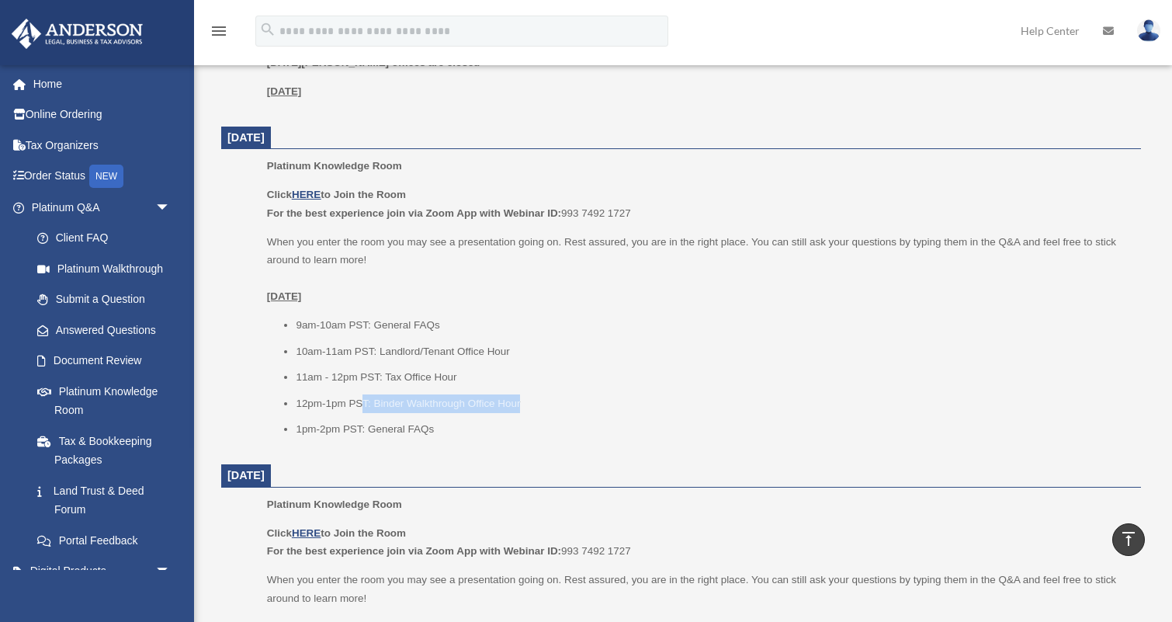
click at [527, 395] on li "12pm-1pm PST: Binder Walkthrough Office Hour" at bounding box center [713, 403] width 835 height 19
click at [571, 398] on li "12pm-1pm PST: Binder Walkthrough Office Hour" at bounding box center [713, 403] width 835 height 19
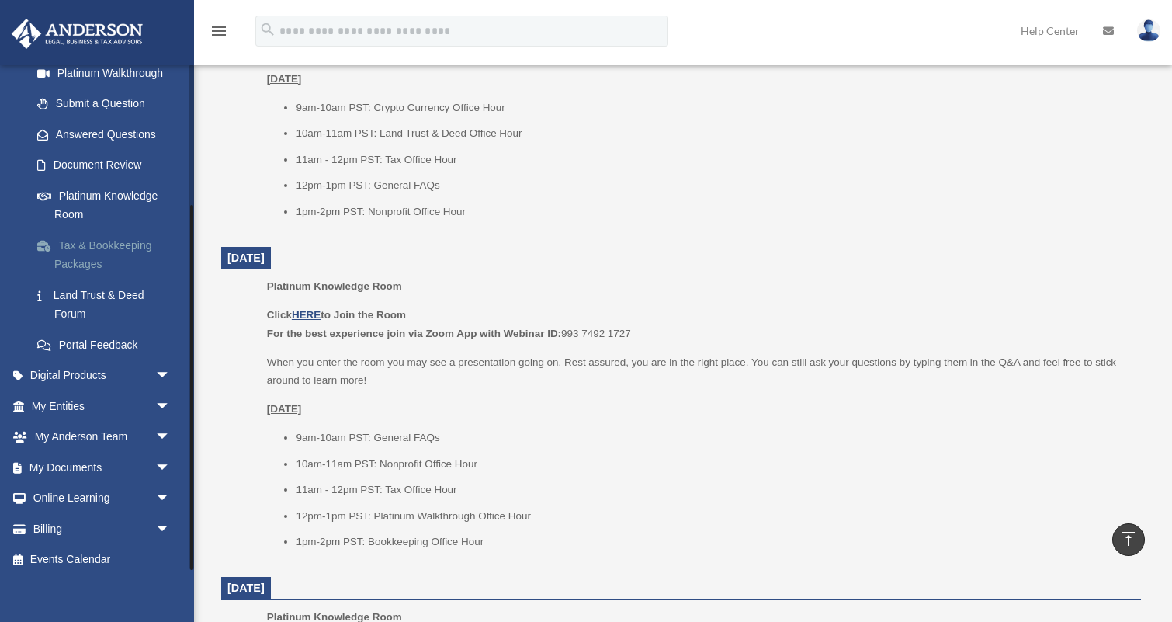
scroll to position [195, 0]
click at [108, 241] on link "Tax & Bookkeeping Packages" at bounding box center [108, 256] width 172 height 50
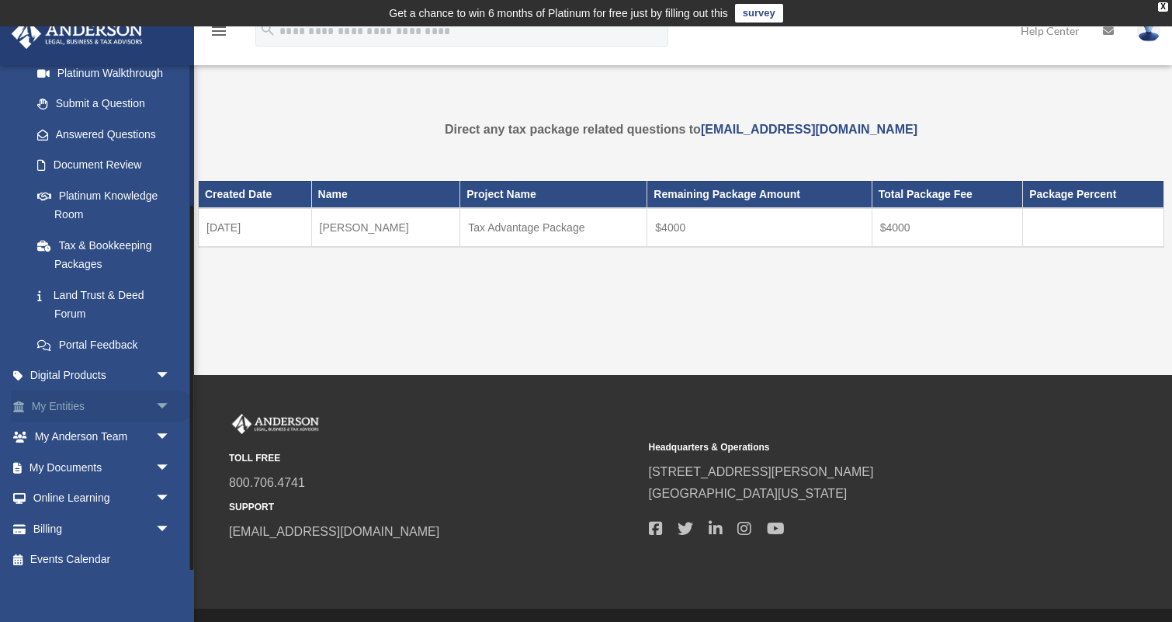
scroll to position [195, 0]
click at [144, 370] on link "Digital Products arrow_drop_down" at bounding box center [102, 376] width 183 height 31
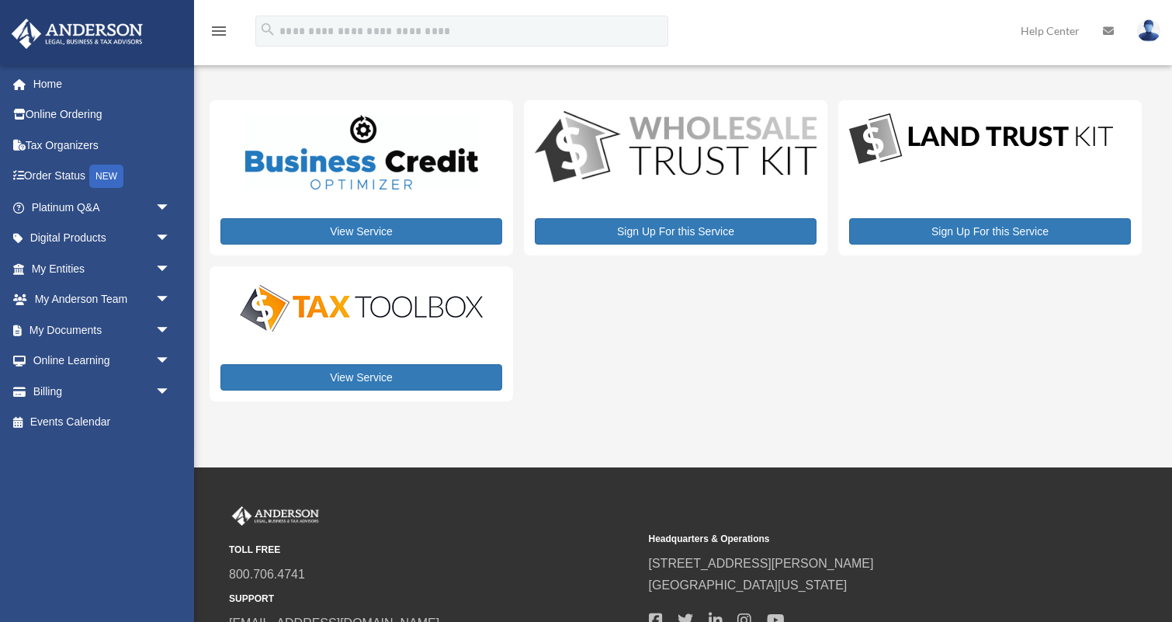
click at [162, 368] on span "arrow_drop_down" at bounding box center [170, 362] width 31 height 32
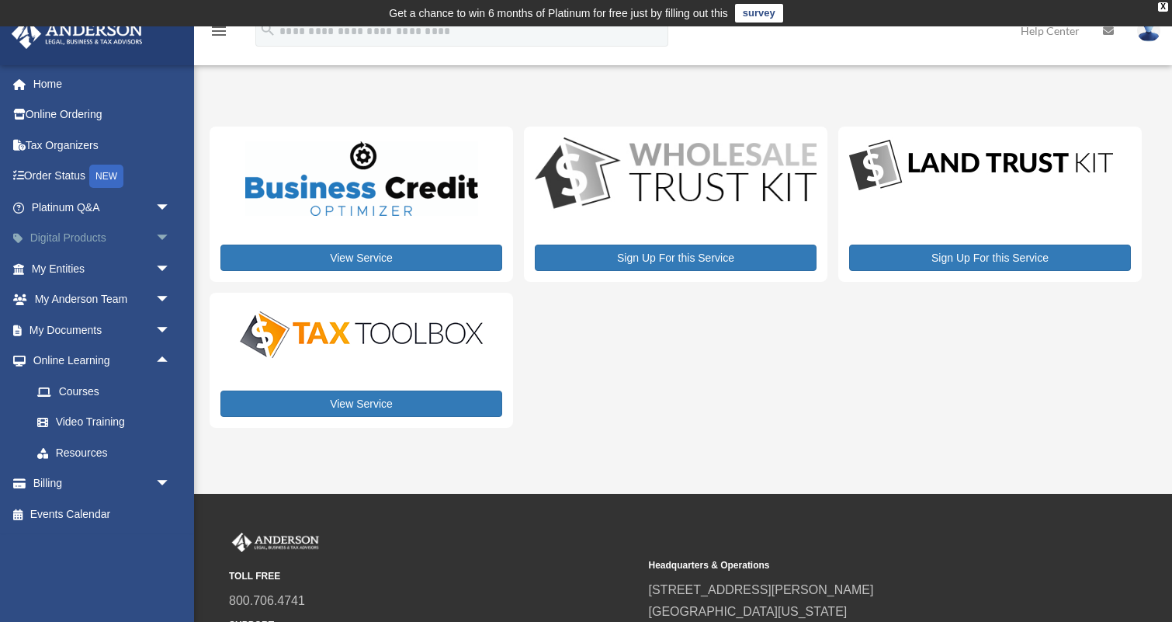
click at [162, 231] on span "arrow_drop_down" at bounding box center [170, 239] width 31 height 32
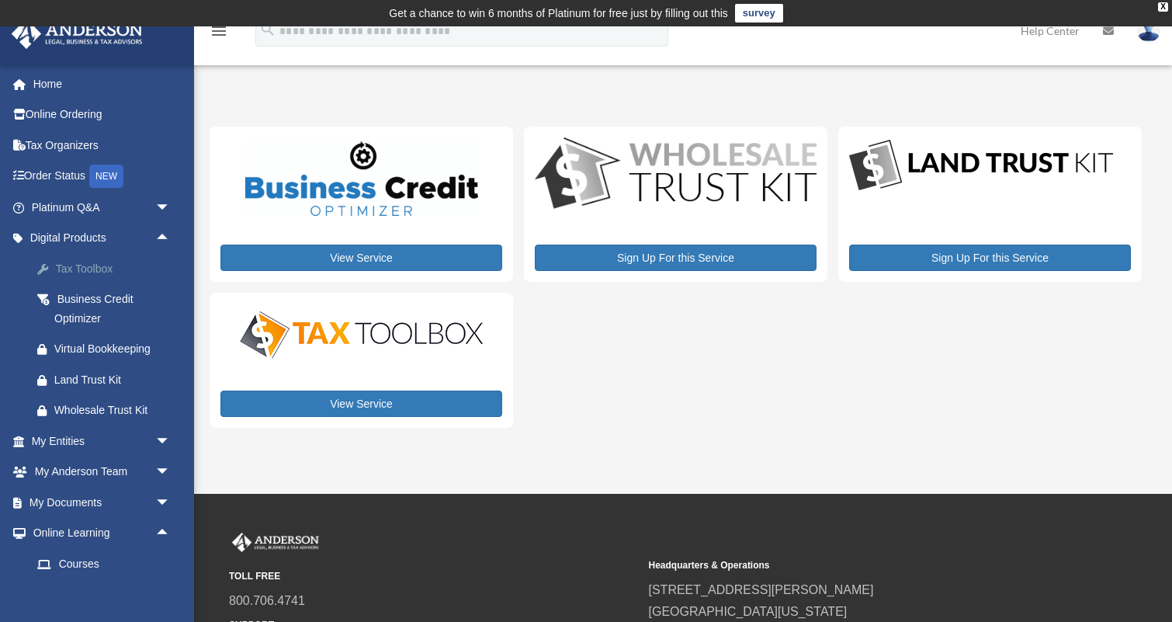
click at [88, 263] on div "Tax Toolbox" at bounding box center [114, 268] width 120 height 19
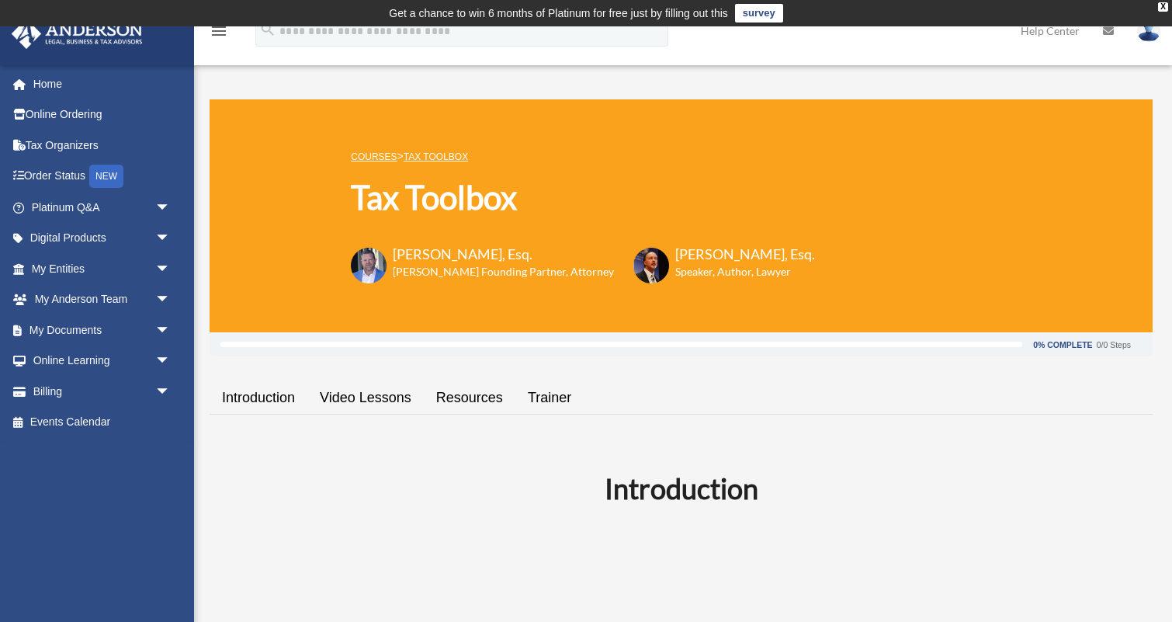
click at [466, 399] on link "Resources" at bounding box center [470, 398] width 92 height 44
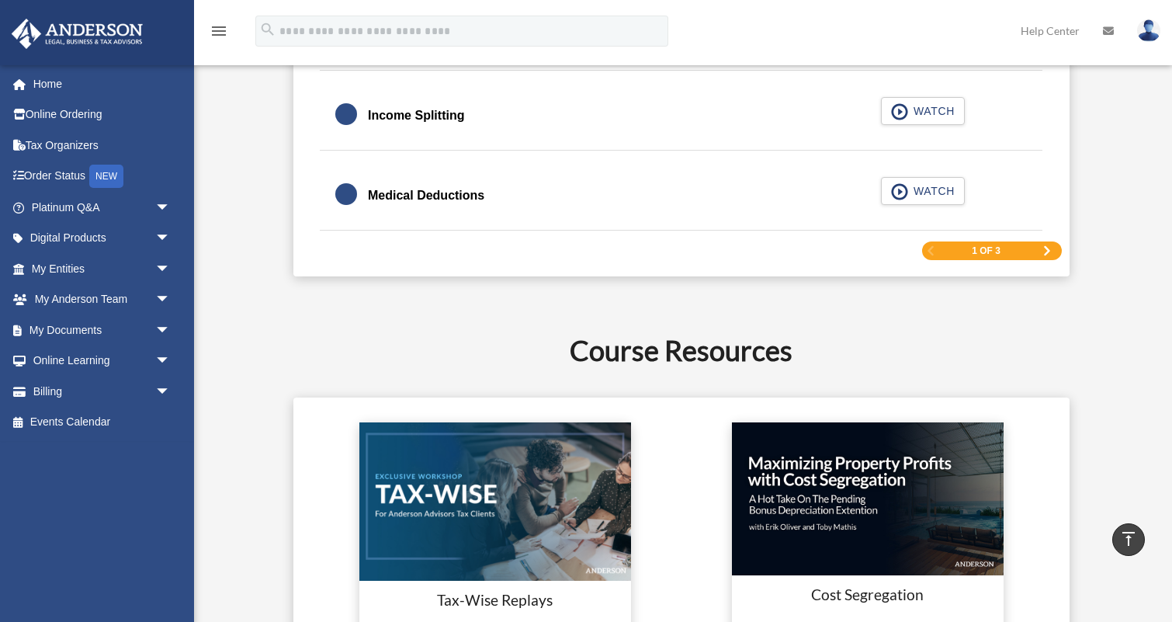
scroll to position [2362, 0]
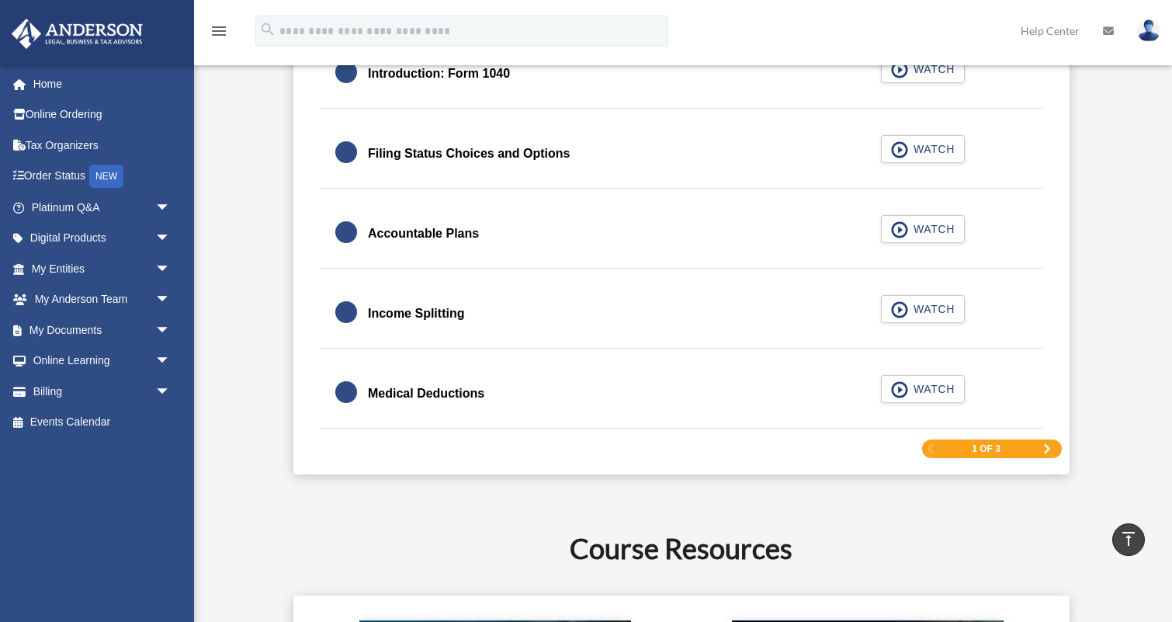
click at [1047, 449] on span "Next Page" at bounding box center [1047, 448] width 9 height 9
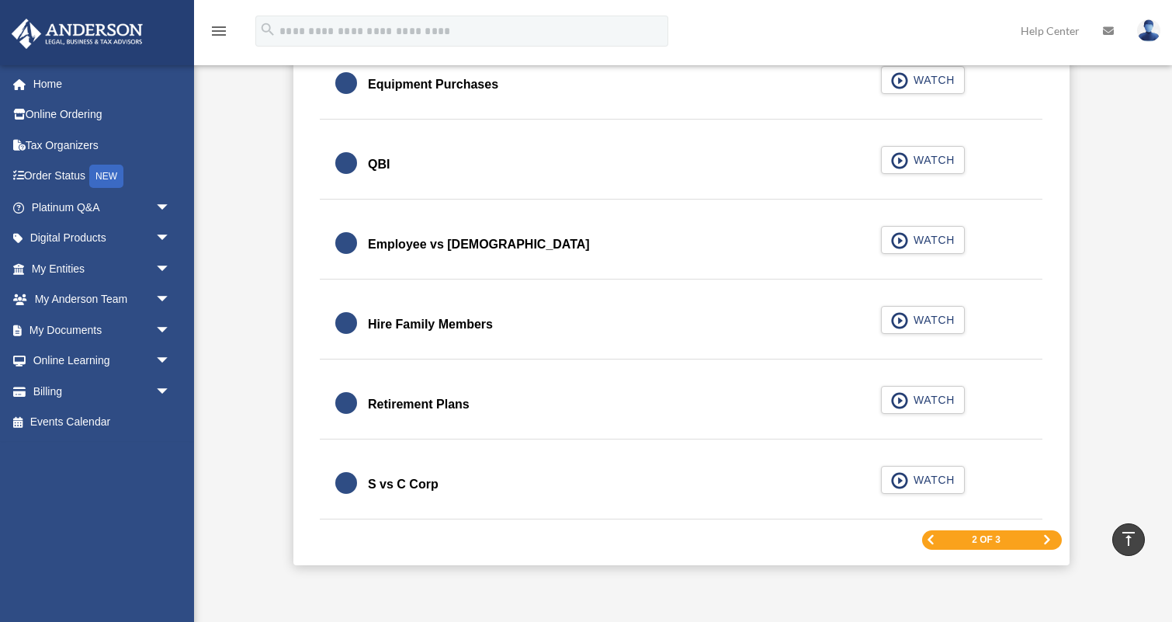
scroll to position [2219, 0]
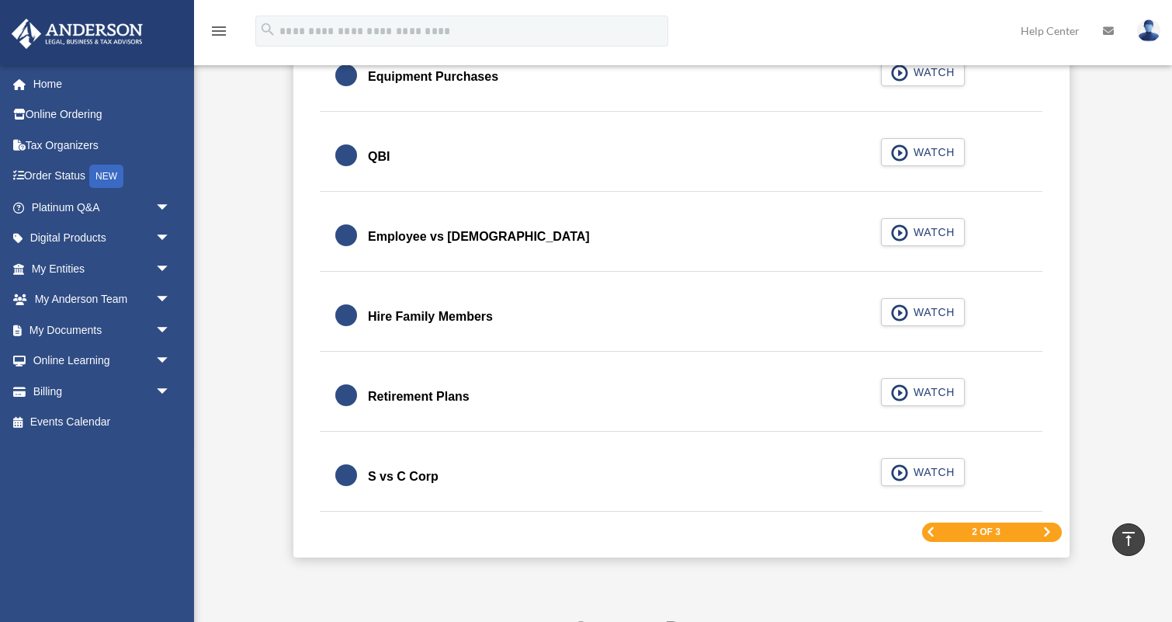
click at [1047, 533] on span "Next Page" at bounding box center [1047, 531] width 9 height 9
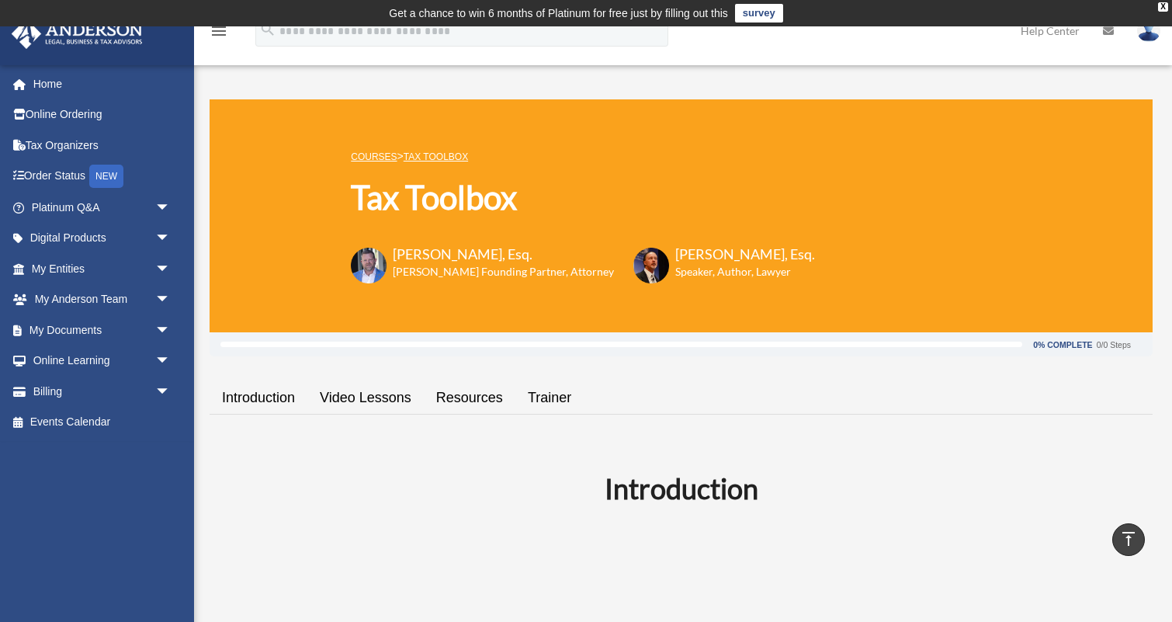
scroll to position [0, 0]
click at [555, 404] on link "Trainer" at bounding box center [550, 398] width 68 height 44
click at [165, 238] on span "arrow_drop_down" at bounding box center [170, 239] width 31 height 32
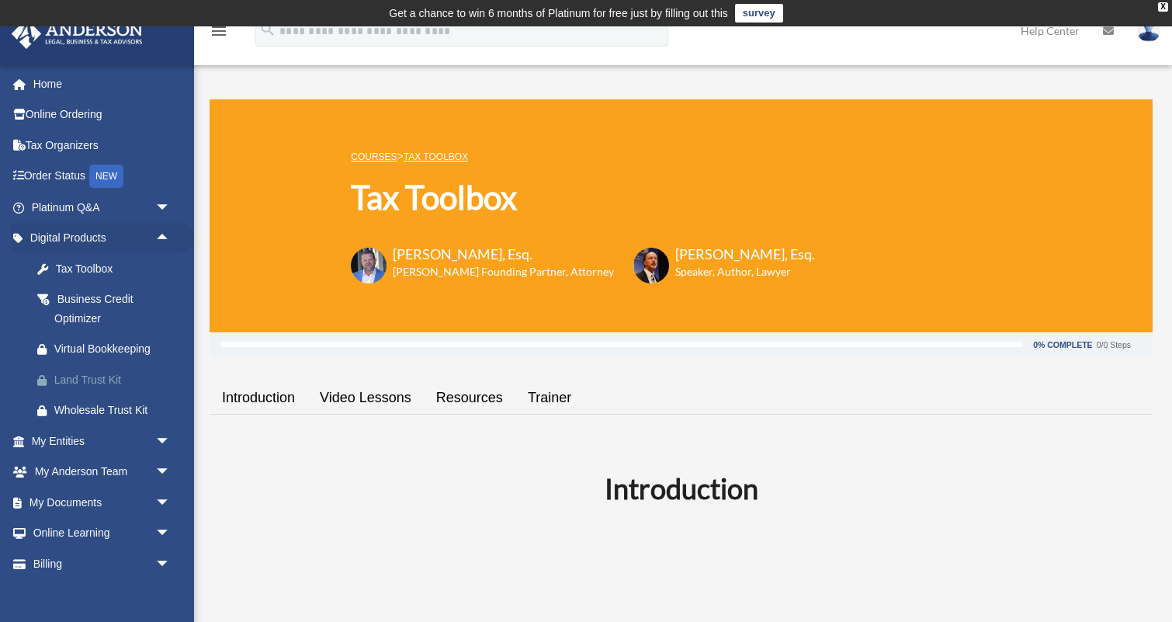
click at [89, 373] on div "Land Trust Kit" at bounding box center [114, 379] width 120 height 19
click at [99, 405] on div "Wholesale Trust Kit" at bounding box center [114, 410] width 120 height 19
click at [112, 294] on div "Business Credit Optimizer" at bounding box center [114, 309] width 120 height 38
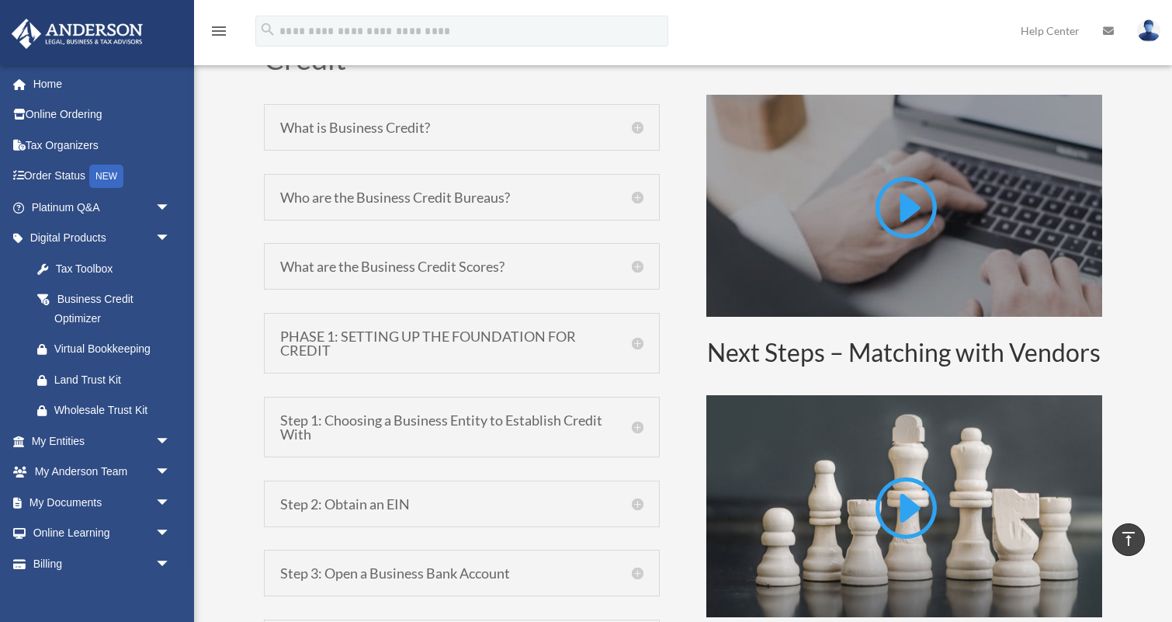
scroll to position [835, 0]
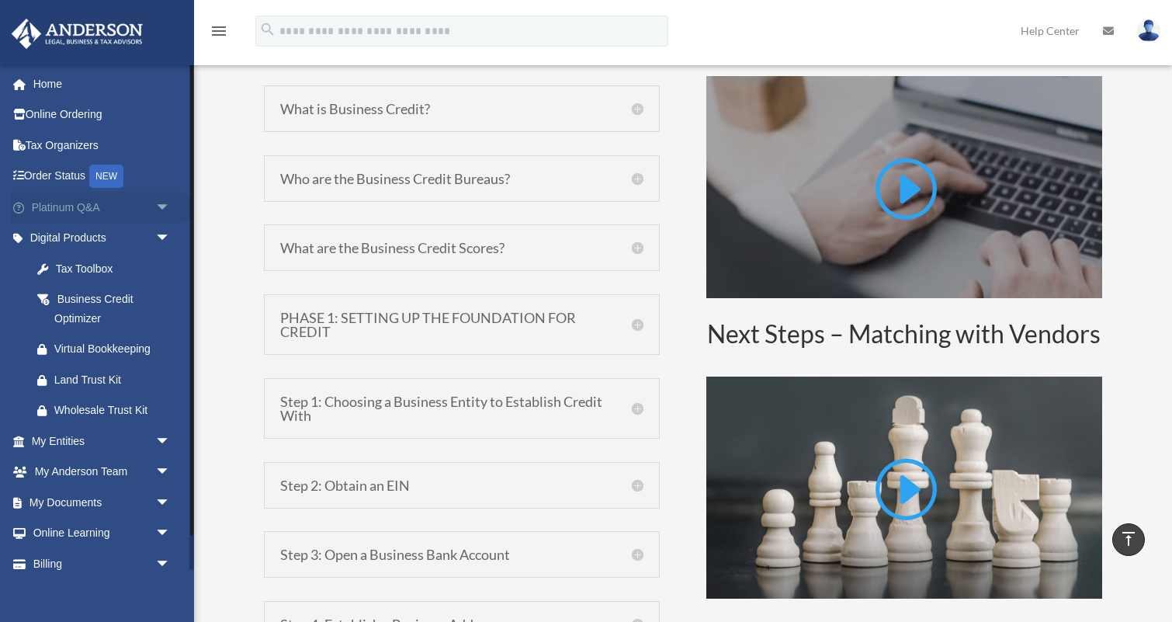
click at [162, 202] on span "arrow_drop_down" at bounding box center [170, 208] width 31 height 32
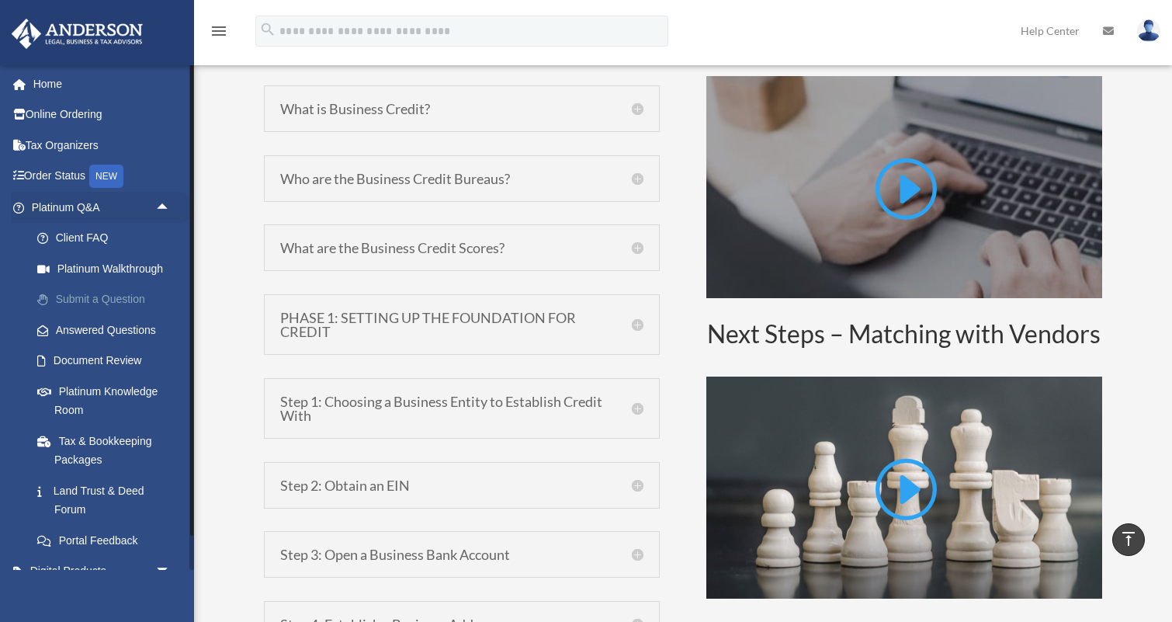
click at [124, 296] on link "Submit a Question" at bounding box center [108, 299] width 172 height 31
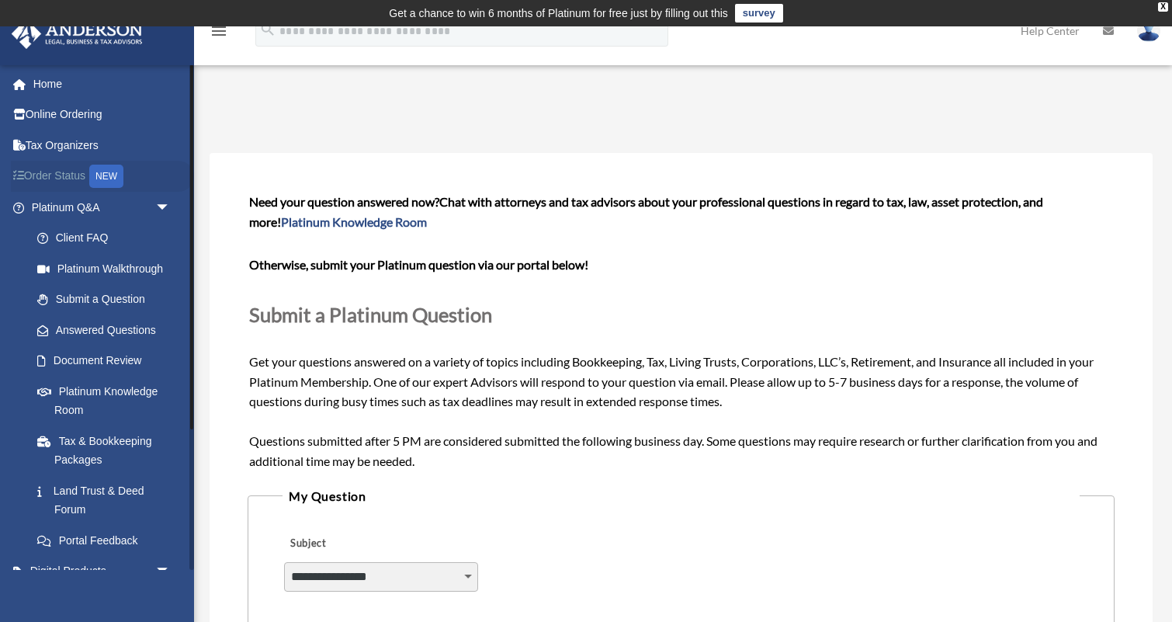
click at [55, 174] on link "Order Status NEW" at bounding box center [102, 177] width 183 height 32
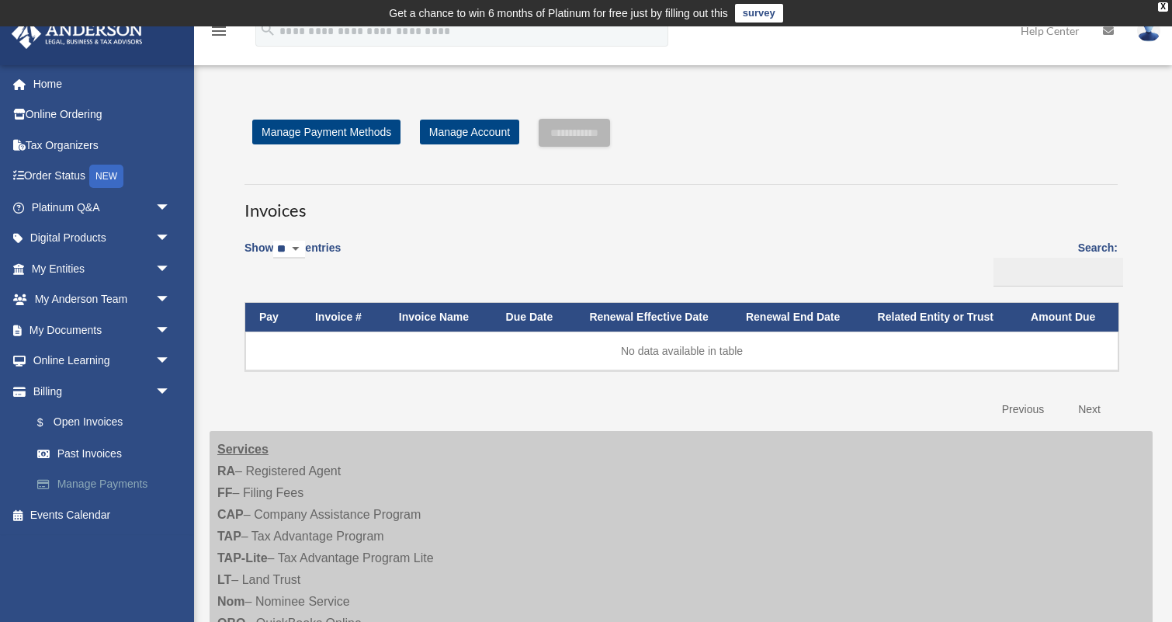
click at [78, 478] on link "Manage Payments" at bounding box center [108, 484] width 172 height 31
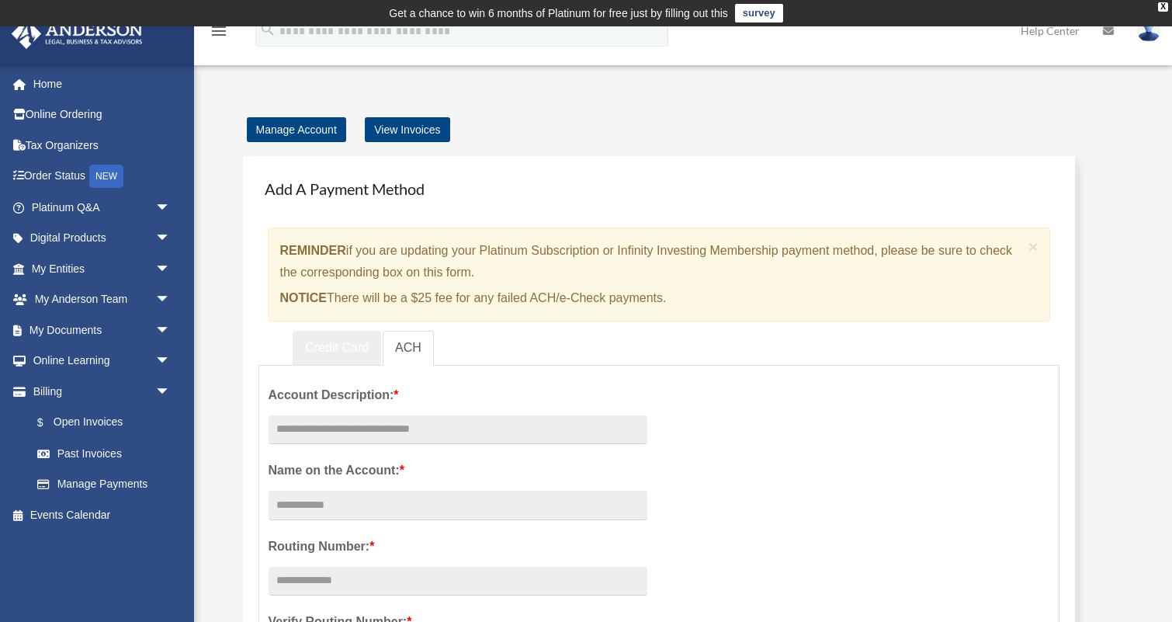
click at [328, 346] on link "Credit Card" at bounding box center [337, 348] width 89 height 35
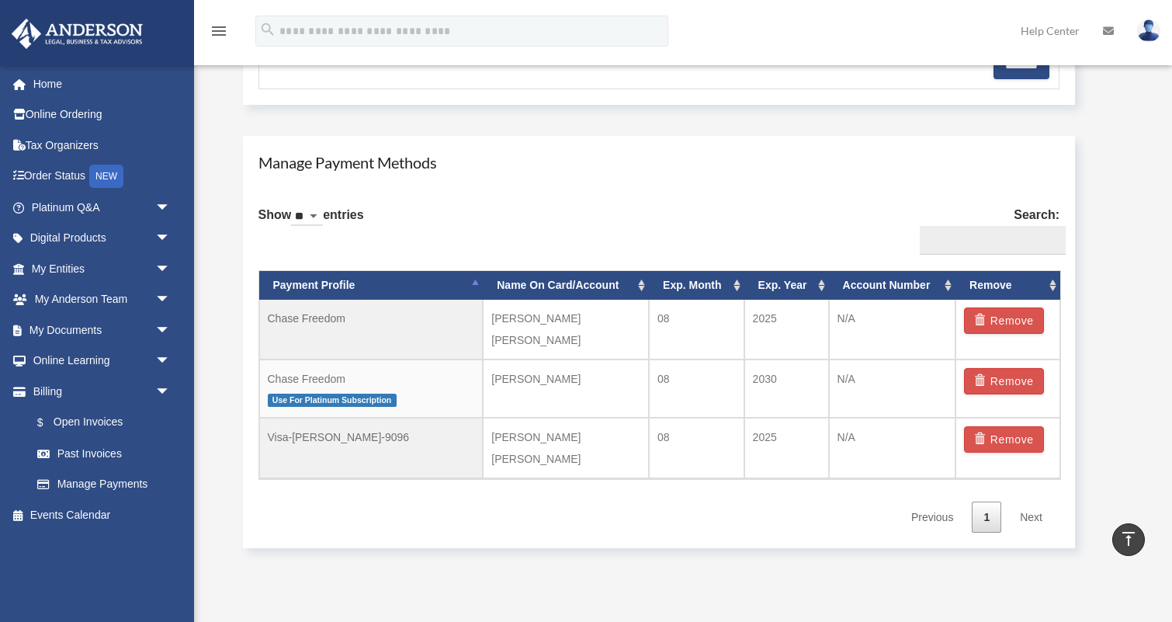
scroll to position [842, 0]
click at [74, 507] on link "Events Calendar" at bounding box center [102, 514] width 183 height 31
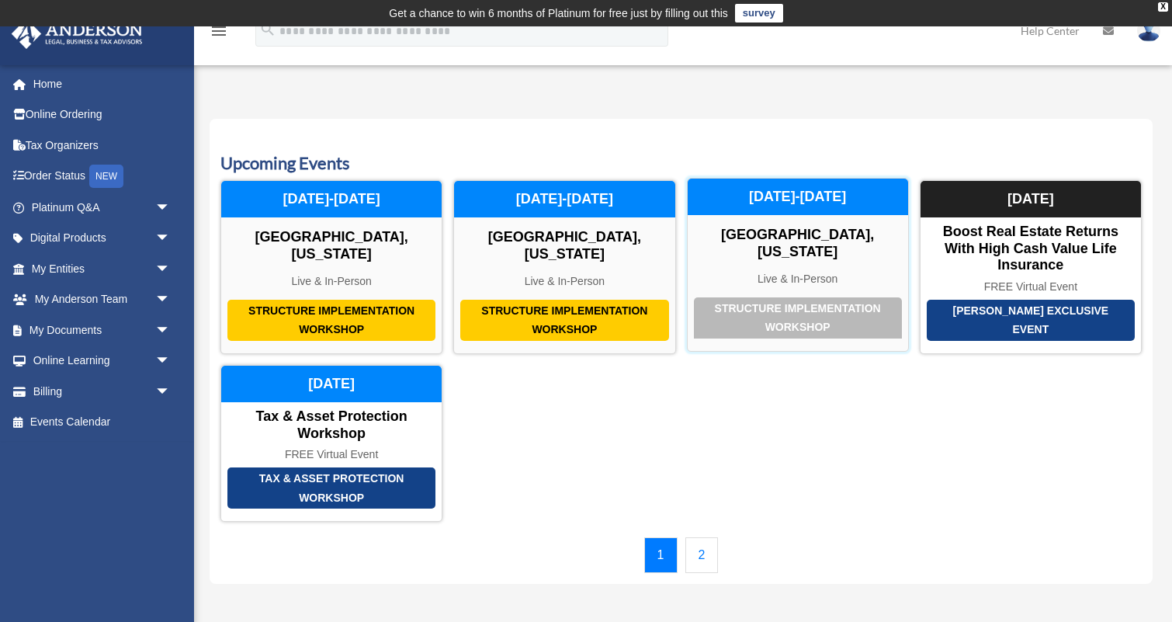
click at [818, 297] on div "Structure Implementation Workshop" at bounding box center [798, 317] width 208 height 41
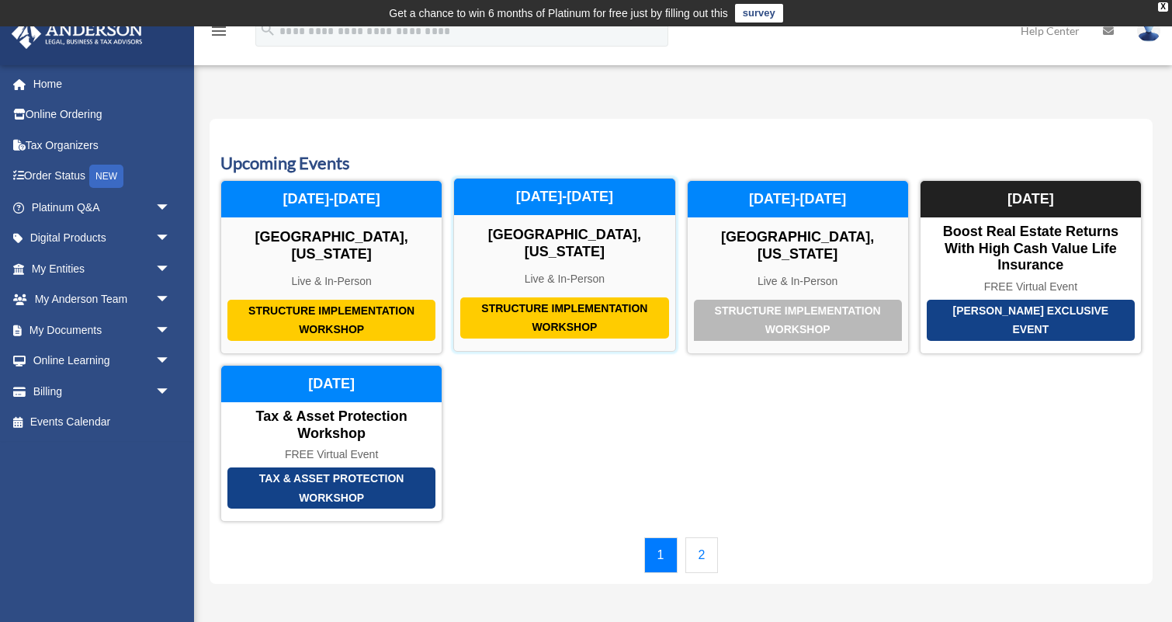
click at [547, 297] on div "Structure Implementation Workshop" at bounding box center [564, 317] width 208 height 41
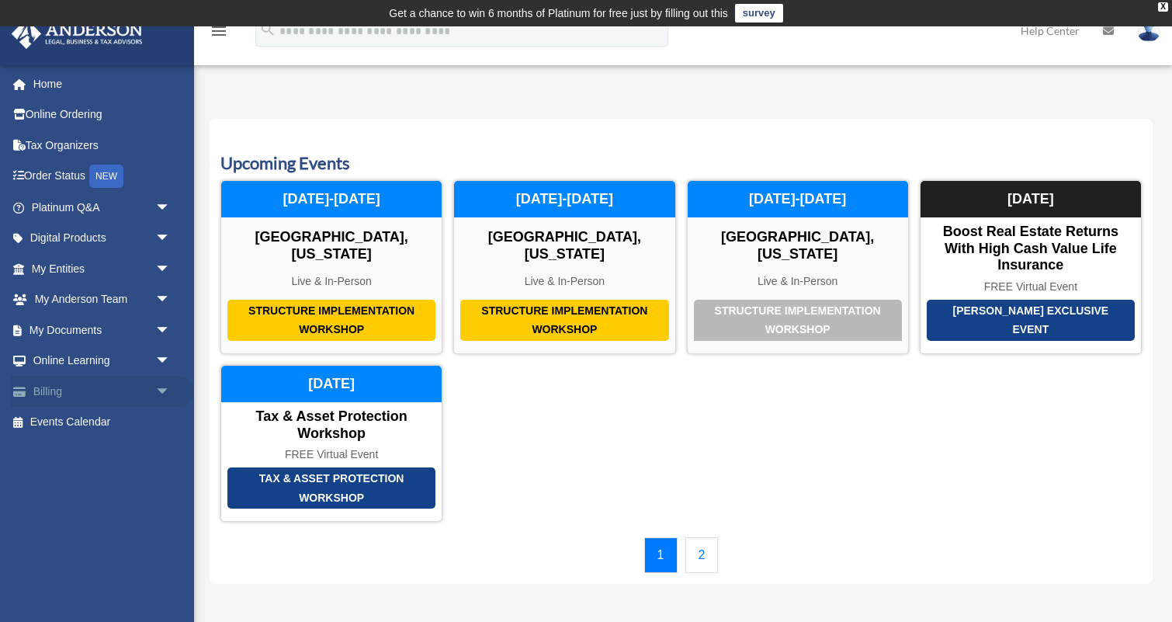
click at [78, 391] on link "Billing arrow_drop_down" at bounding box center [102, 391] width 183 height 31
click at [163, 393] on span "arrow_drop_down" at bounding box center [170, 392] width 31 height 32
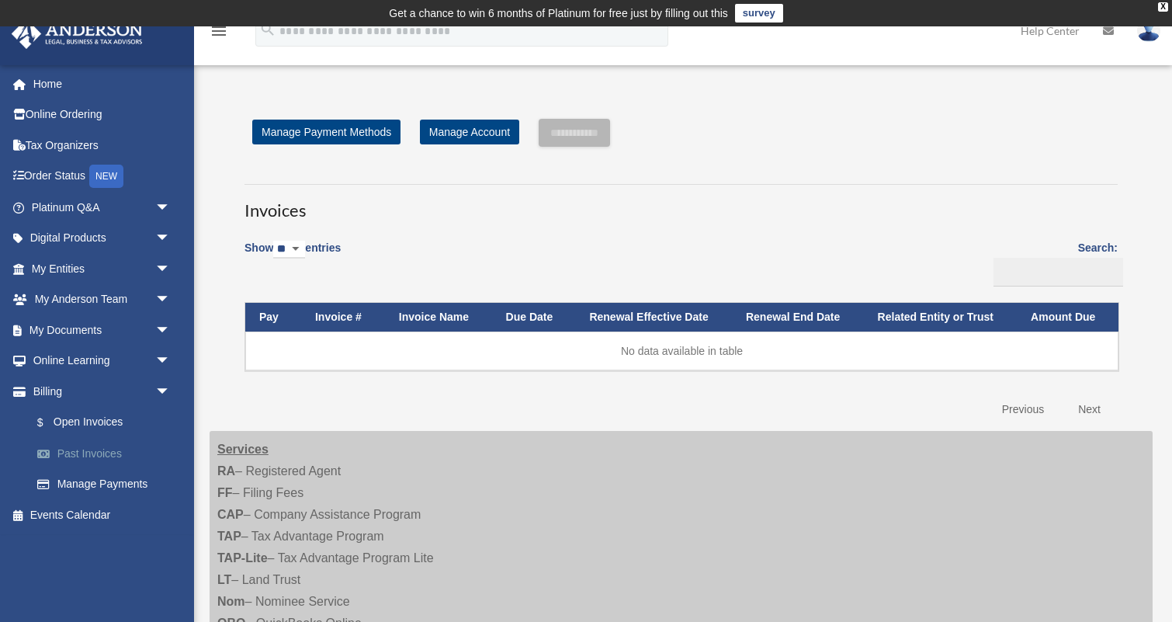
click at [104, 456] on link "Past Invoices" at bounding box center [108, 453] width 172 height 31
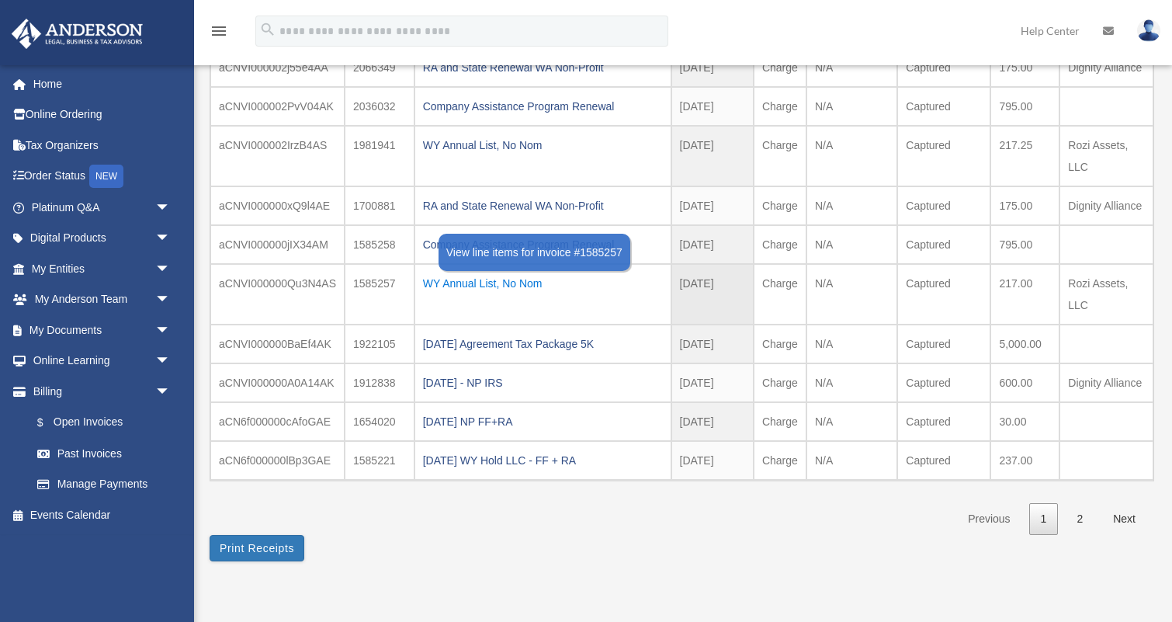
scroll to position [240, 0]
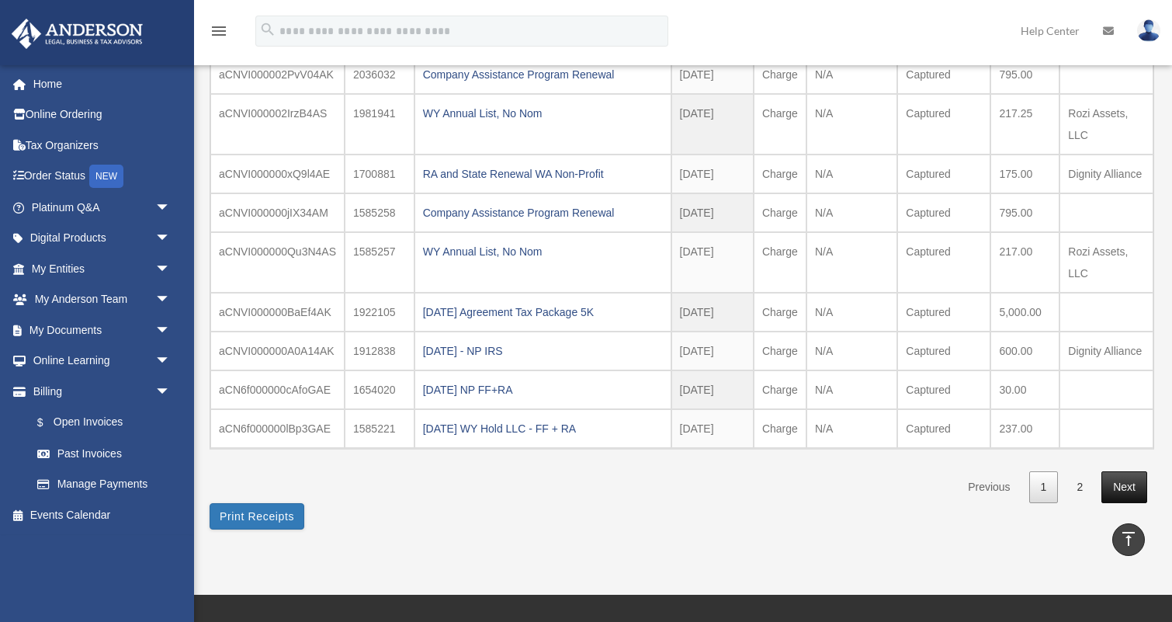
click at [1123, 487] on link "Next" at bounding box center [1125, 487] width 46 height 32
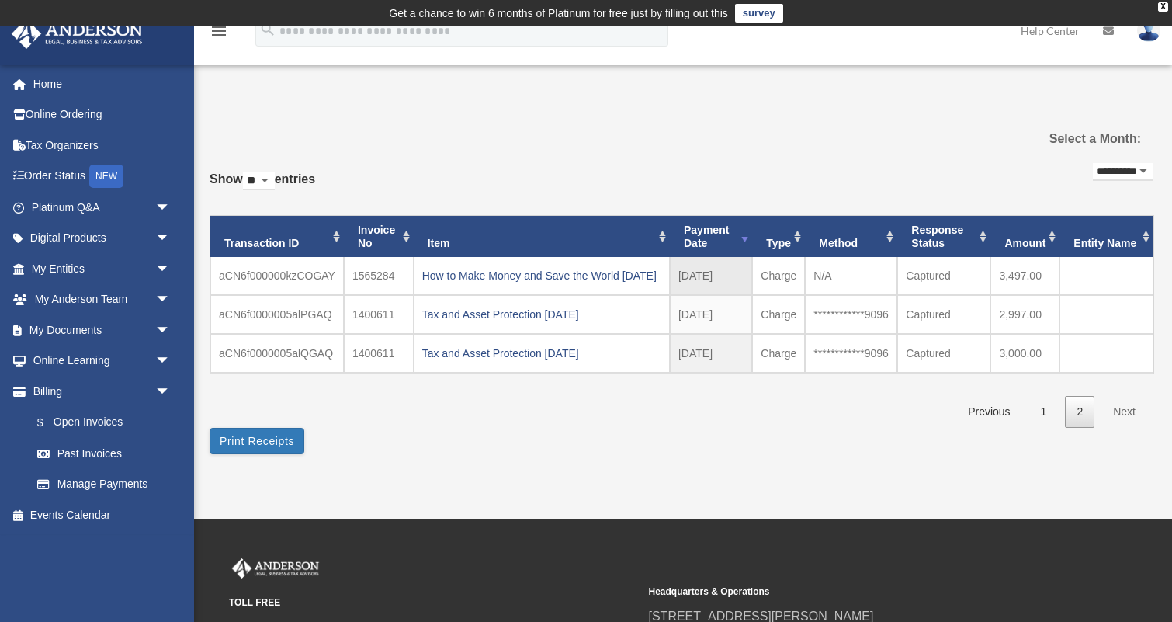
scroll to position [0, 0]
click at [1044, 428] on link "1" at bounding box center [1045, 412] width 30 height 32
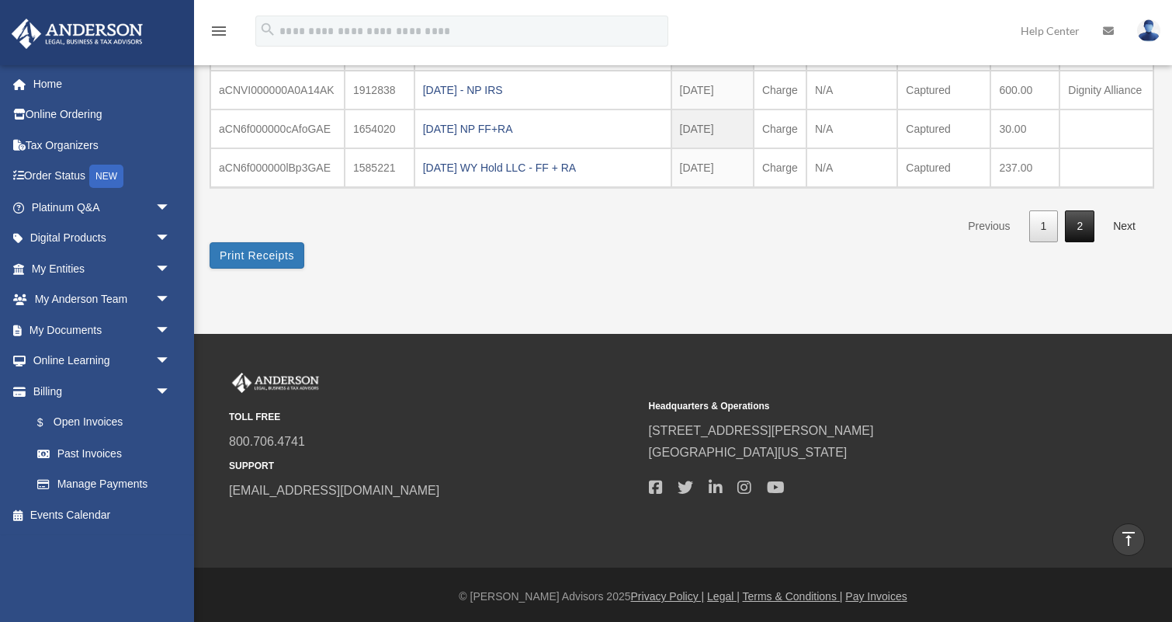
click at [1079, 231] on link "2" at bounding box center [1080, 226] width 30 height 32
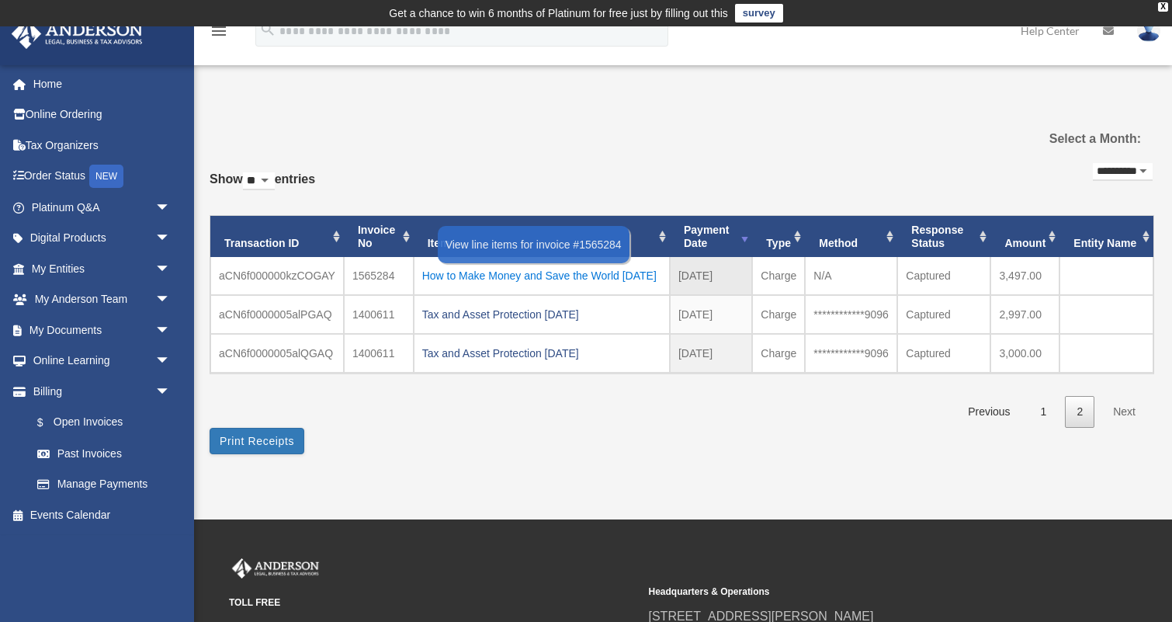
click at [575, 271] on div "How to Make Money and Save the World [DATE]" at bounding box center [541, 276] width 239 height 22
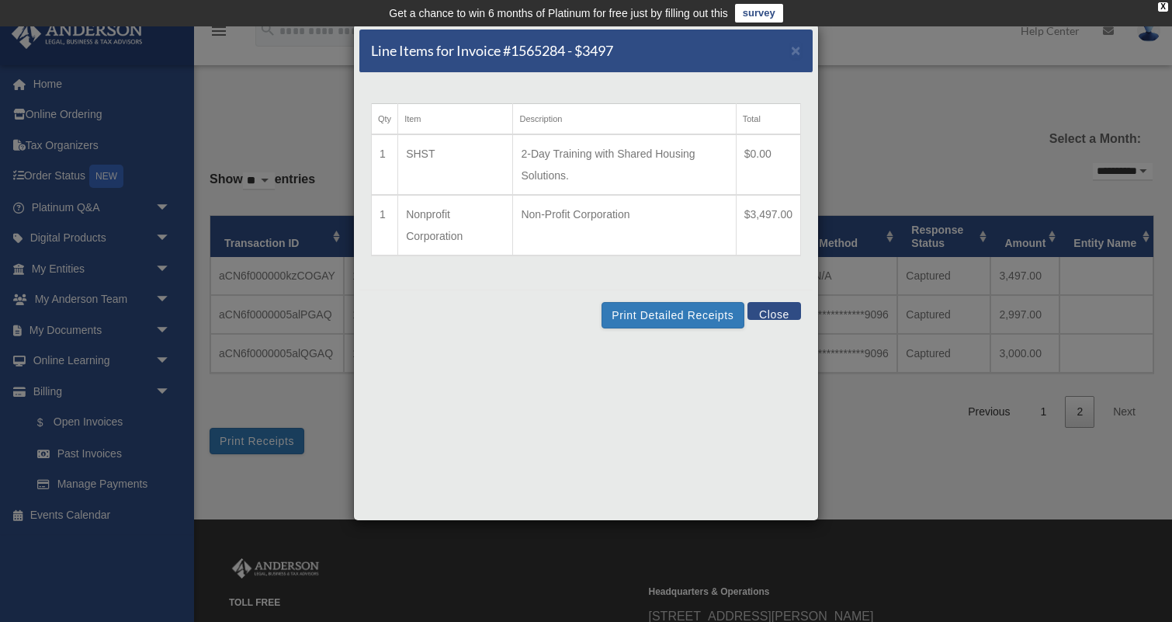
click at [769, 311] on button "Close" at bounding box center [775, 311] width 54 height 18
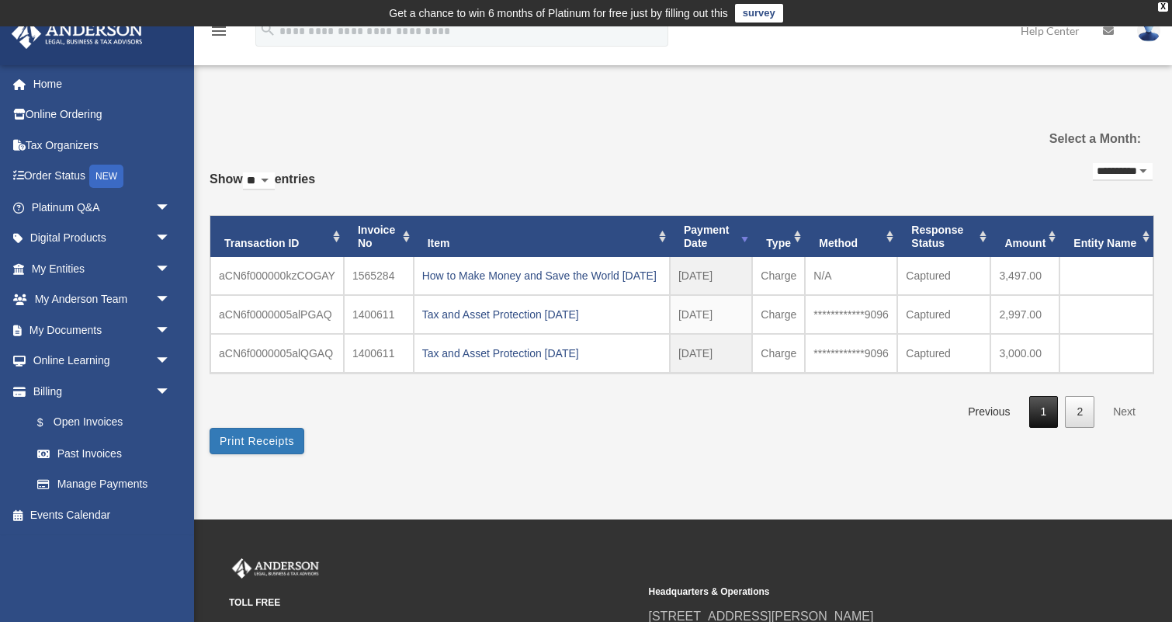
click at [1043, 428] on link "1" at bounding box center [1045, 412] width 30 height 32
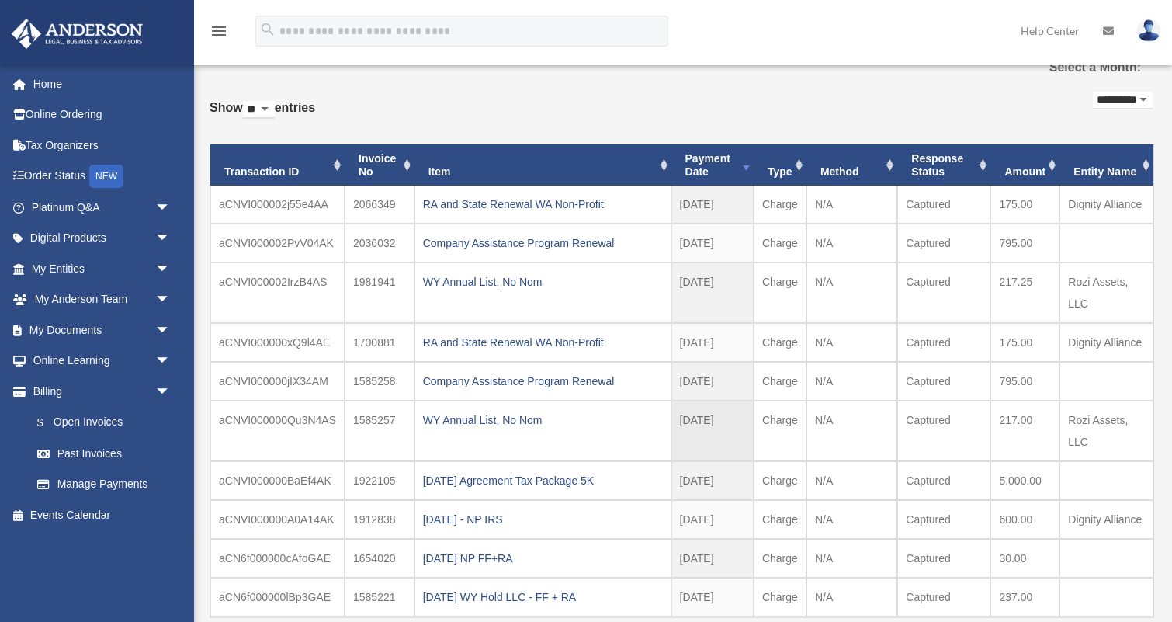
scroll to position [71, 0]
